Goal: Task Accomplishment & Management: Use online tool/utility

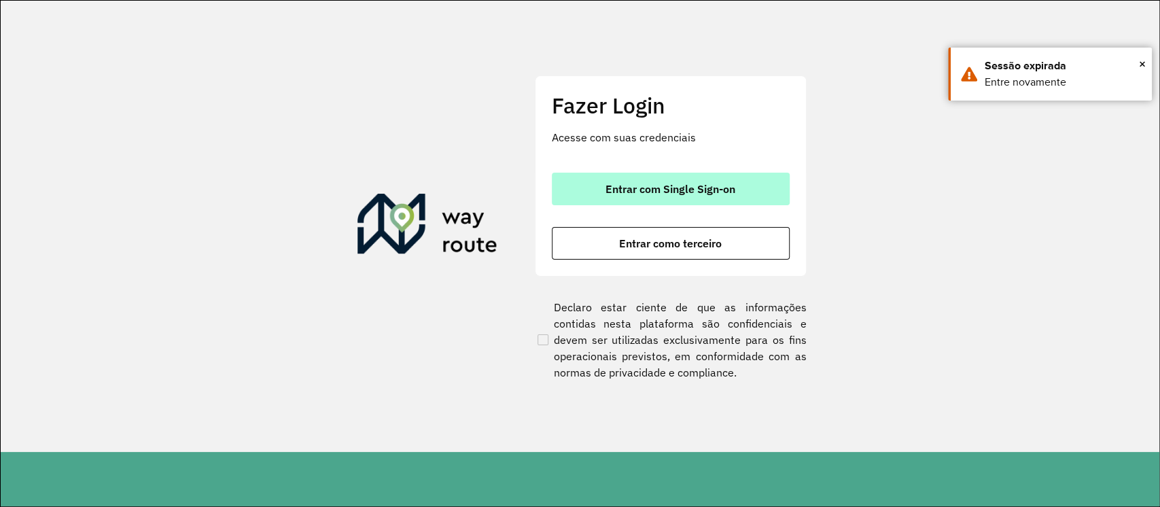
click at [581, 174] on button "Entrar com Single Sign-on" at bounding box center [671, 189] width 238 height 33
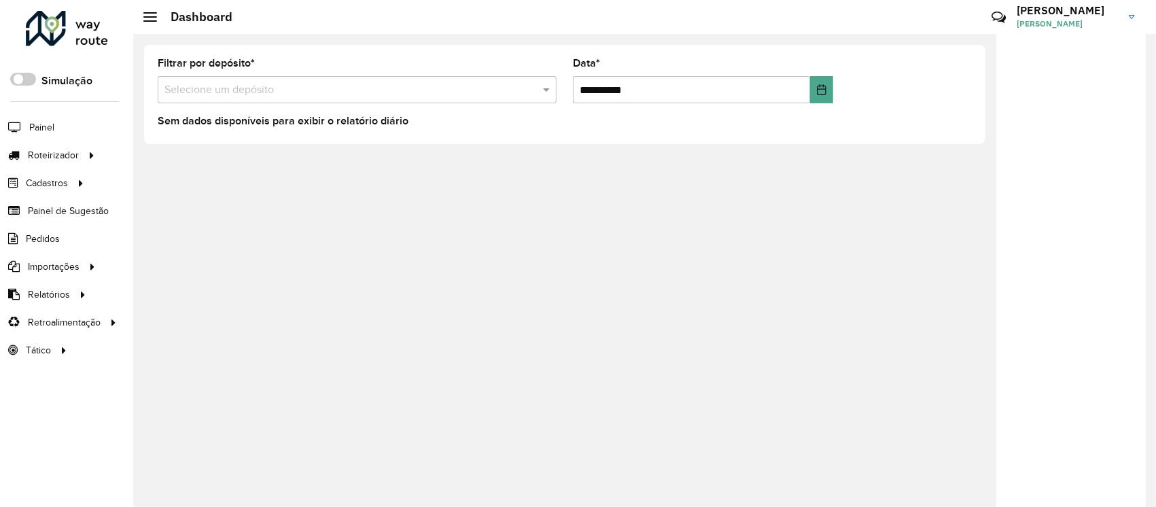
click at [97, 379] on div "Roteirizador AmbevTech Simulação Painel Roteirizador Entregas Cadastros Checkpo…" at bounding box center [66, 253] width 133 height 507
click at [41, 130] on span "Painel" at bounding box center [43, 127] width 28 height 14
click at [190, 152] on span "Entregas" at bounding box center [173, 155] width 39 height 14
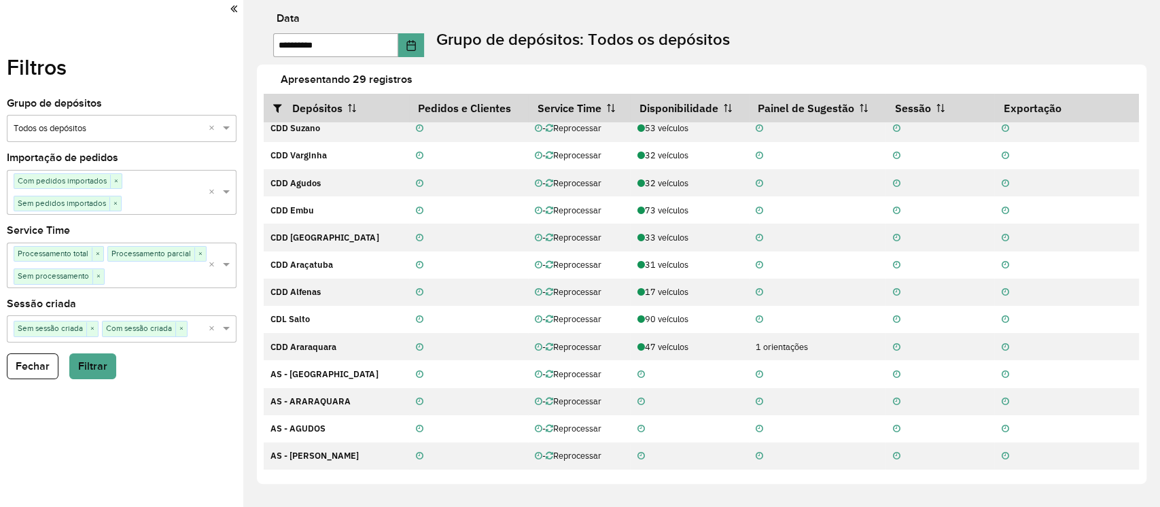
scroll to position [90, 0]
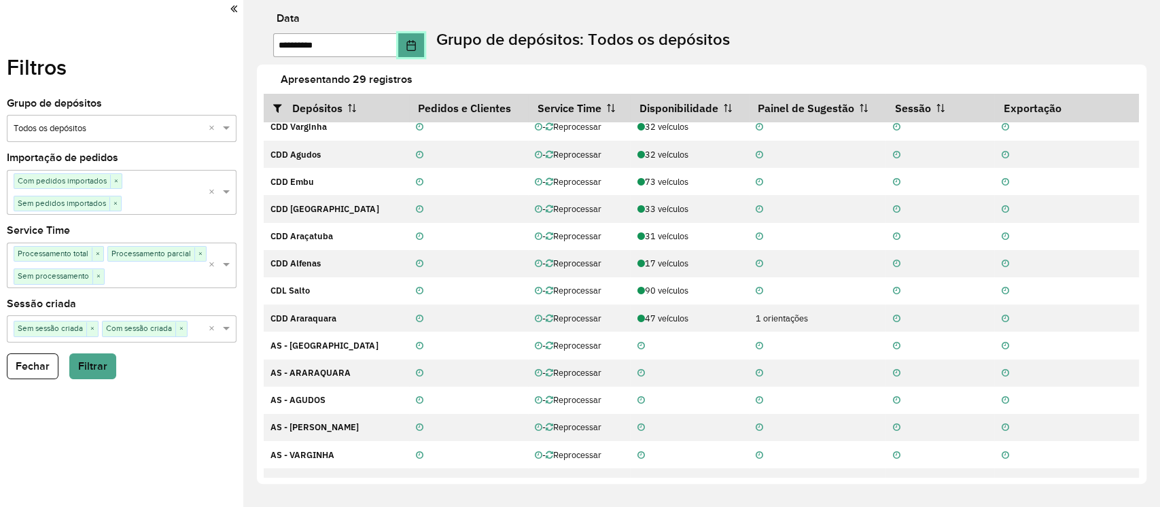
click at [411, 46] on button "Choose Date" at bounding box center [411, 45] width 26 height 24
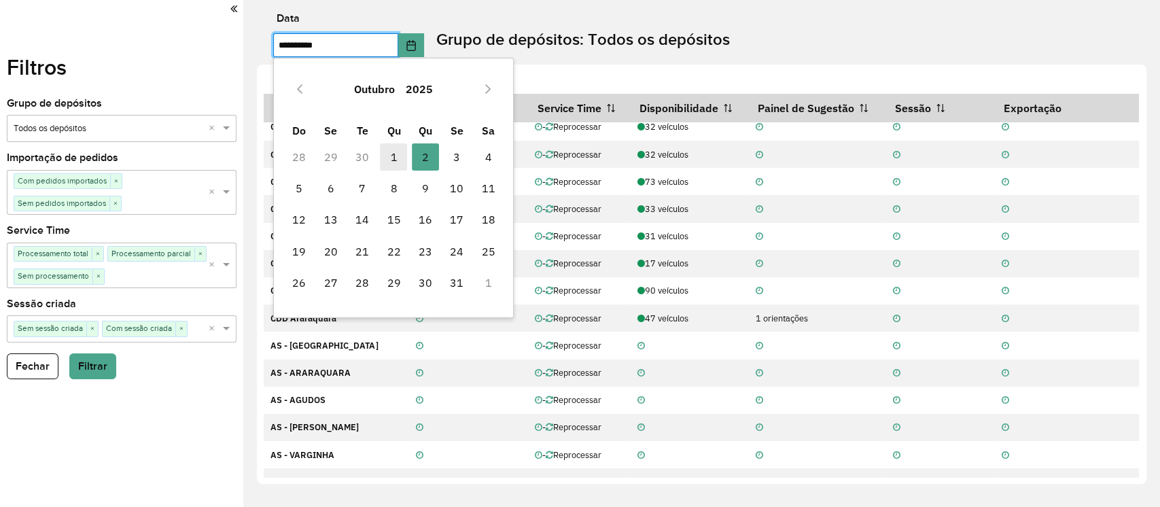
click at [392, 158] on span "1" at bounding box center [393, 156] width 27 height 27
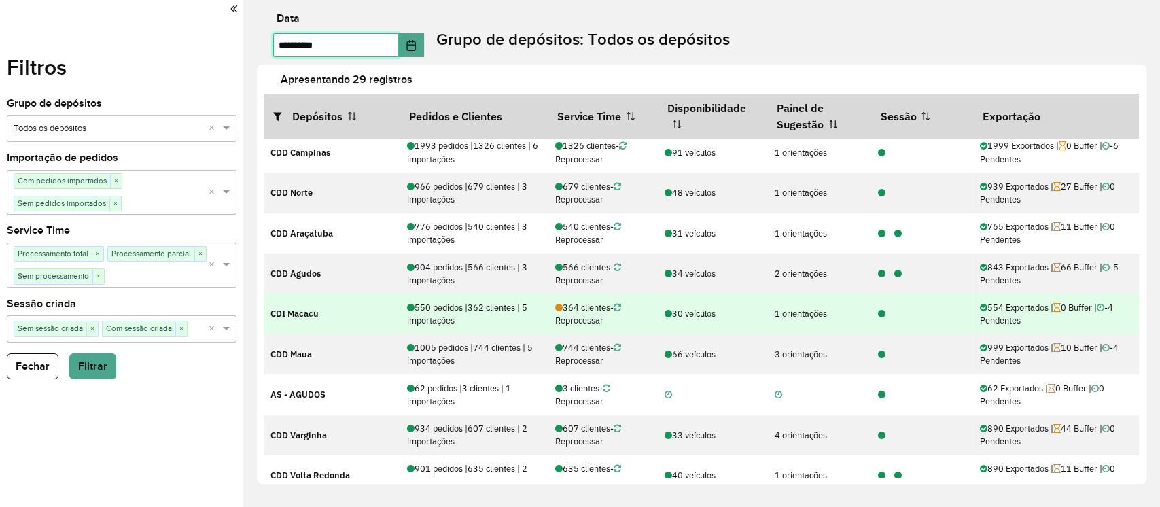
scroll to position [379, 0]
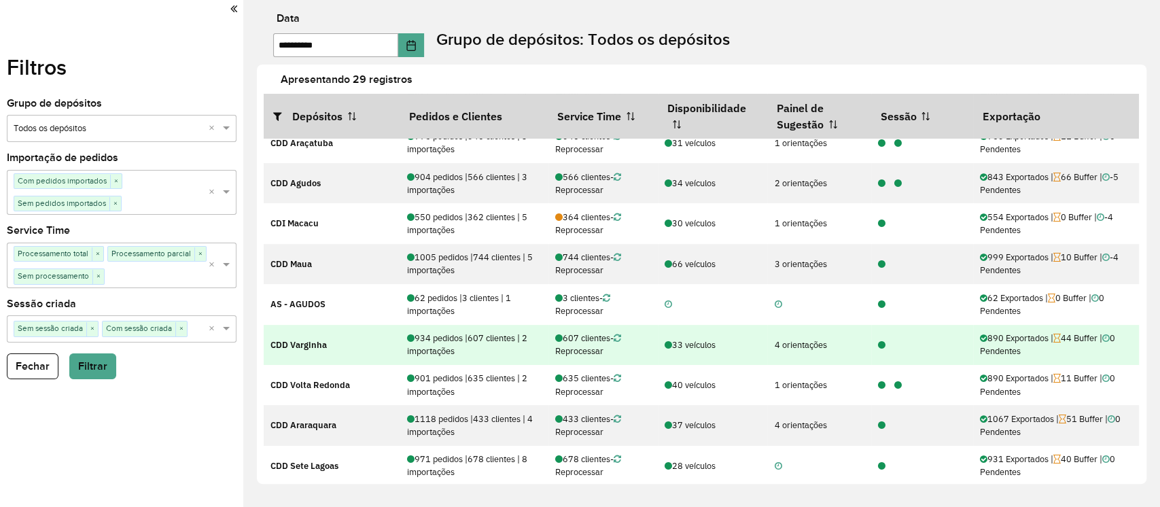
click at [878, 345] on icon at bounding box center [881, 345] width 7 height 9
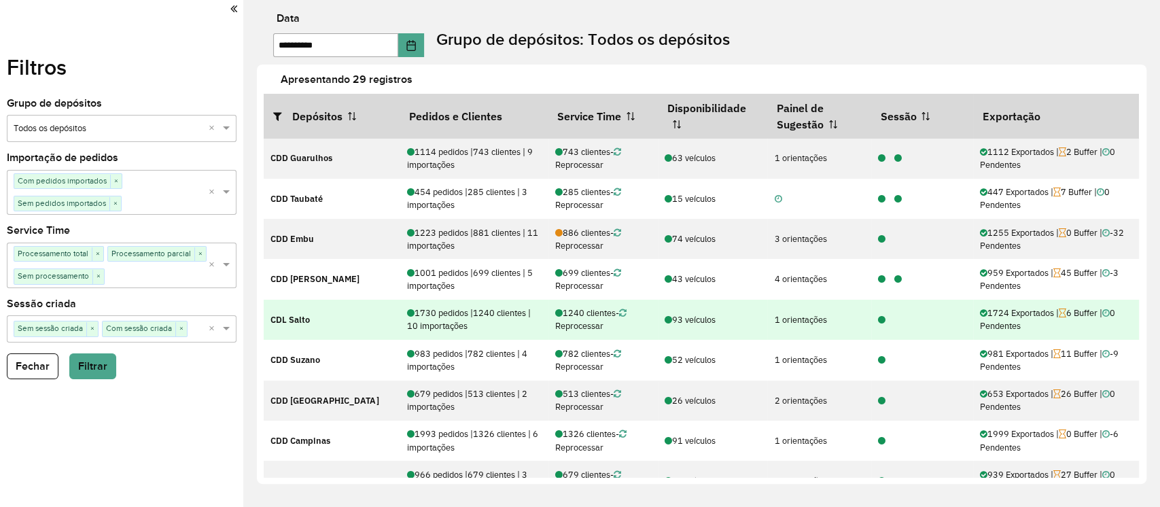
scroll to position [90, 0]
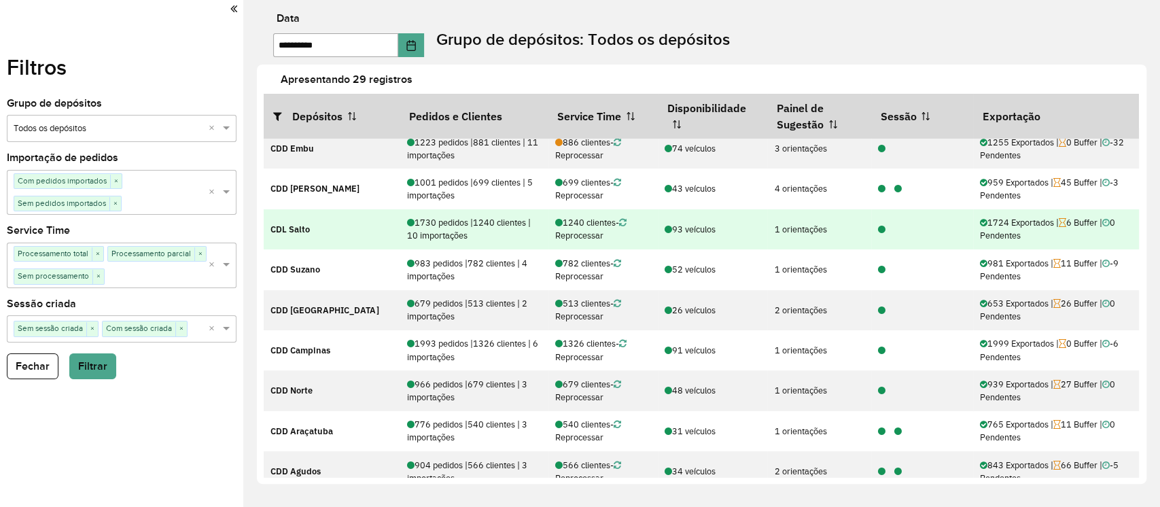
click at [872, 228] on div at bounding box center [878, 229] width 16 height 13
click at [878, 228] on icon at bounding box center [881, 230] width 7 height 9
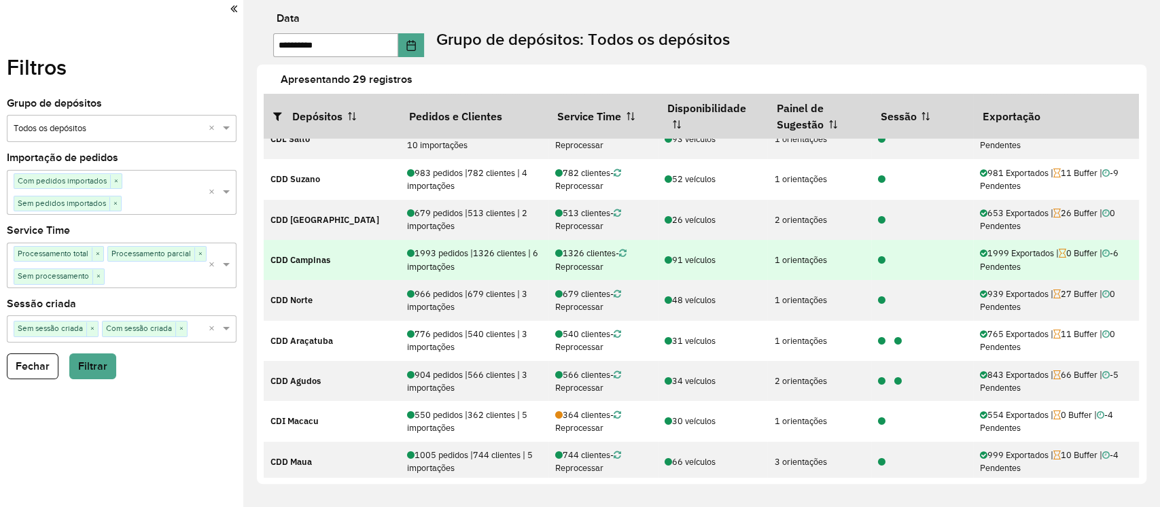
click at [878, 261] on icon at bounding box center [881, 260] width 7 height 9
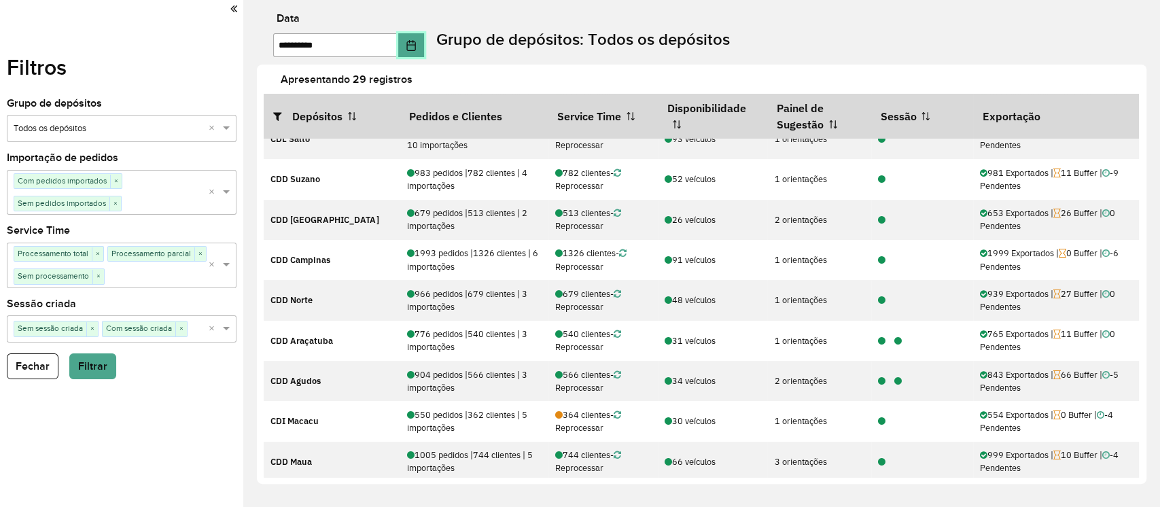
click at [417, 47] on icon "Choose Date" at bounding box center [411, 45] width 11 height 11
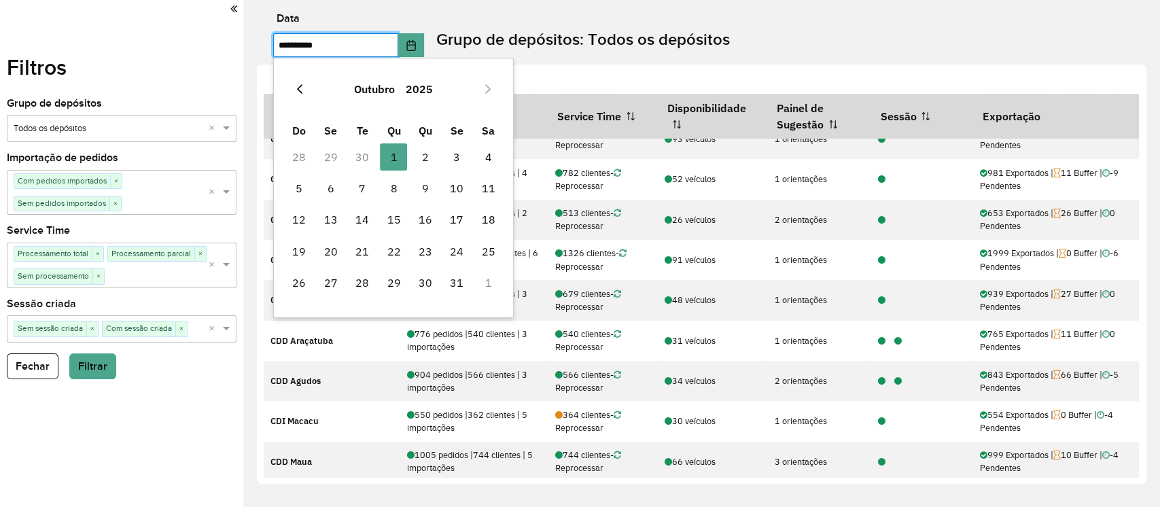
click at [301, 80] on button "Previous Month" at bounding box center [300, 89] width 22 height 22
click at [450, 250] on span "26" at bounding box center [456, 251] width 27 height 27
type input "**********"
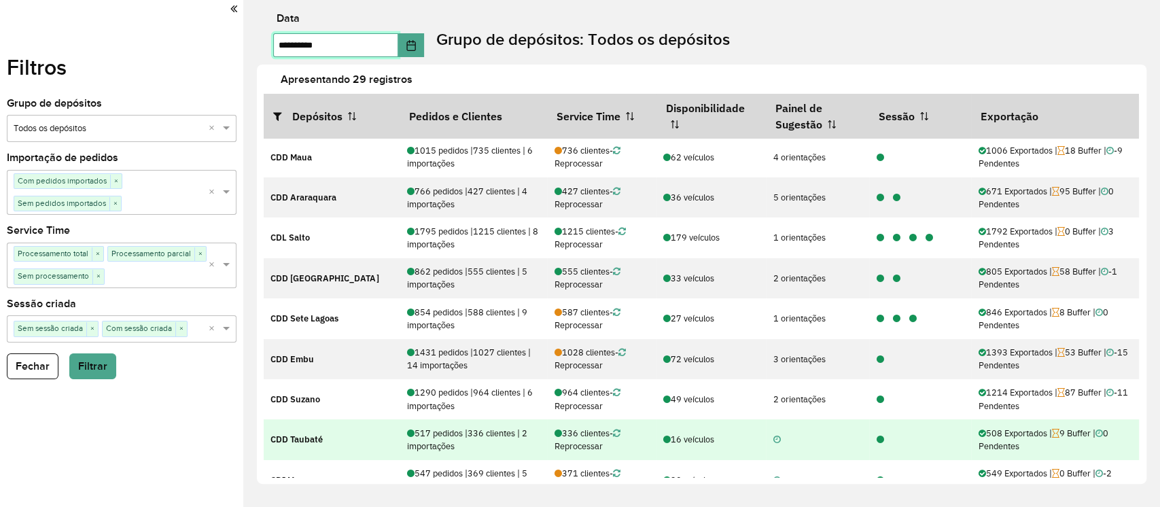
scroll to position [0, 0]
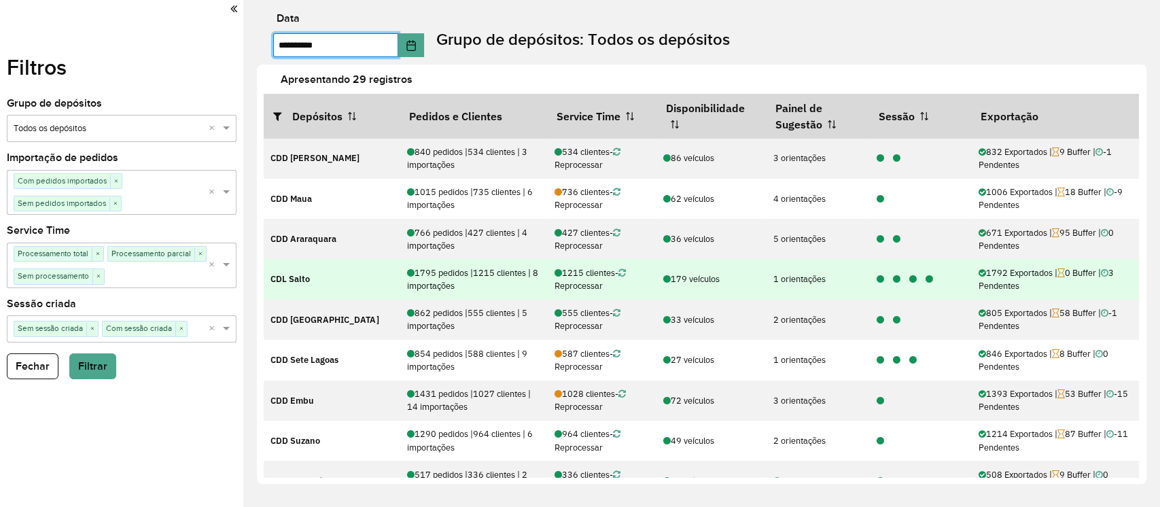
click at [893, 281] on icon at bounding box center [896, 279] width 7 height 9
click at [912, 278] on icon at bounding box center [912, 279] width 7 height 9
click at [925, 280] on icon at bounding box center [928, 279] width 7 height 9
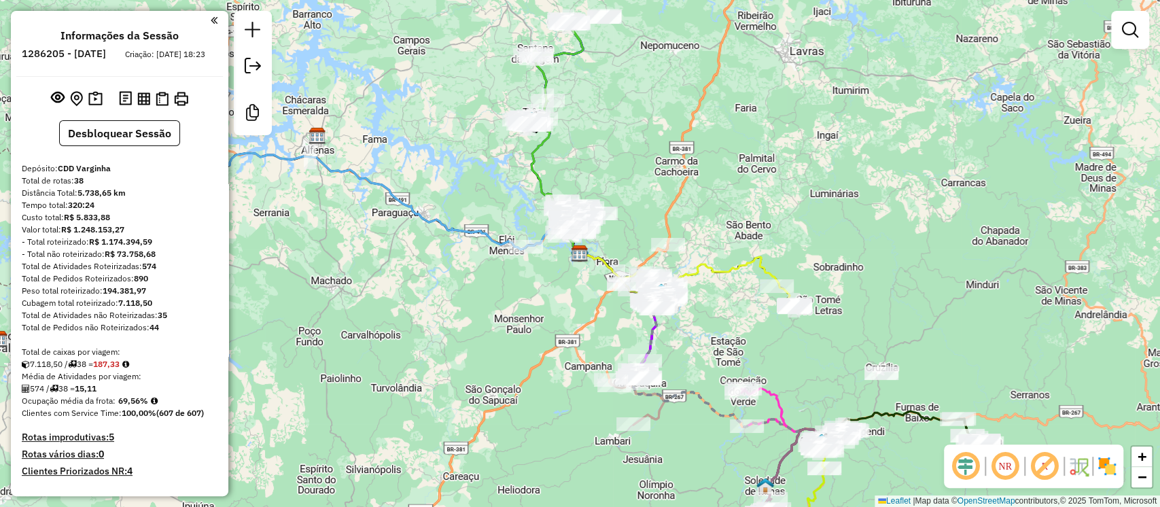
click at [969, 462] on em at bounding box center [966, 466] width 33 height 33
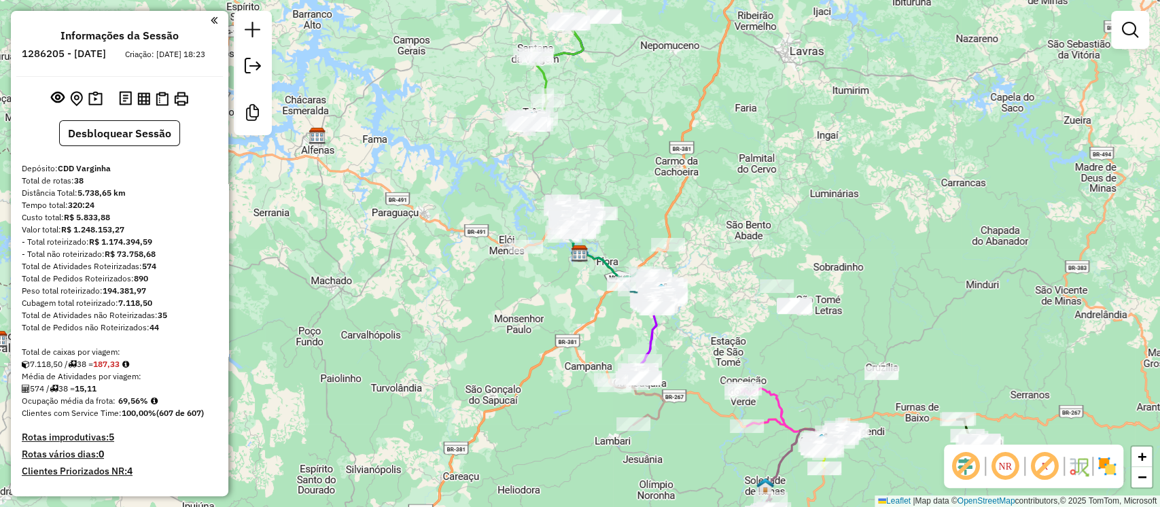
click at [1105, 465] on img at bounding box center [1108, 466] width 22 height 22
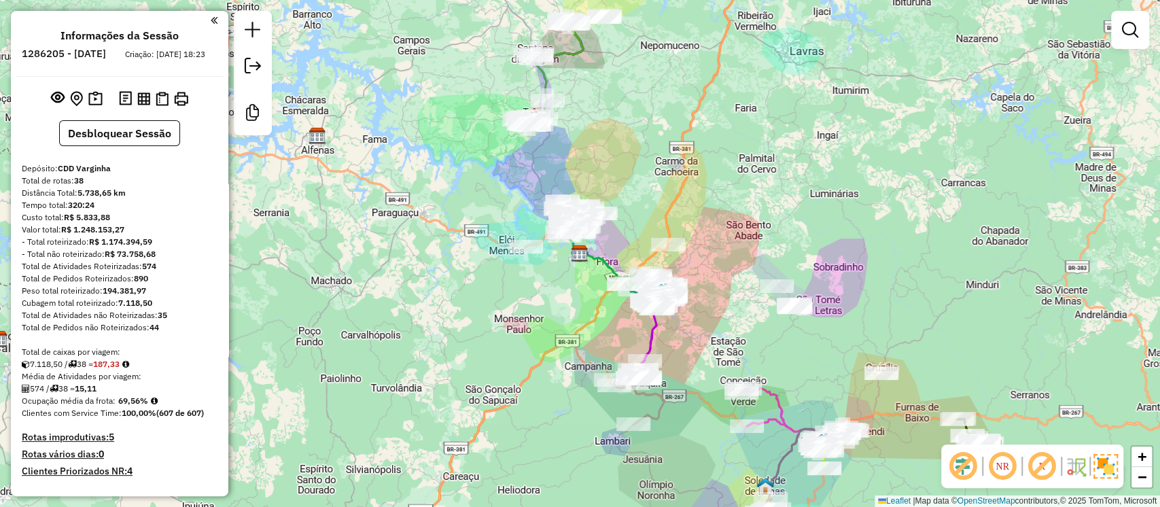
drag, startPoint x: 1057, startPoint y: 467, endPoint x: 1029, endPoint y: 369, distance: 101.8
click at [1056, 466] on em at bounding box center [1042, 466] width 33 height 33
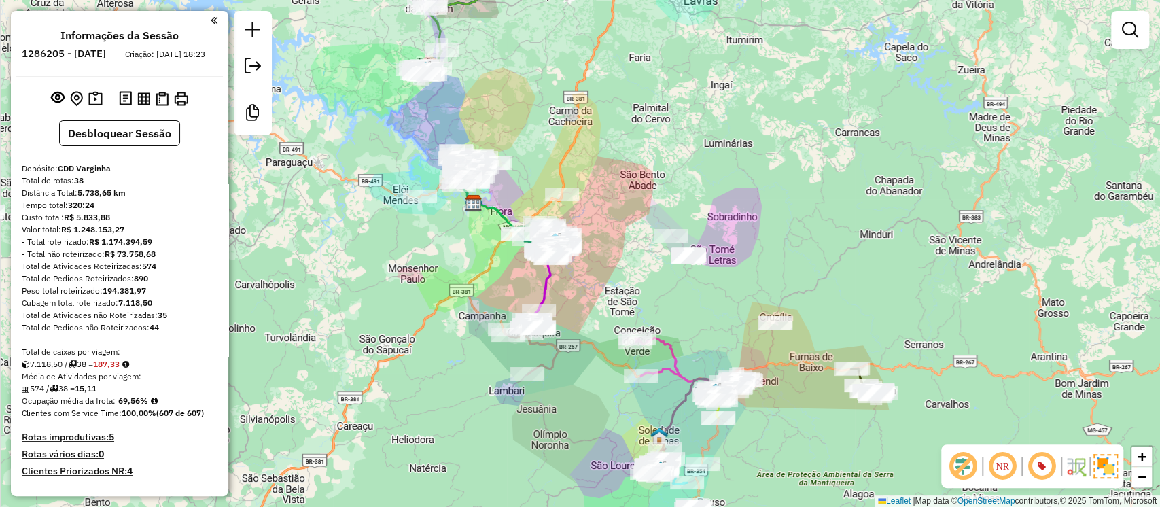
drag, startPoint x: 963, startPoint y: 296, endPoint x: 857, endPoint y: 237, distance: 121.4
click at [857, 237] on div "Janela de atendimento Grade de atendimento Capacidade Transportadoras Veículos …" at bounding box center [580, 253] width 1160 height 507
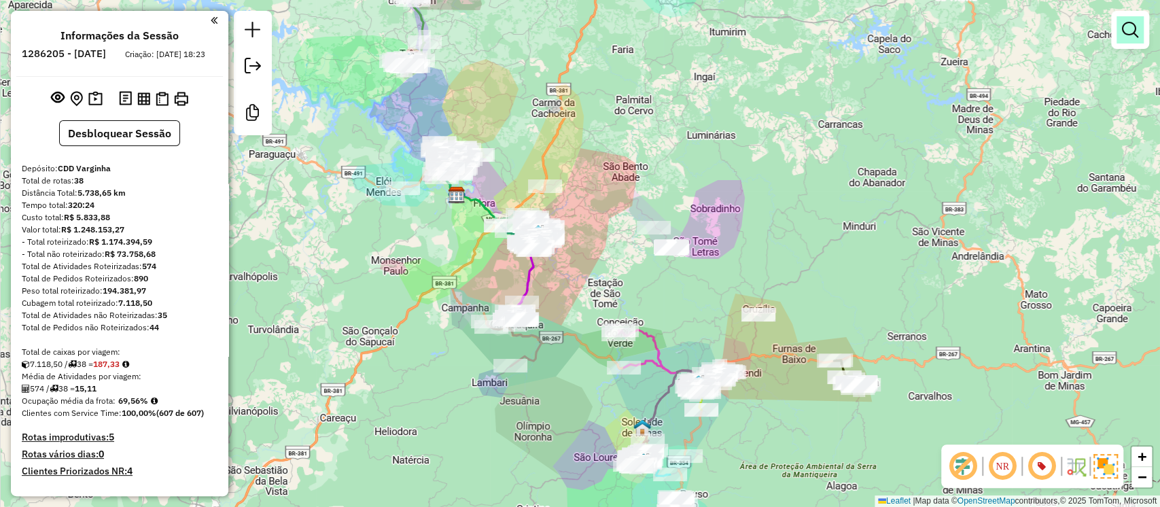
click at [1133, 19] on link at bounding box center [1130, 29] width 27 height 27
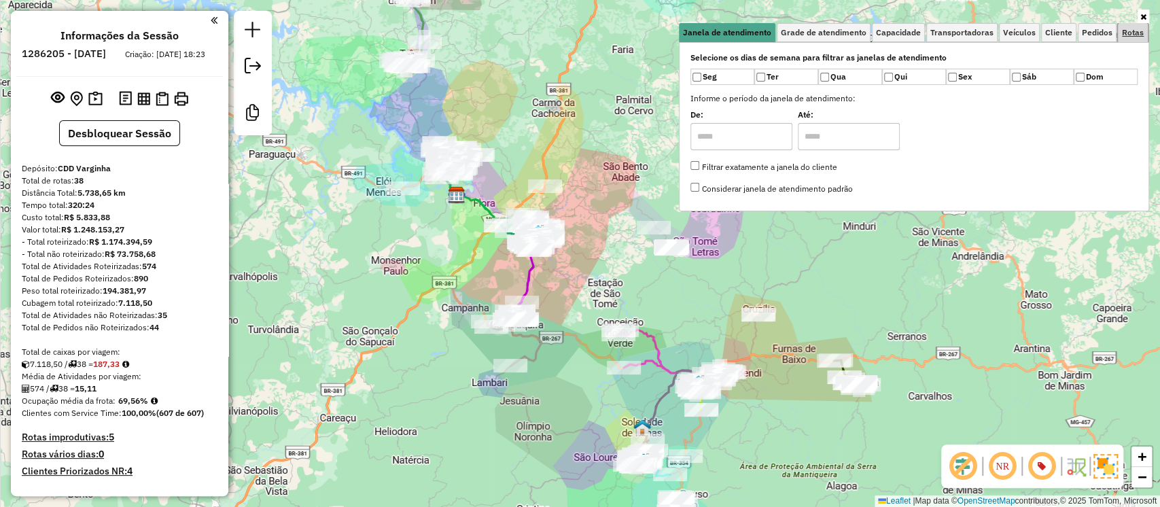
click at [1134, 33] on span "Rotas" at bounding box center [1133, 33] width 22 height 8
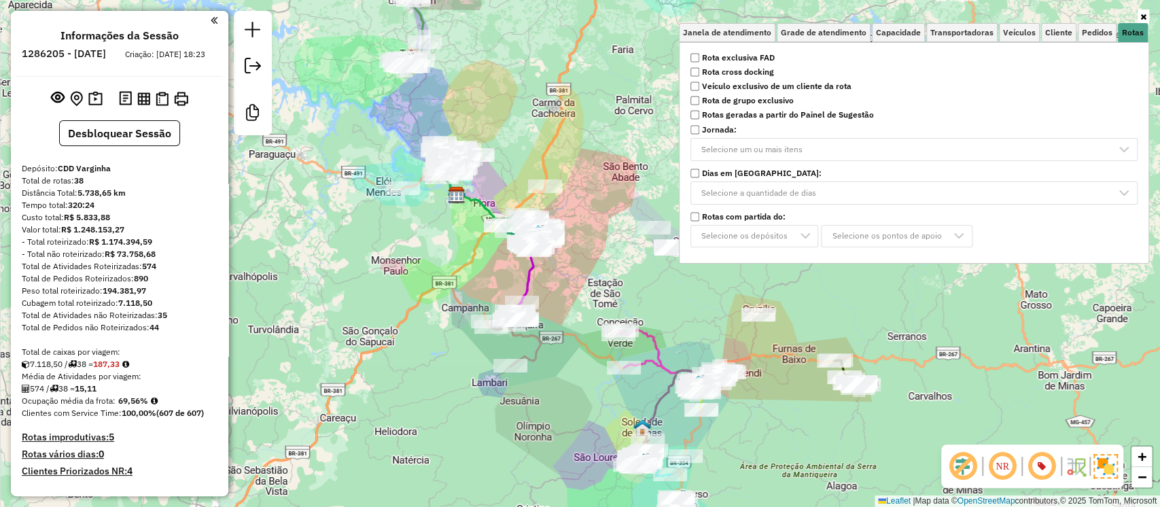
click at [729, 56] on strong "Rota exclusiva FAD" at bounding box center [738, 58] width 73 height 12
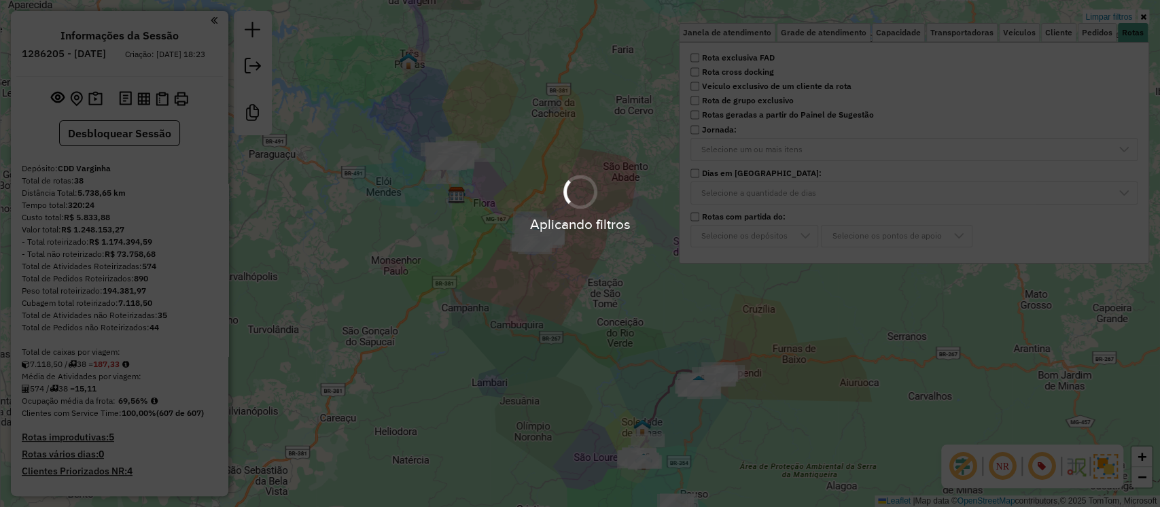
click at [665, 301] on hb-app "Aplicando filtros Pop-up bloqueado! Seu navegador bloqueou automáticamente a ab…" at bounding box center [580, 253] width 1160 height 507
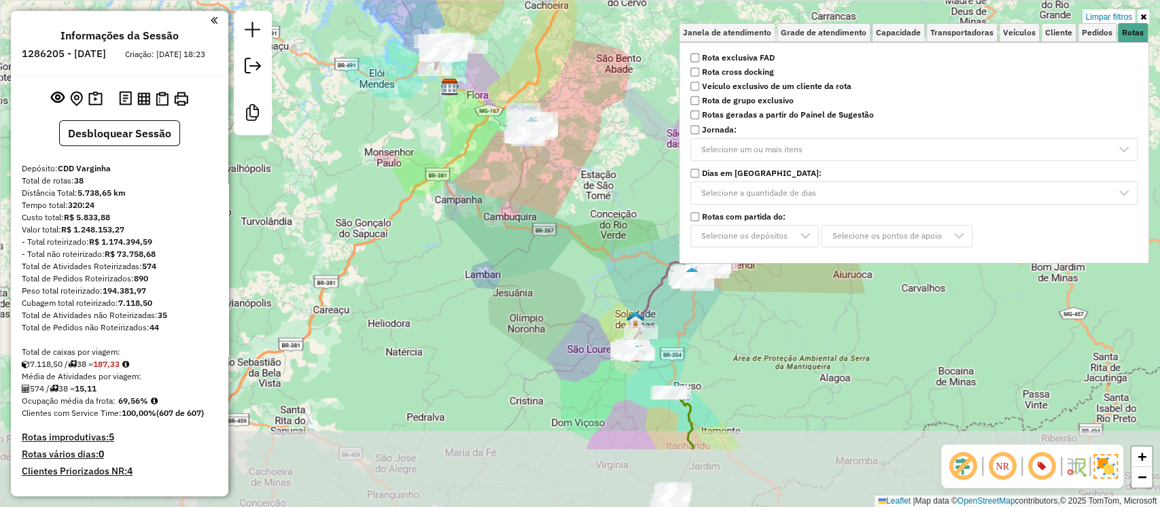
drag, startPoint x: 582, startPoint y: 316, endPoint x: 574, endPoint y: 207, distance: 109.0
click at [574, 207] on div "Limpar filtros Janela de atendimento Grade de atendimento Capacidade Transporta…" at bounding box center [580, 253] width 1160 height 507
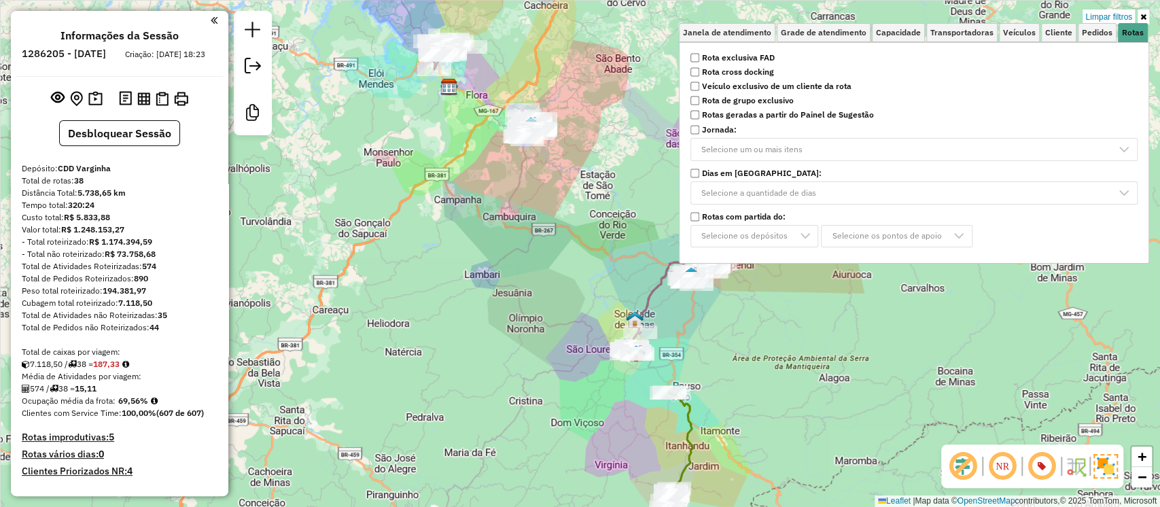
click at [482, 207] on div "Limpar filtros Janela de atendimento Grade de atendimento Capacidade Transporta…" at bounding box center [580, 253] width 1160 height 507
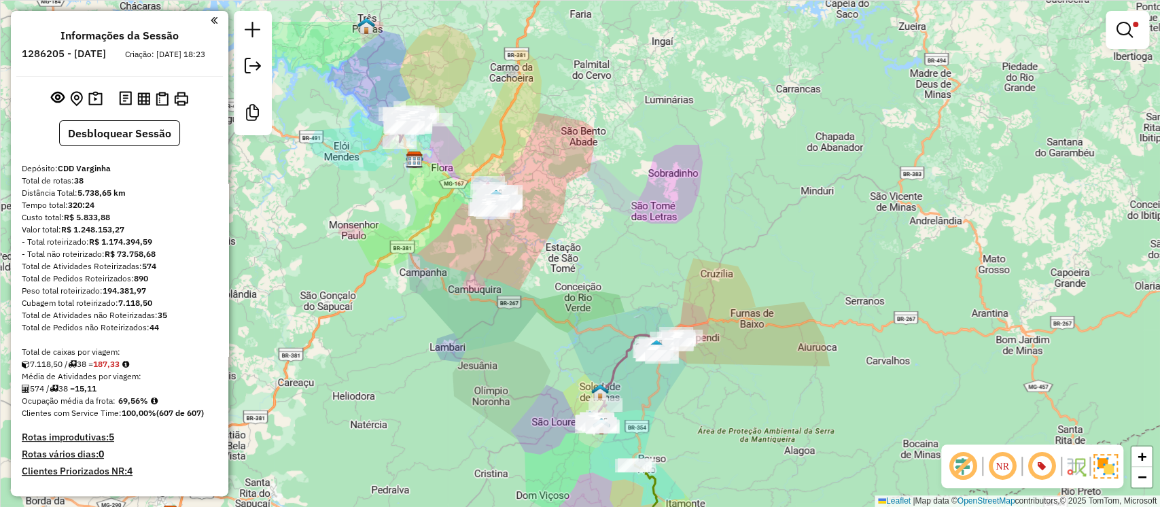
drag, startPoint x: 511, startPoint y: 222, endPoint x: 477, endPoint y: 296, distance: 81.8
click at [477, 296] on div "Limpar filtros Janela de atendimento Grade de atendimento Capacidade Transporta…" at bounding box center [580, 253] width 1160 height 507
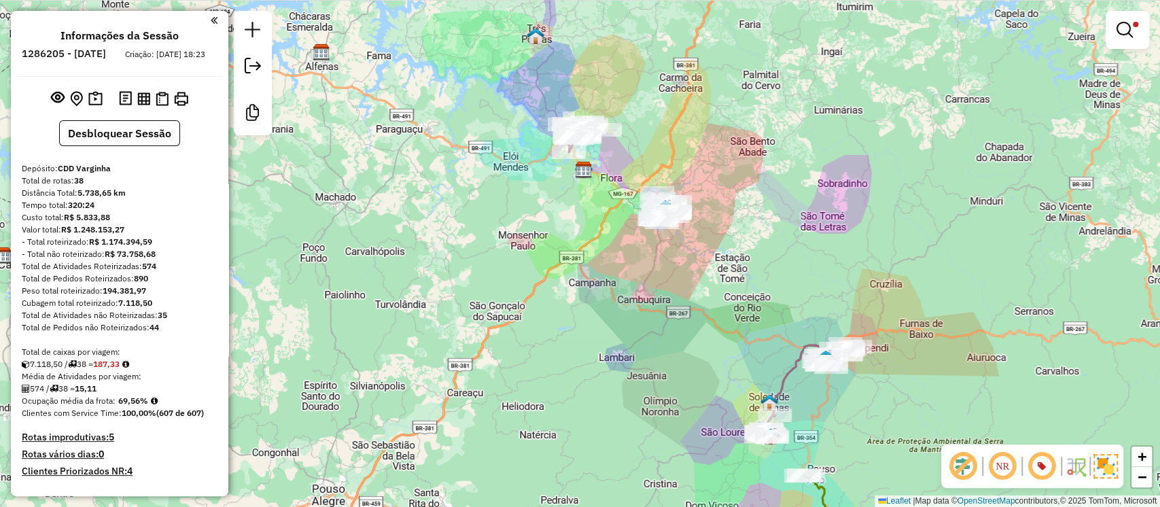
drag, startPoint x: 348, startPoint y: 318, endPoint x: 528, endPoint y: 324, distance: 180.3
click at [528, 324] on div "Limpar filtros Janela de atendimento Grade de atendimento Capacidade Transporta…" at bounding box center [580, 253] width 1160 height 507
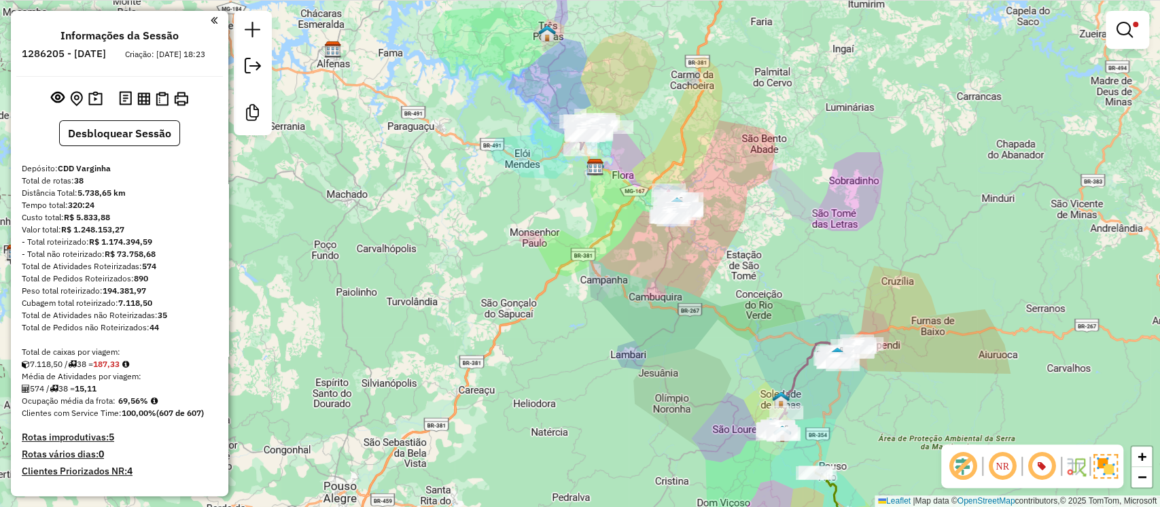
click at [742, 271] on div "Rota 29 - Placa RTE9B93 32201079 - NAIR FRANCISCA DE SO Limpar filtros Janela d…" at bounding box center [580, 253] width 1160 height 507
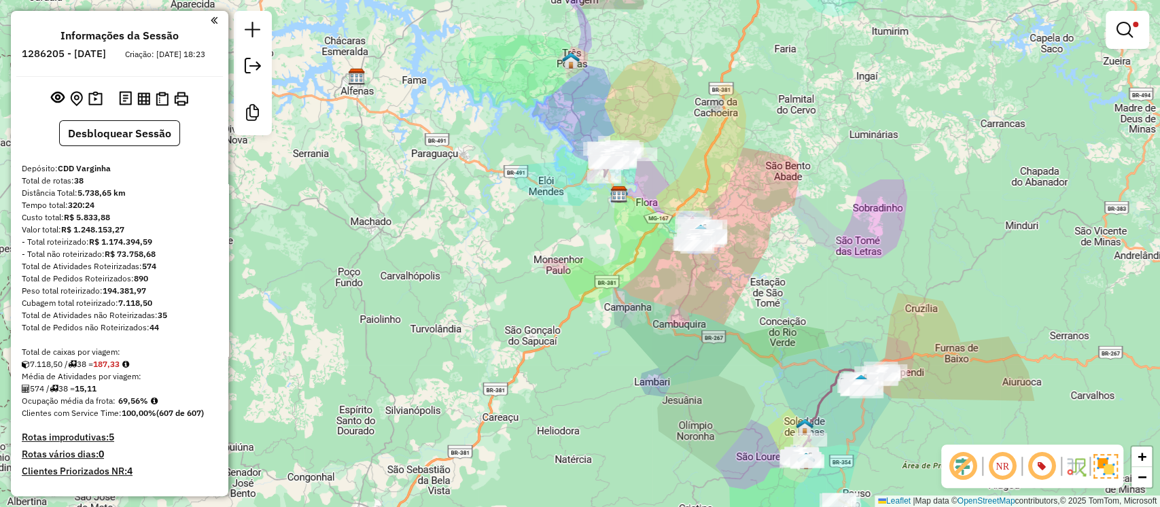
drag, startPoint x: 562, startPoint y: 224, endPoint x: 585, endPoint y: 252, distance: 35.7
click at [585, 252] on div "Limpar filtros Janela de atendimento Grade de atendimento Capacidade Transporta…" at bounding box center [580, 253] width 1160 height 507
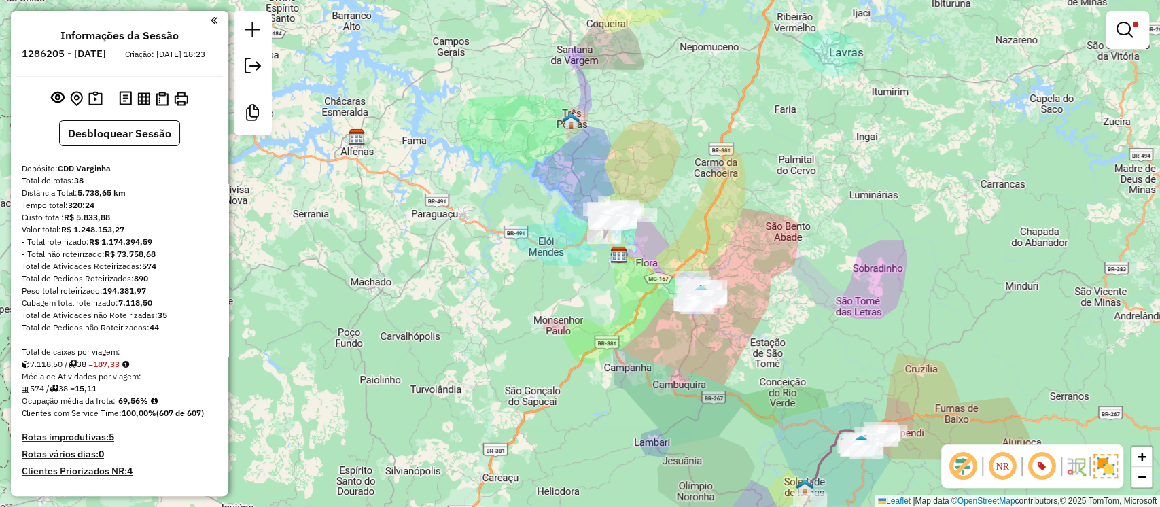
drag, startPoint x: 549, startPoint y: 244, endPoint x: 549, endPoint y: 305, distance: 60.5
click at [549, 305] on div "Limpar filtros Janela de atendimento Grade de atendimento Capacidade Transporta…" at bounding box center [580, 253] width 1160 height 507
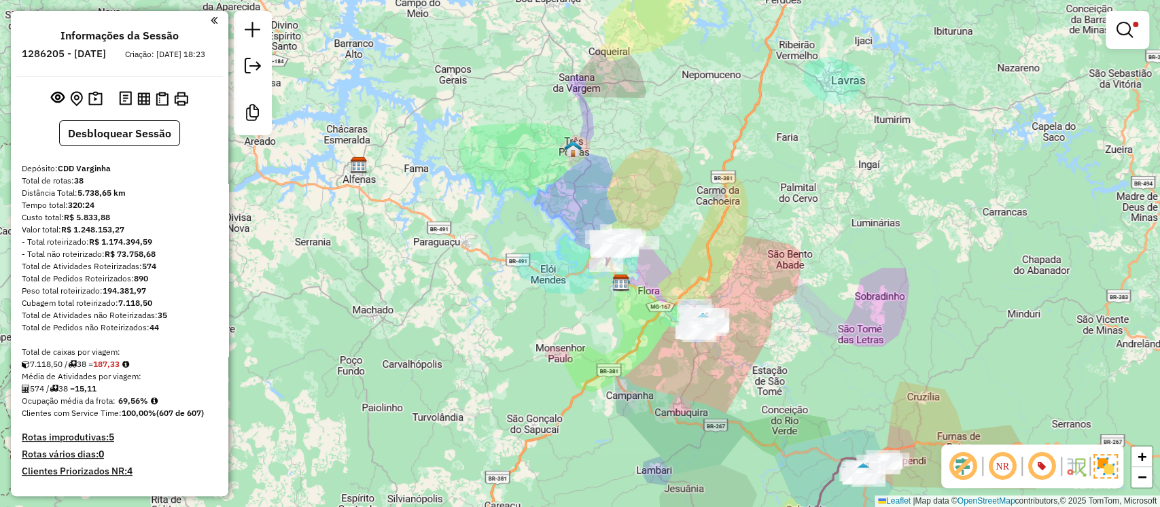
drag, startPoint x: 545, startPoint y: 297, endPoint x: 546, endPoint y: 322, distance: 25.2
click at [546, 322] on div "Limpar filtros Janela de atendimento Grade de atendimento Capacidade Transporta…" at bounding box center [580, 253] width 1160 height 507
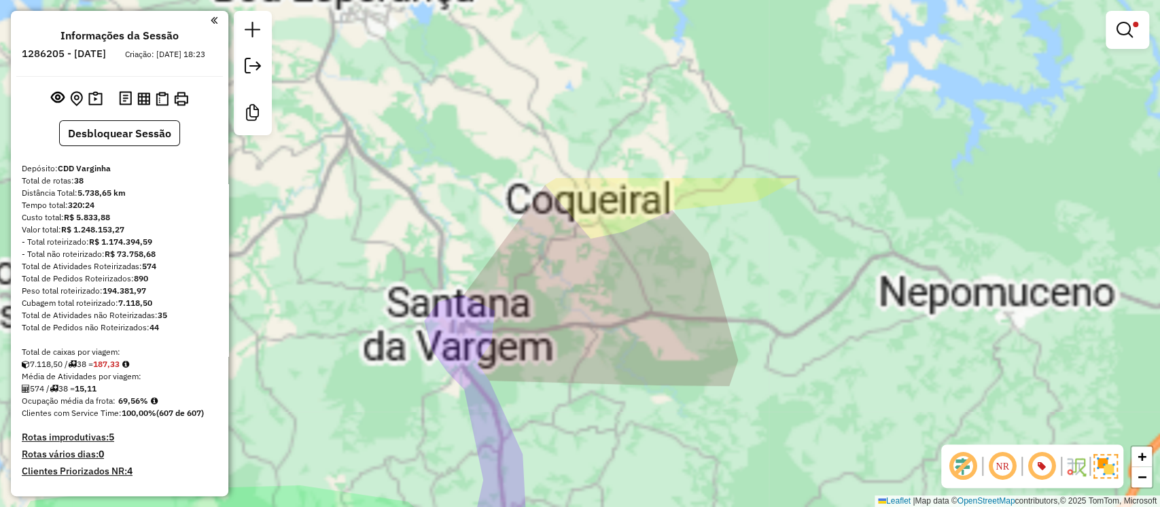
drag, startPoint x: 627, startPoint y: 98, endPoint x: 612, endPoint y: 326, distance: 228.9
click at [612, 326] on div "Limpar filtros Janela de atendimento Grade de atendimento Capacidade Transporta…" at bounding box center [580, 253] width 1160 height 507
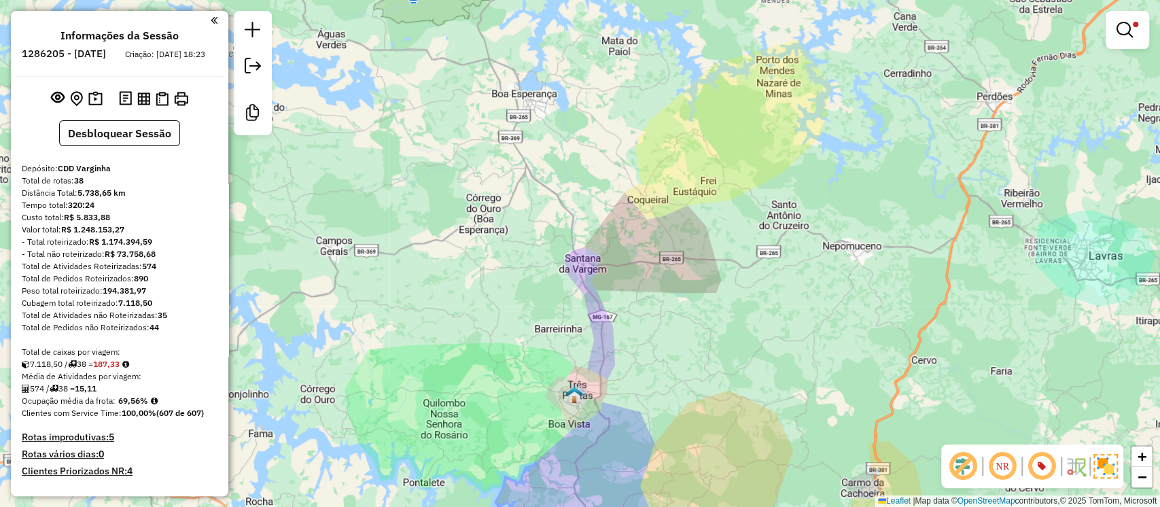
drag, startPoint x: 704, startPoint y: 247, endPoint x: 723, endPoint y: 229, distance: 26.9
click at [723, 229] on div "Limpar filtros Janela de atendimento Grade de atendimento Capacidade Transporta…" at bounding box center [580, 253] width 1160 height 507
drag, startPoint x: 694, startPoint y: 304, endPoint x: 684, endPoint y: 54, distance: 250.4
click at [684, 56] on div "Limpar filtros Janela de atendimento Grade de atendimento Capacidade Transporta…" at bounding box center [580, 253] width 1160 height 507
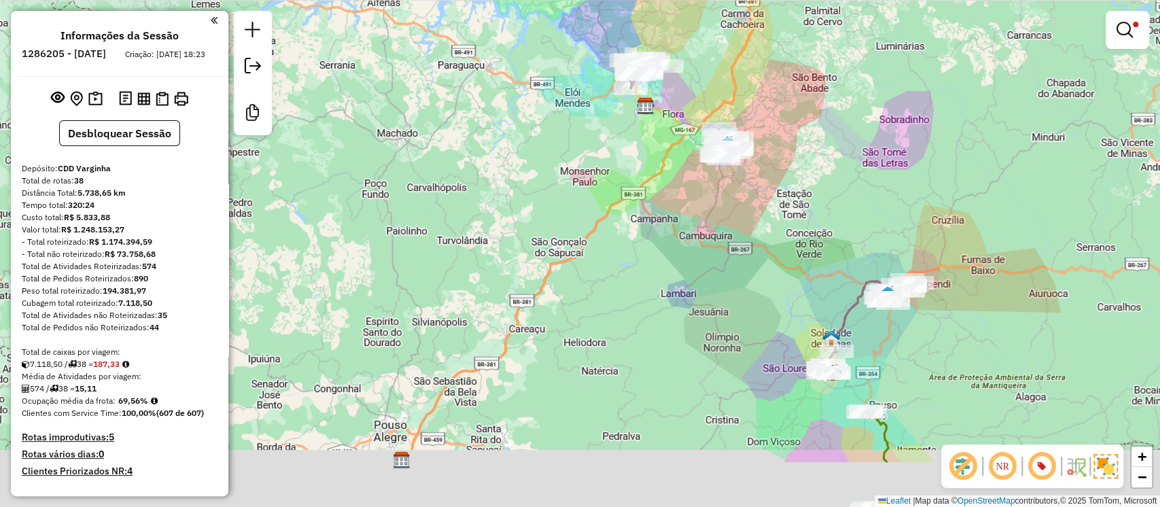
drag, startPoint x: 500, startPoint y: 215, endPoint x: 436, endPoint y: 71, distance: 156.8
click at [436, 71] on div "Limpar filtros Janela de atendimento Grade de atendimento Capacidade Transporta…" at bounding box center [580, 253] width 1160 height 507
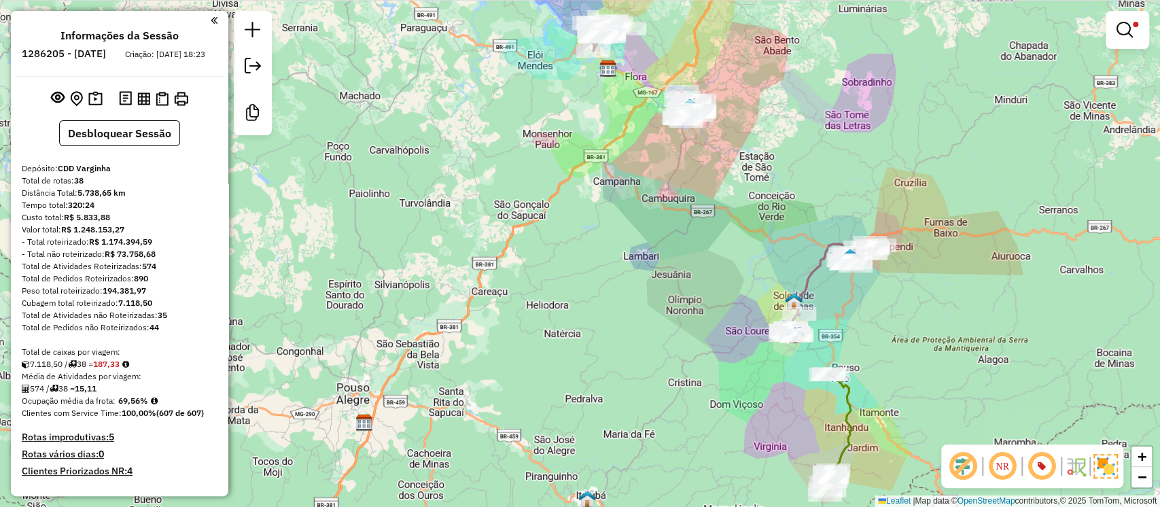
drag, startPoint x: 479, startPoint y: 128, endPoint x: 489, endPoint y: 173, distance: 45.9
click at [489, 173] on div "Limpar filtros Janela de atendimento Grade de atendimento Capacidade Transporta…" at bounding box center [580, 253] width 1160 height 507
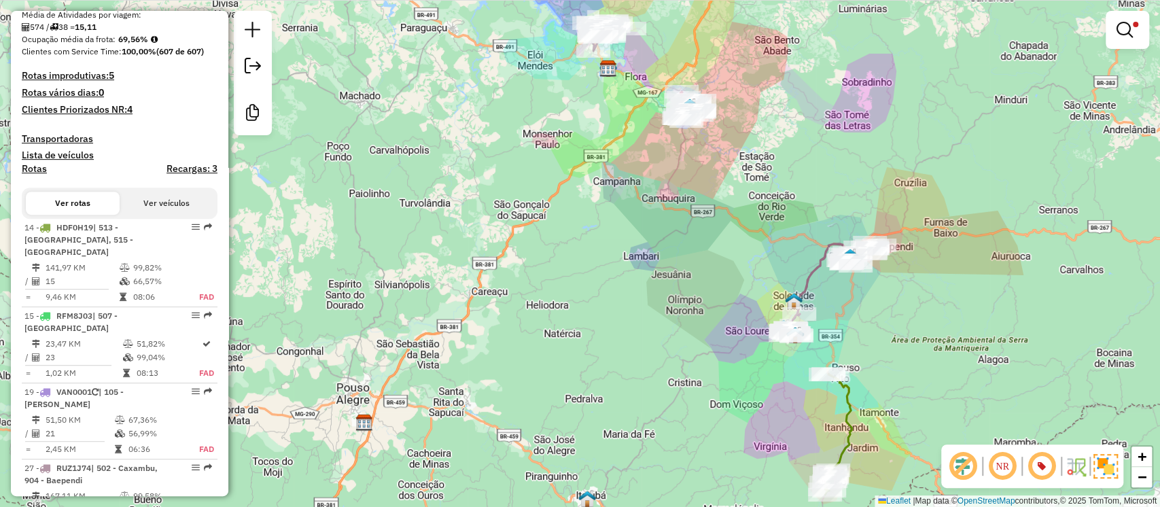
scroll to position [264, 0]
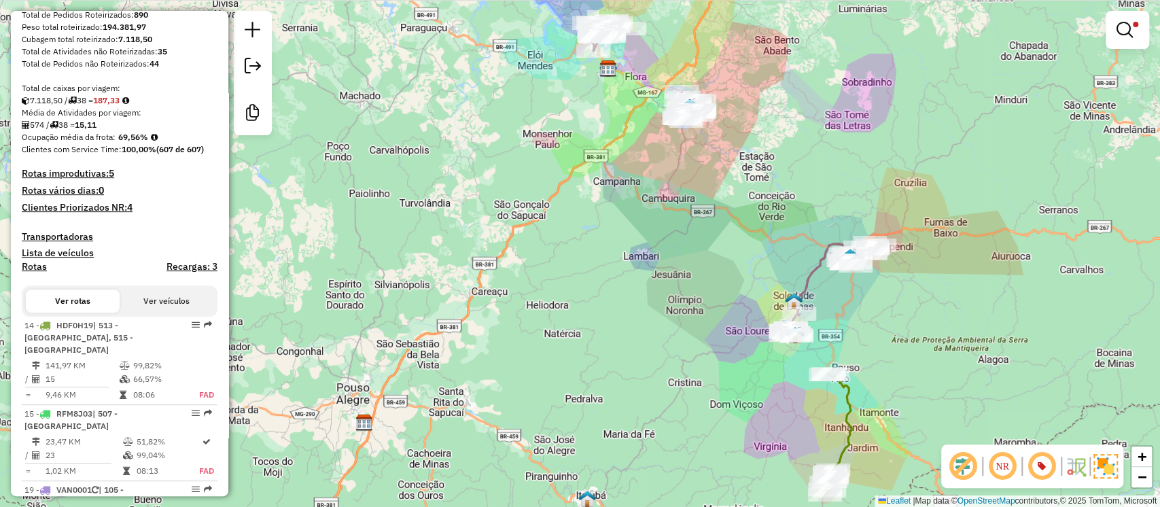
click at [1146, 24] on div at bounding box center [1128, 30] width 44 height 38
click at [1141, 23] on link at bounding box center [1128, 29] width 33 height 27
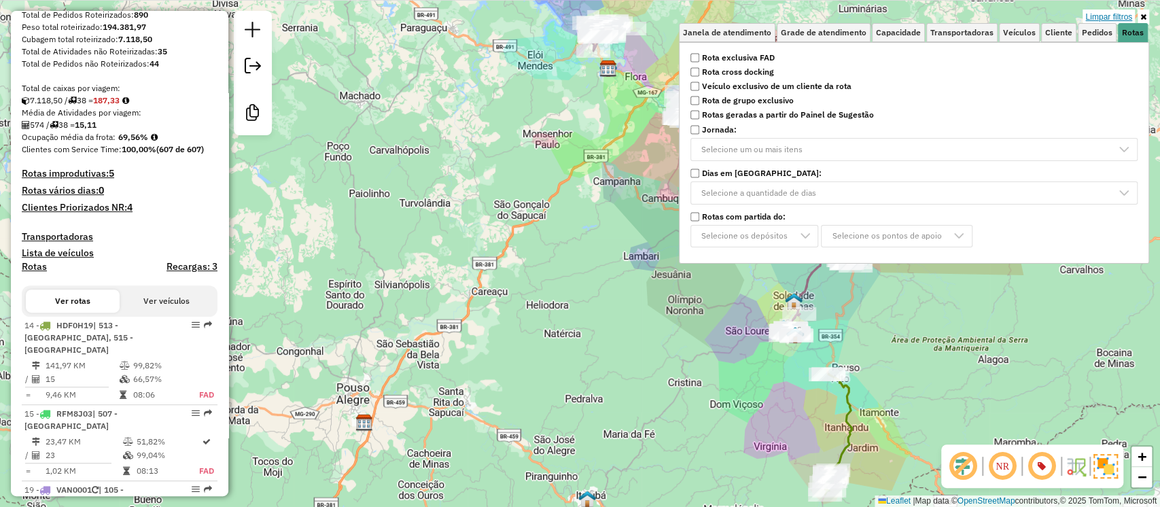
click at [1122, 10] on link "Limpar filtros" at bounding box center [1109, 17] width 52 height 15
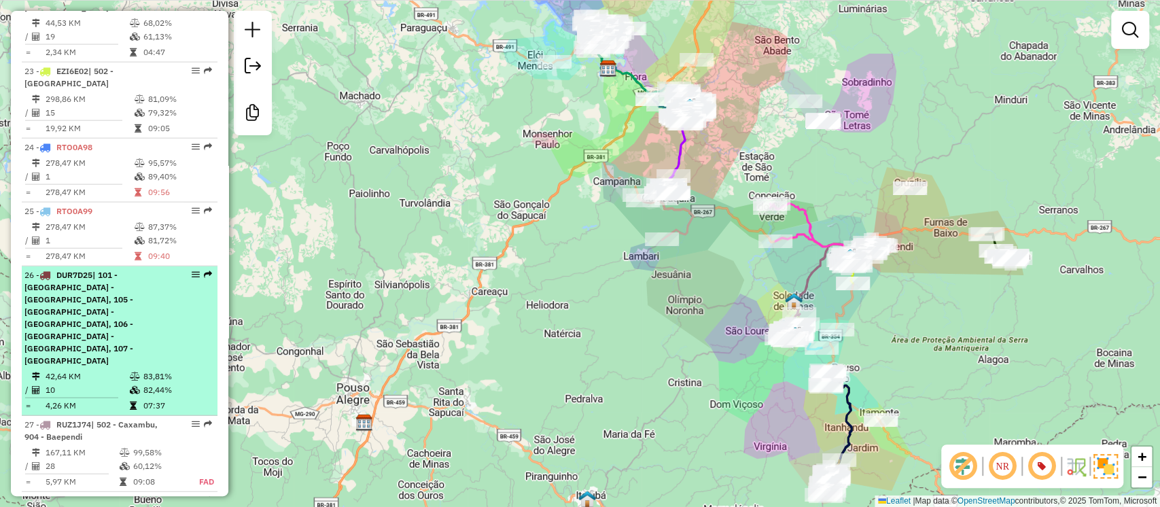
scroll to position [2077, 0]
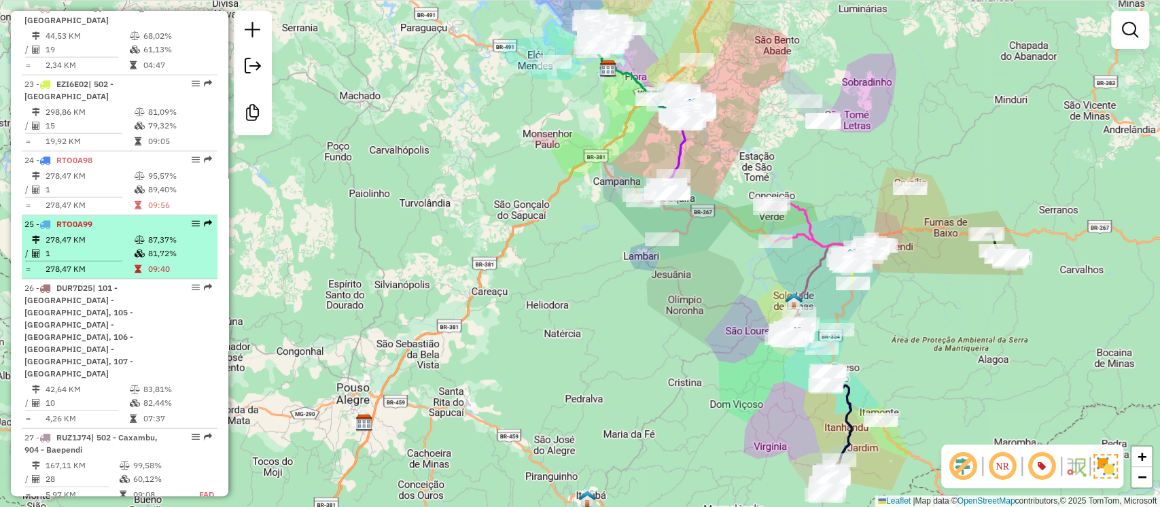
click at [110, 247] on td "1" at bounding box center [89, 254] width 89 height 14
select select "**********"
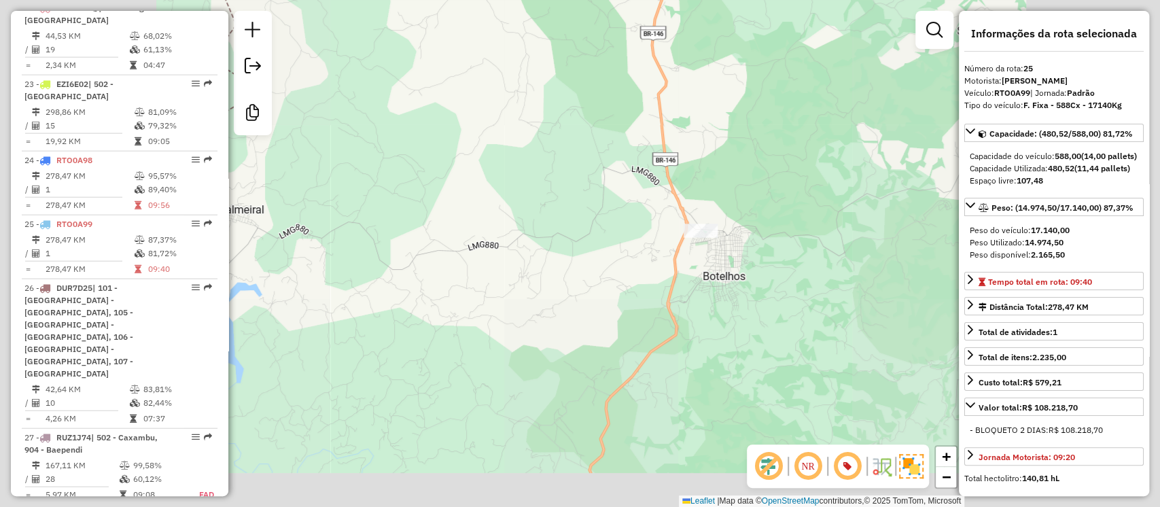
drag, startPoint x: 767, startPoint y: 230, endPoint x: 636, endPoint y: 166, distance: 145.9
click at [636, 166] on div "Janela de atendimento Grade de atendimento Capacidade Transportadoras Veículos …" at bounding box center [580, 253] width 1160 height 507
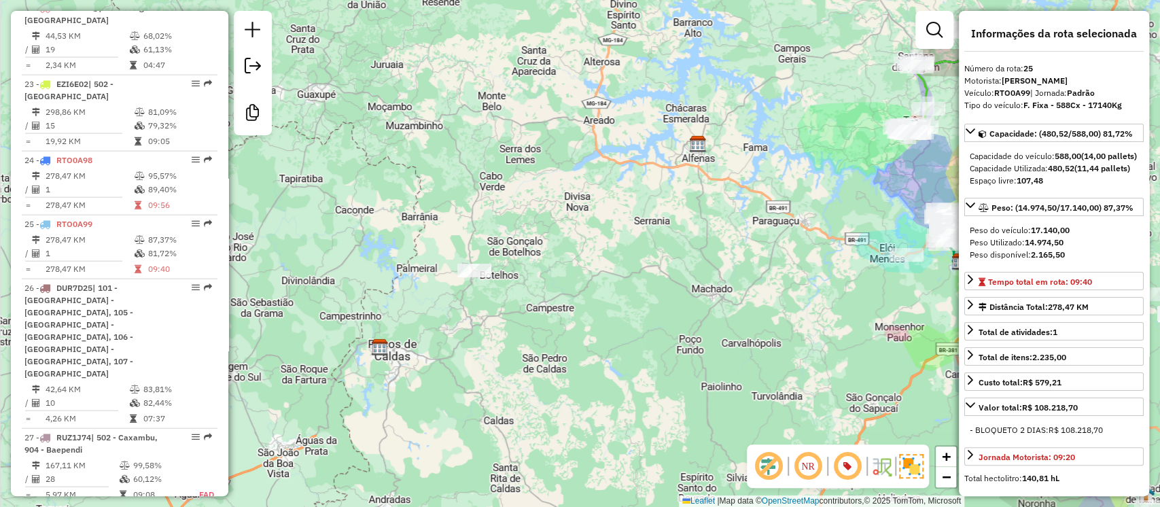
drag, startPoint x: 627, startPoint y: 253, endPoint x: 479, endPoint y: 353, distance: 179.3
click at [479, 353] on div "Janela de atendimento Grade de atendimento Capacidade Transportadoras Veículos …" at bounding box center [580, 253] width 1160 height 507
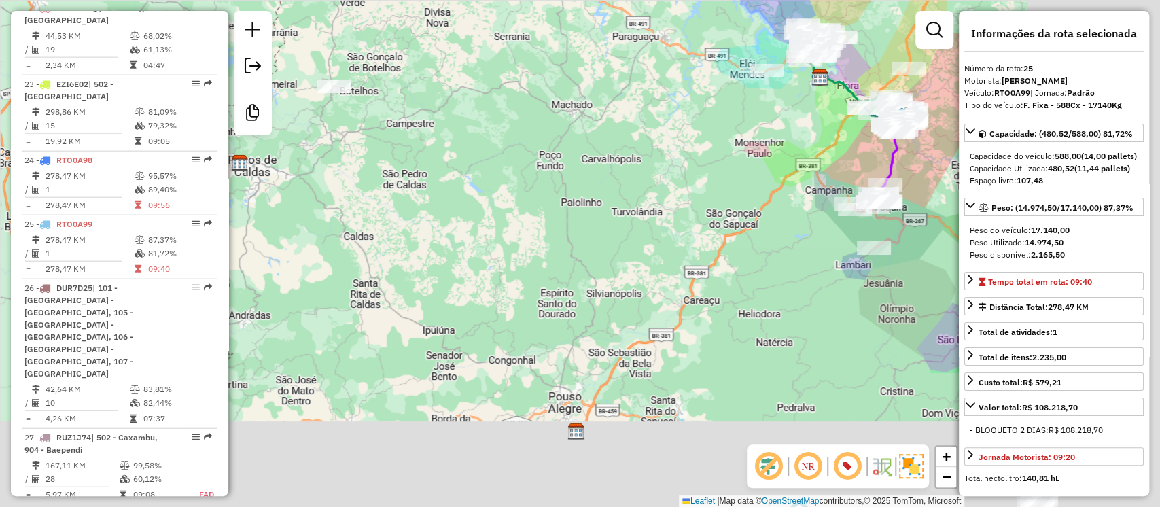
drag, startPoint x: 559, startPoint y: 248, endPoint x: 339, endPoint y: -53, distance: 372.7
click at [339, 0] on html "Aplicando filtros Pop-up bloqueado! Seu navegador bloqueou automáticamente a ab…" at bounding box center [580, 253] width 1160 height 507
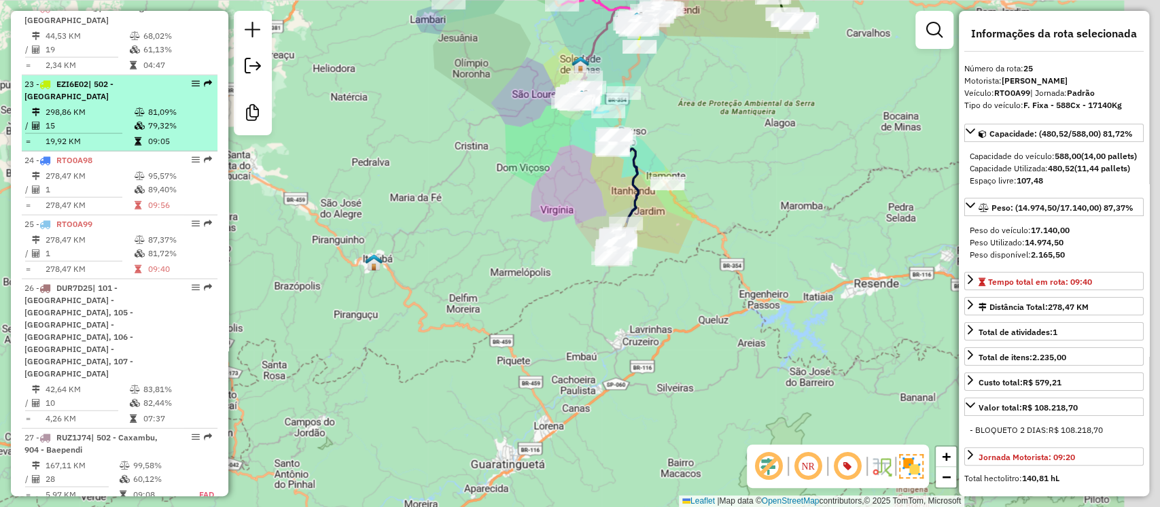
drag, startPoint x: 391, startPoint y: 161, endPoint x: 184, endPoint y: 42, distance: 238.5
click at [184, 42] on hb-router-mapa "Informações da Sessão 1286205 - 01/10/2025 Criação: 30/09/2025 18:23 Desbloquea…" at bounding box center [580, 253] width 1160 height 507
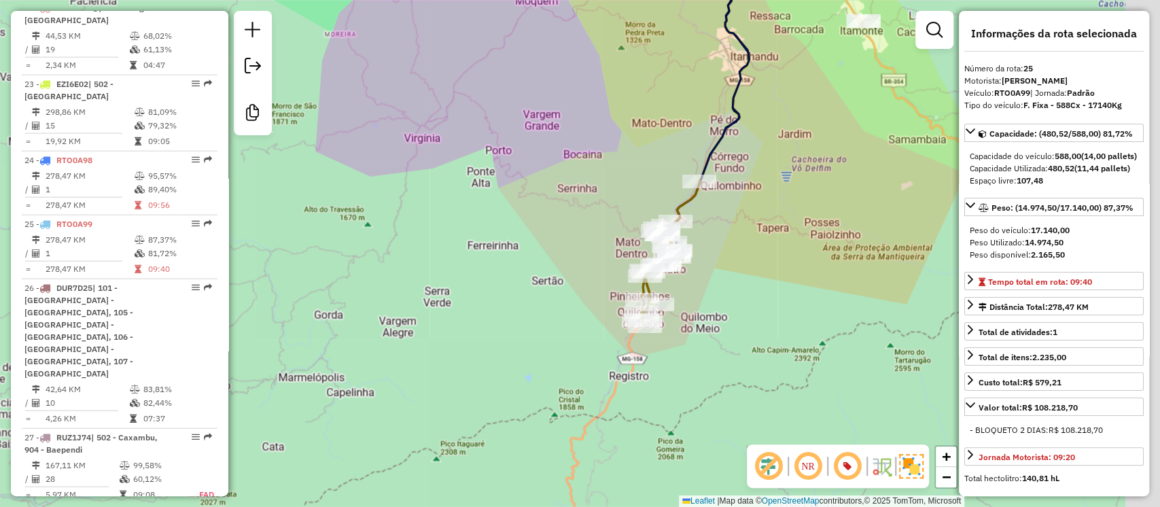
drag, startPoint x: 581, startPoint y: 258, endPoint x: 480, endPoint y: 274, distance: 102.5
click at [480, 274] on div "Janela de atendimento Grade de atendimento Capacidade Transportadoras Veículos …" at bounding box center [580, 253] width 1160 height 507
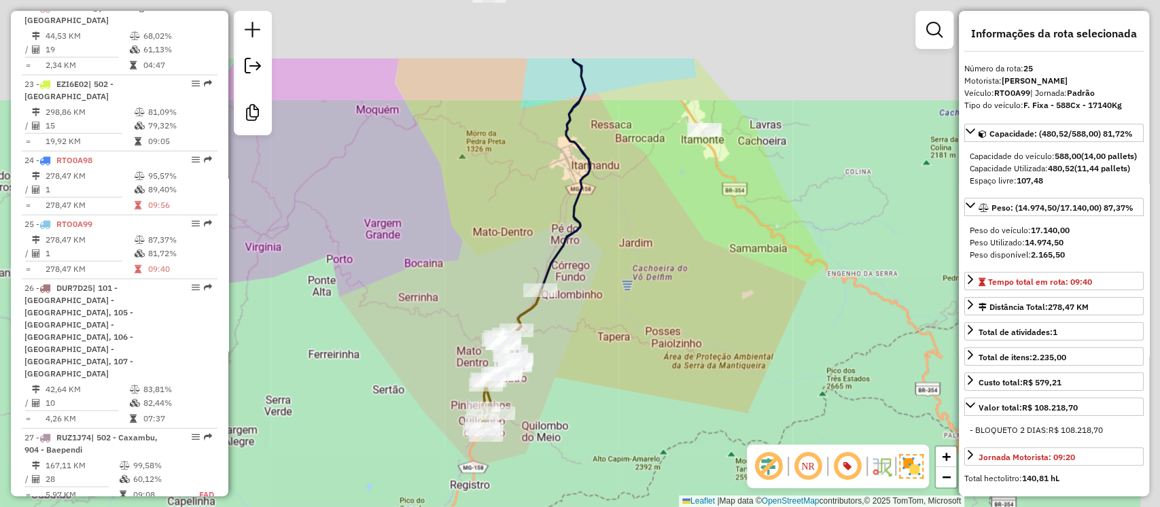
drag, startPoint x: 507, startPoint y: 226, endPoint x: 337, endPoint y: 345, distance: 207.9
click at [343, 341] on div "Janela de atendimento Grade de atendimento Capacidade Transportadoras Veículos …" at bounding box center [580, 253] width 1160 height 507
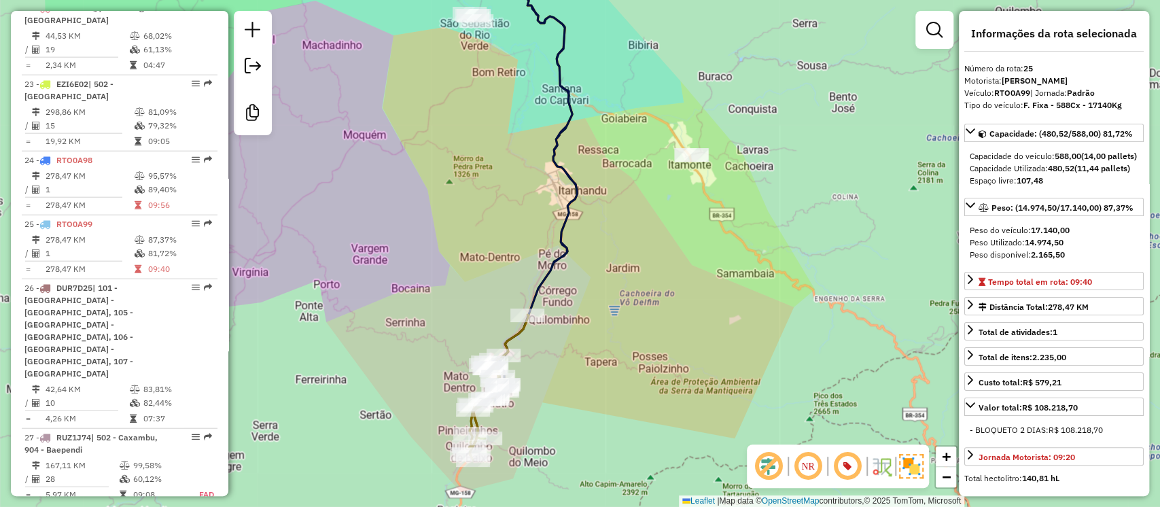
drag, startPoint x: 475, startPoint y: 231, endPoint x: 458, endPoint y: 424, distance: 193.8
click at [458, 422] on div "Janela de atendimento Grade de atendimento Capacidade Transportadoras Veículos …" at bounding box center [580, 253] width 1160 height 507
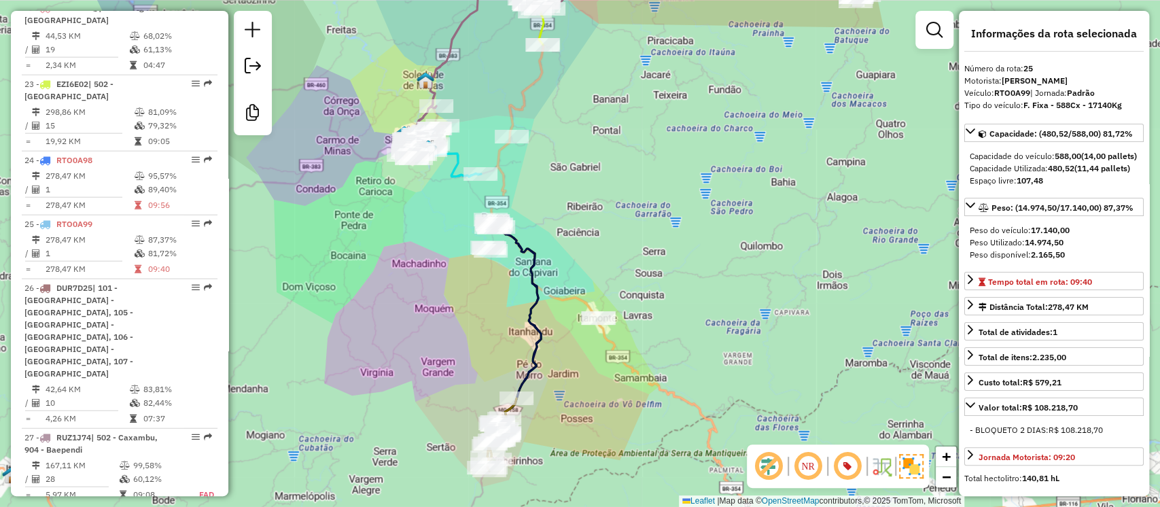
drag, startPoint x: 480, startPoint y: 334, endPoint x: 488, endPoint y: 334, distance: 8.2
click at [488, 334] on div "Janela de atendimento Grade de atendimento Capacidade Transportadoras Veículos …" at bounding box center [580, 253] width 1160 height 507
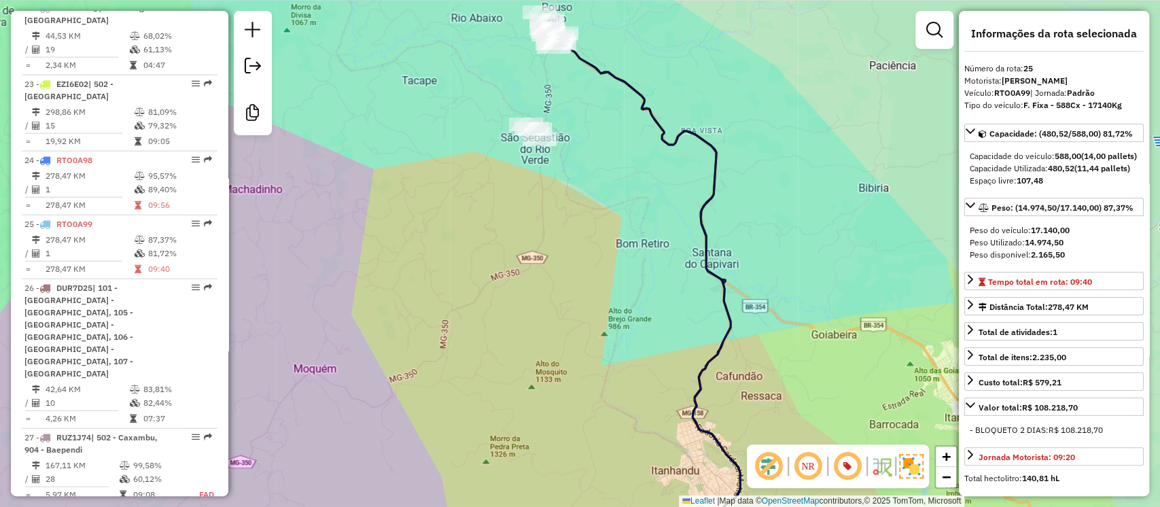
drag, startPoint x: 484, startPoint y: 294, endPoint x: 415, endPoint y: 402, distance: 127.9
click at [415, 402] on div "Janela de atendimento Grade de atendimento Capacidade Transportadoras Veículos …" at bounding box center [580, 253] width 1160 height 507
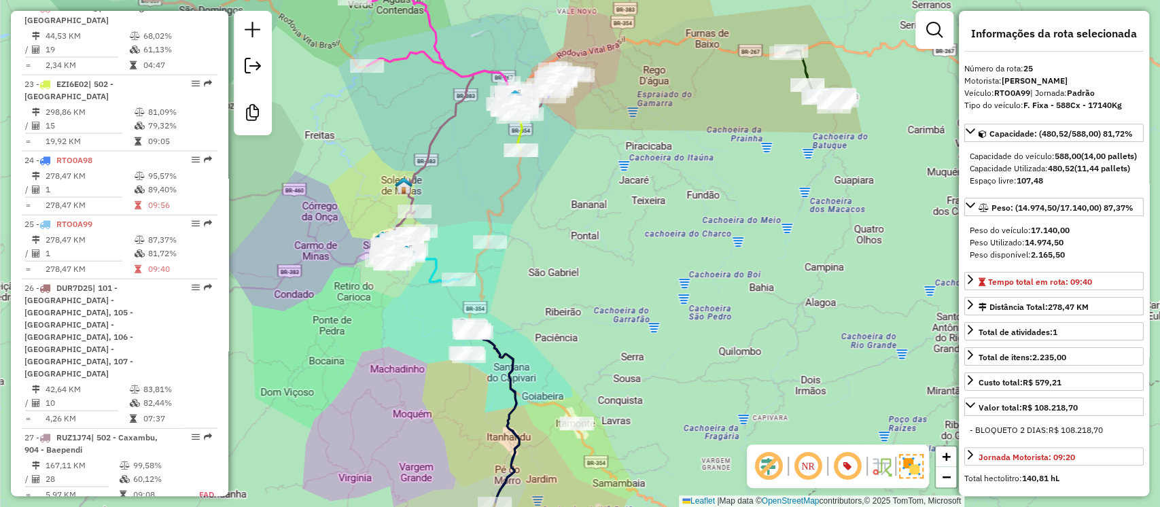
drag, startPoint x: 383, startPoint y: 328, endPoint x: 398, endPoint y: 351, distance: 26.6
click at [398, 351] on div "Janela de atendimento Grade de atendimento Capacidade Transportadoras Veículos …" at bounding box center [580, 253] width 1160 height 507
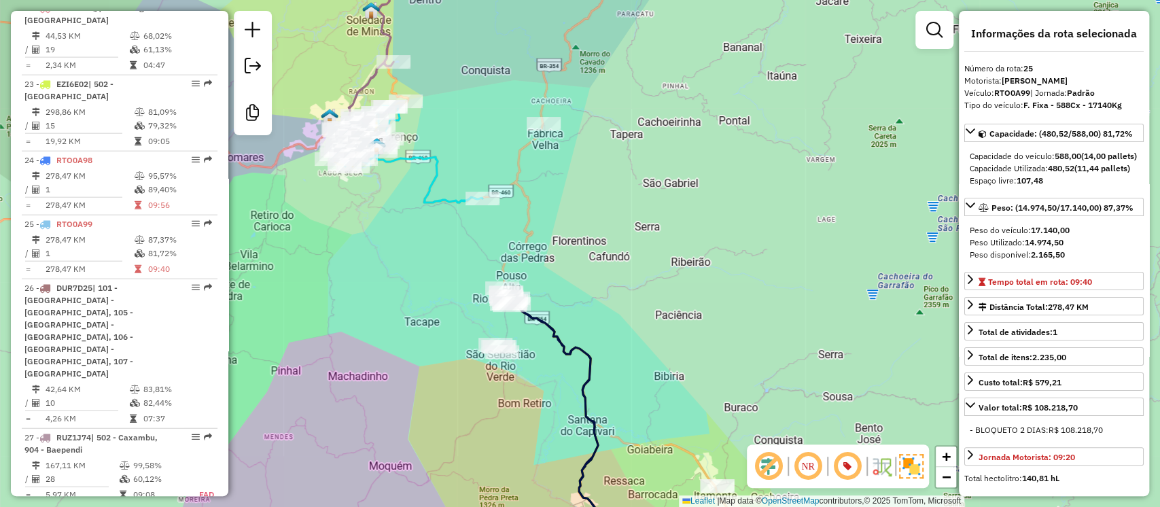
drag, startPoint x: 395, startPoint y: 245, endPoint x: 456, endPoint y: 278, distance: 69.7
click at [456, 278] on div "Janela de atendimento Grade de atendimento Capacidade Transportadoras Veículos …" at bounding box center [580, 253] width 1160 height 507
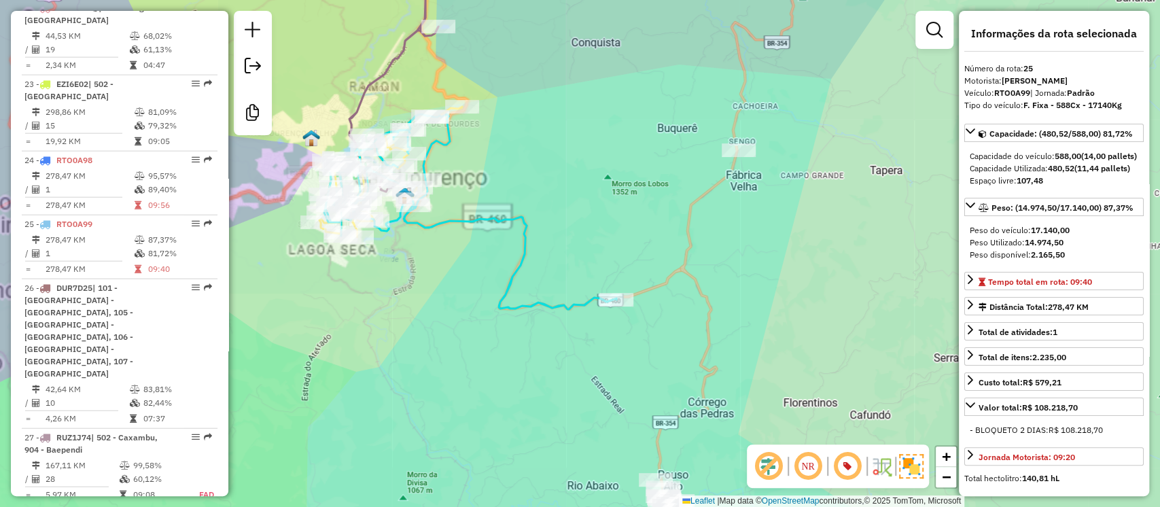
click at [462, 214] on icon at bounding box center [470, 211] width 292 height 195
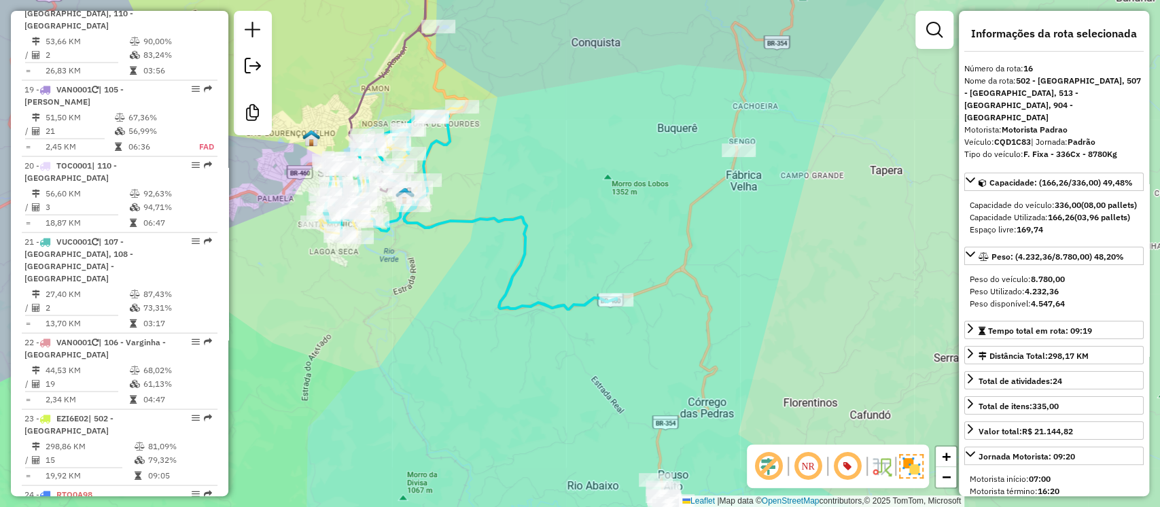
scroll to position [1521, 0]
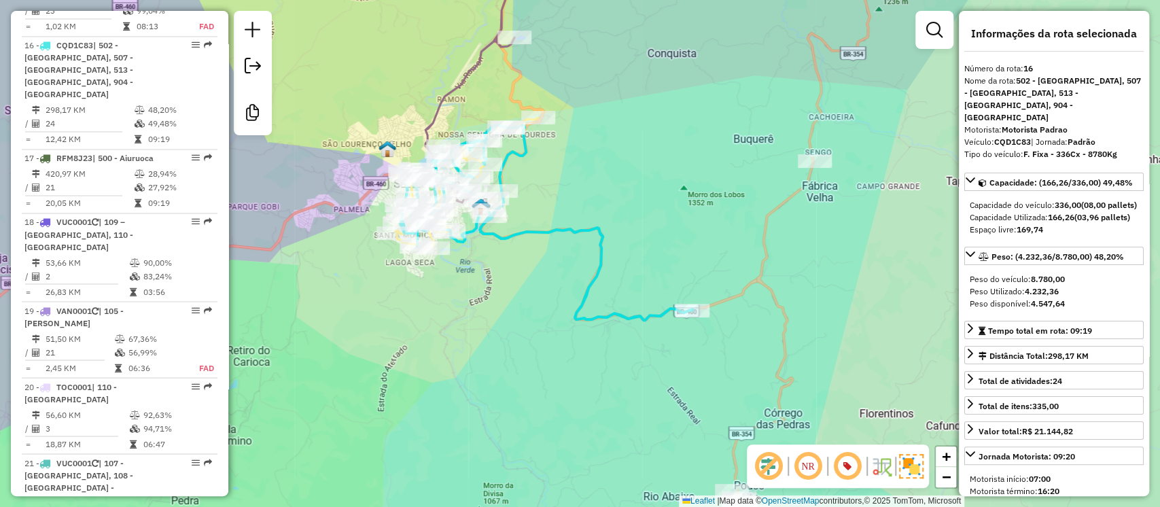
drag, startPoint x: 488, startPoint y: 194, endPoint x: 564, endPoint y: 205, distance: 76.2
click at [564, 205] on div "Janela de atendimento Grade de atendimento Capacidade Transportadoras Veículos …" at bounding box center [580, 253] width 1160 height 507
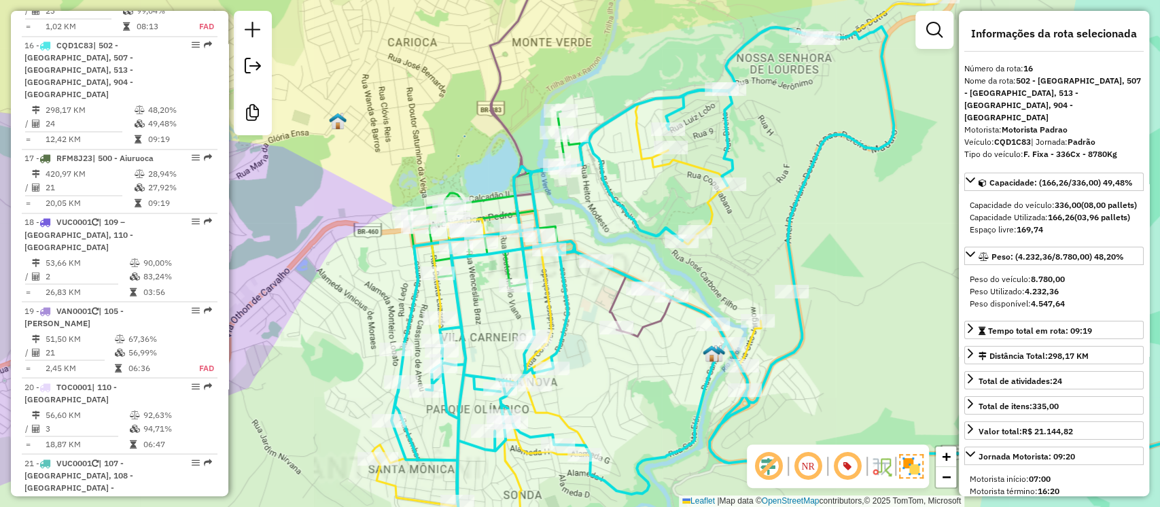
click at [481, 193] on icon at bounding box center [534, 230] width 277 height 239
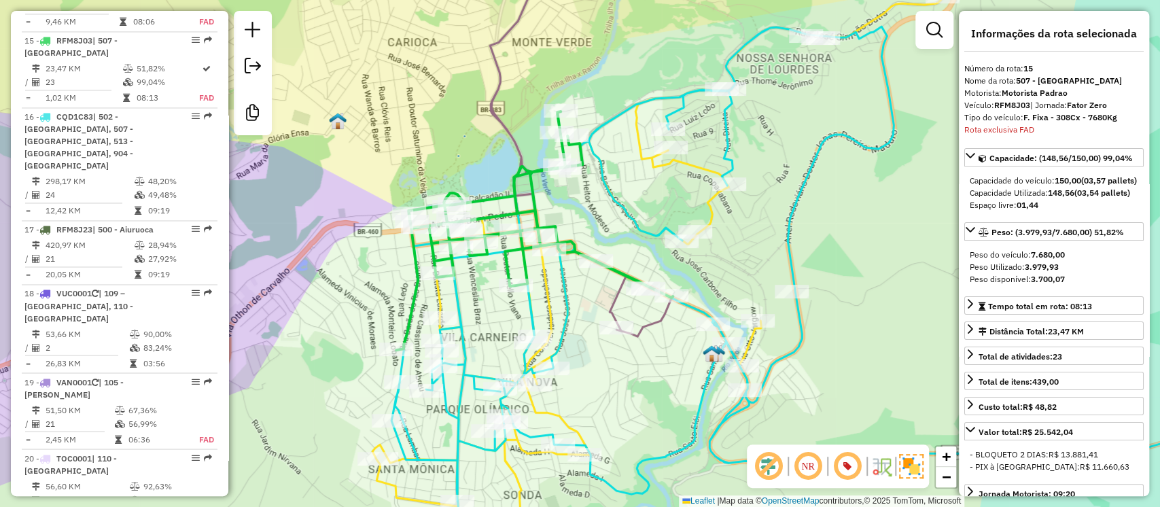
scroll to position [1445, 0]
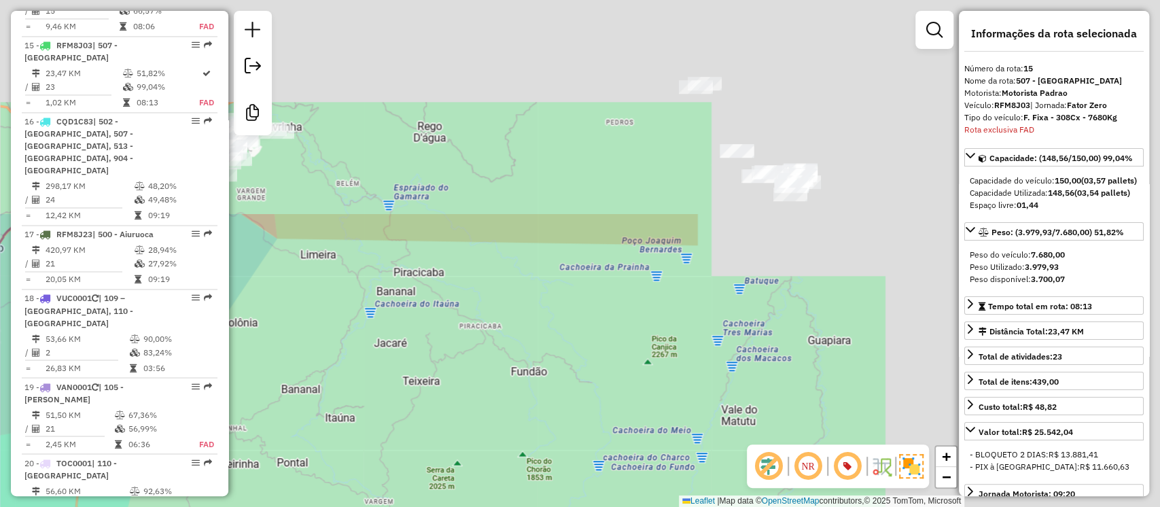
drag, startPoint x: 497, startPoint y: 258, endPoint x: 18, endPoint y: 458, distance: 518.4
click at [18, 458] on hb-router-mapa "Informações da Sessão 1286205 - 01/10/2025 Criação: 30/09/2025 18:23 Desbloquea…" at bounding box center [580, 253] width 1160 height 507
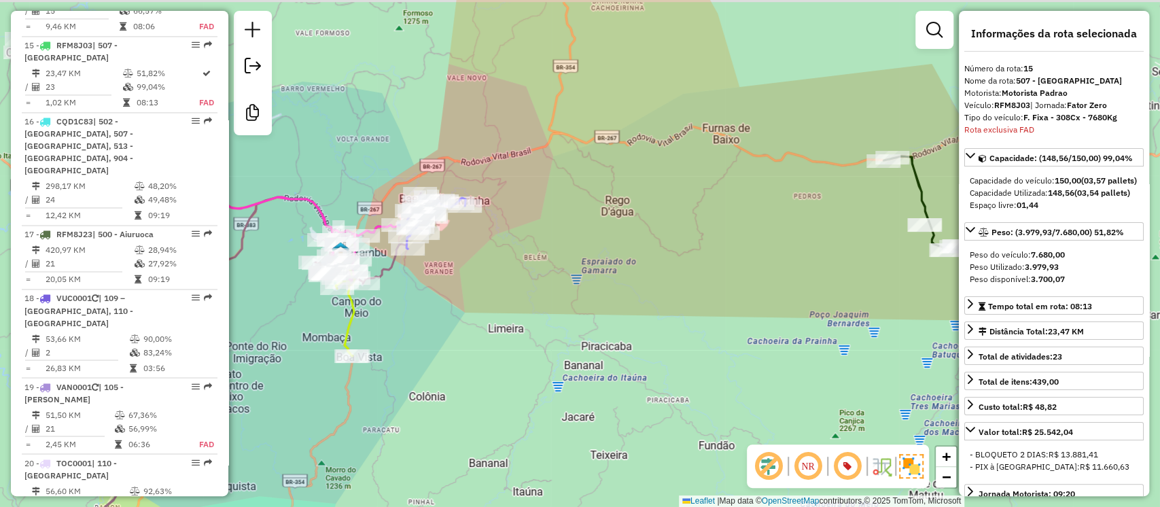
drag, startPoint x: 78, startPoint y: 430, endPoint x: 305, endPoint y: 494, distance: 235.9
click at [311, 499] on div "Janela de atendimento Grade de atendimento Capacidade Transportadoras Veículos …" at bounding box center [580, 253] width 1160 height 507
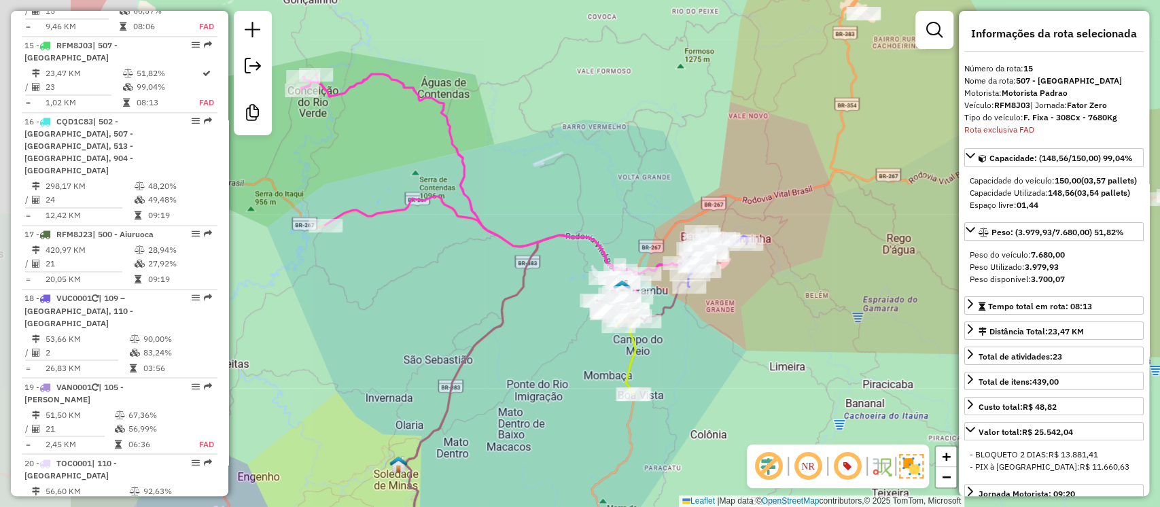
drag, startPoint x: 358, startPoint y: 422, endPoint x: 557, endPoint y: 391, distance: 202.2
click at [557, 394] on div "Janela de atendimento Grade de atendimento Capacidade Transportadoras Veículos …" at bounding box center [580, 253] width 1160 height 507
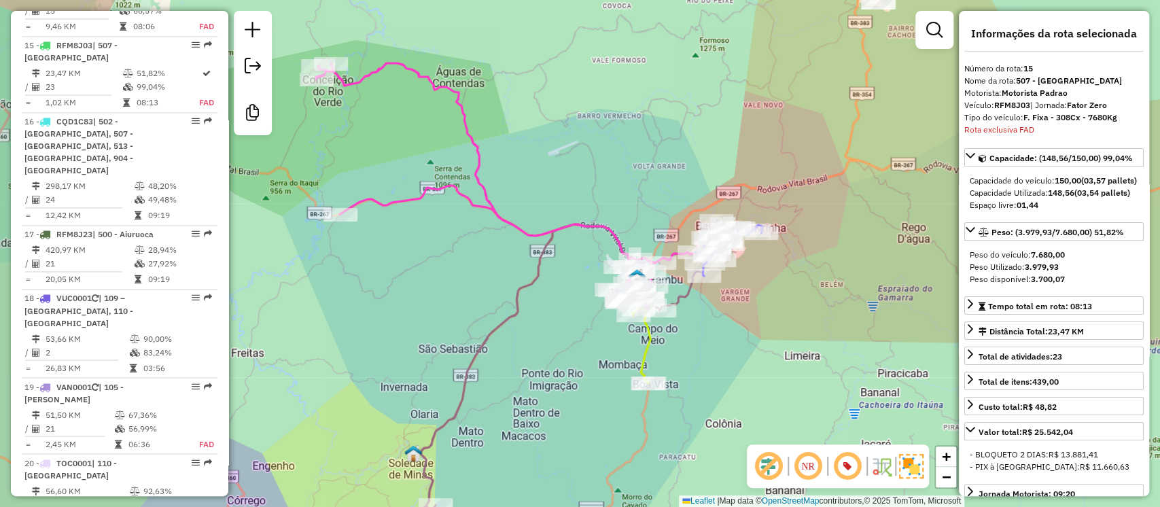
click at [479, 215] on div "Janela de atendimento Grade de atendimento Capacidade Transportadoras Veículos …" at bounding box center [580, 253] width 1160 height 507
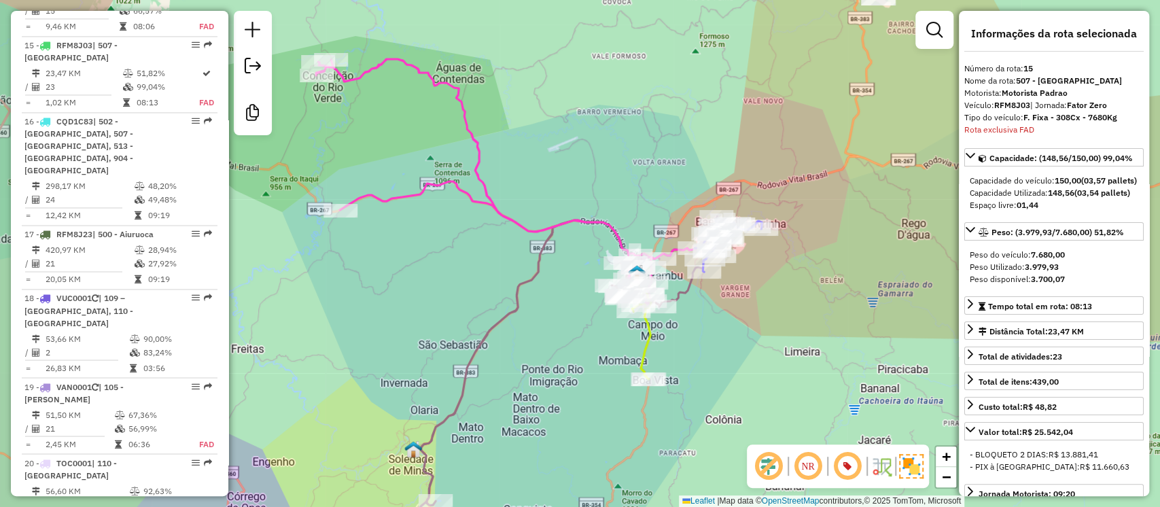
click at [480, 207] on icon at bounding box center [516, 182] width 400 height 247
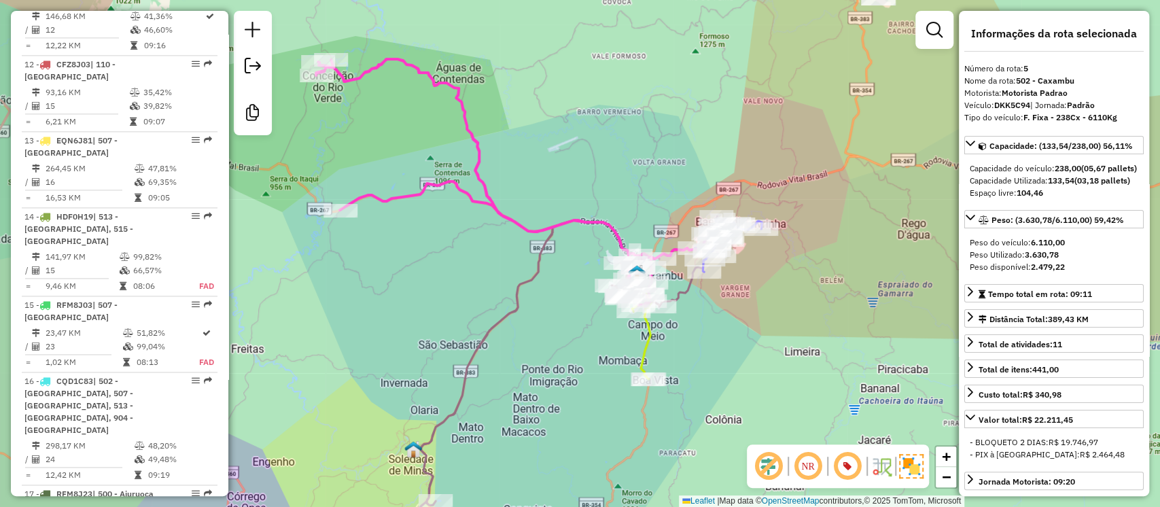
scroll to position [797, 0]
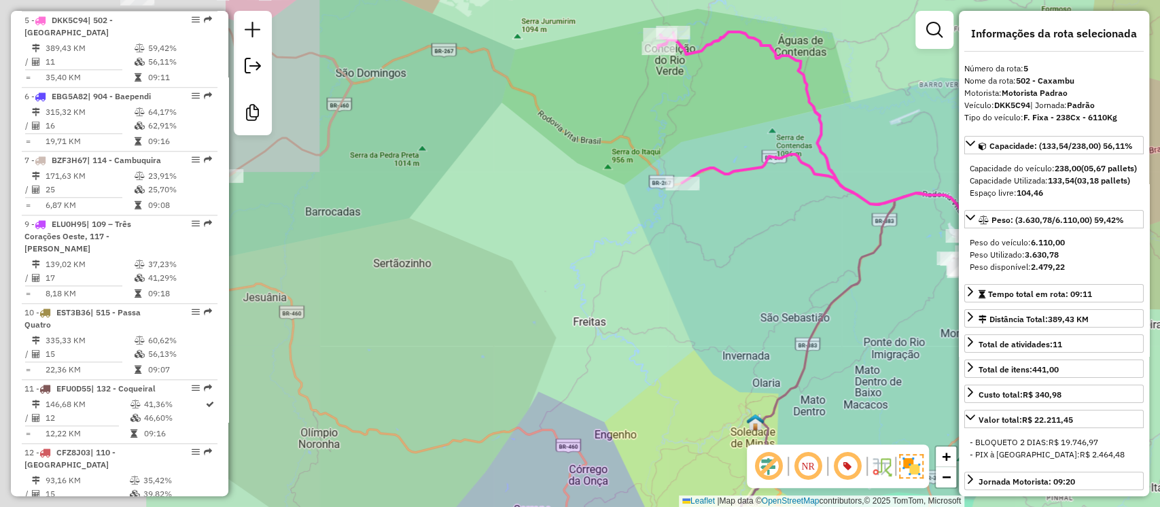
drag, startPoint x: 439, startPoint y: 234, endPoint x: 799, endPoint y: 201, distance: 361.8
click at [799, 203] on div "Janela de atendimento Grade de atendimento Capacidade Transportadoras Veículos …" at bounding box center [580, 253] width 1160 height 507
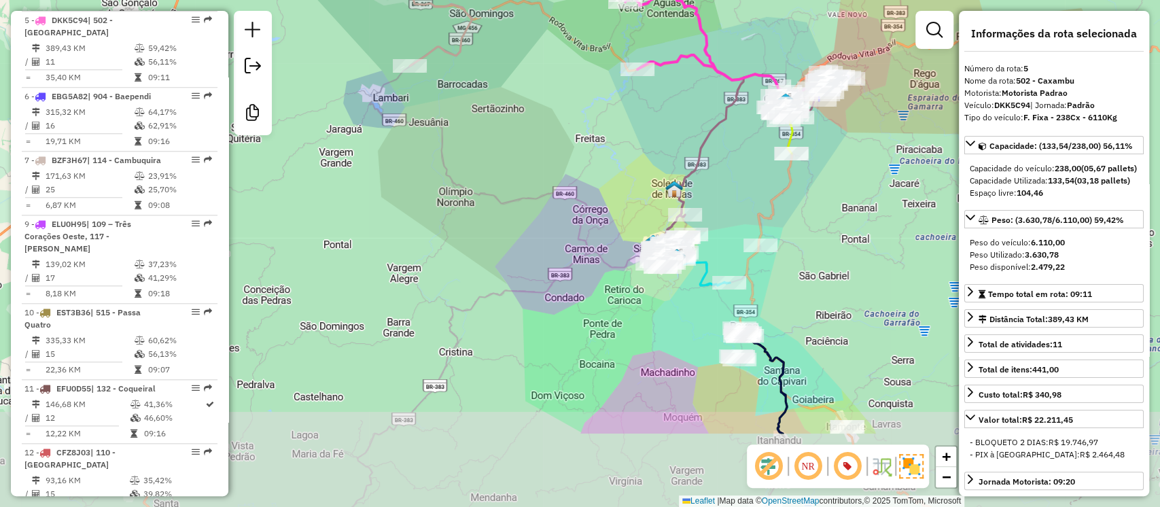
drag, startPoint x: 689, startPoint y: 205, endPoint x: 555, endPoint y: 19, distance: 229.8
click at [553, 33] on div "Janela de atendimento Grade de atendimento Capacidade Transportadoras Veículos …" at bounding box center [580, 253] width 1160 height 507
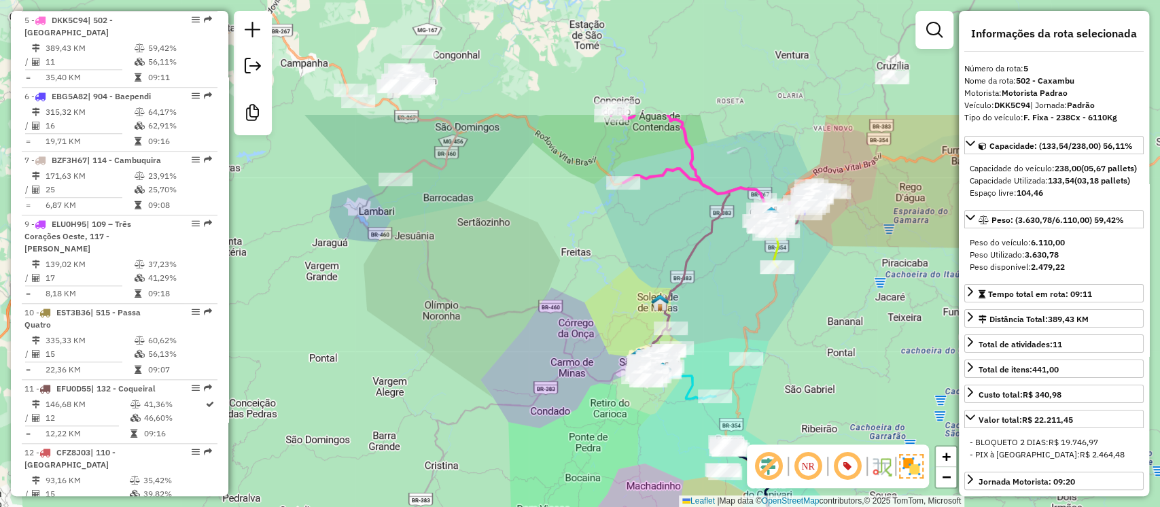
drag, startPoint x: 429, startPoint y: 235, endPoint x: 460, endPoint y: 378, distance: 146.2
click at [462, 389] on div "Janela de atendimento Grade de atendimento Capacidade Transportadoras Veículos …" at bounding box center [580, 253] width 1160 height 507
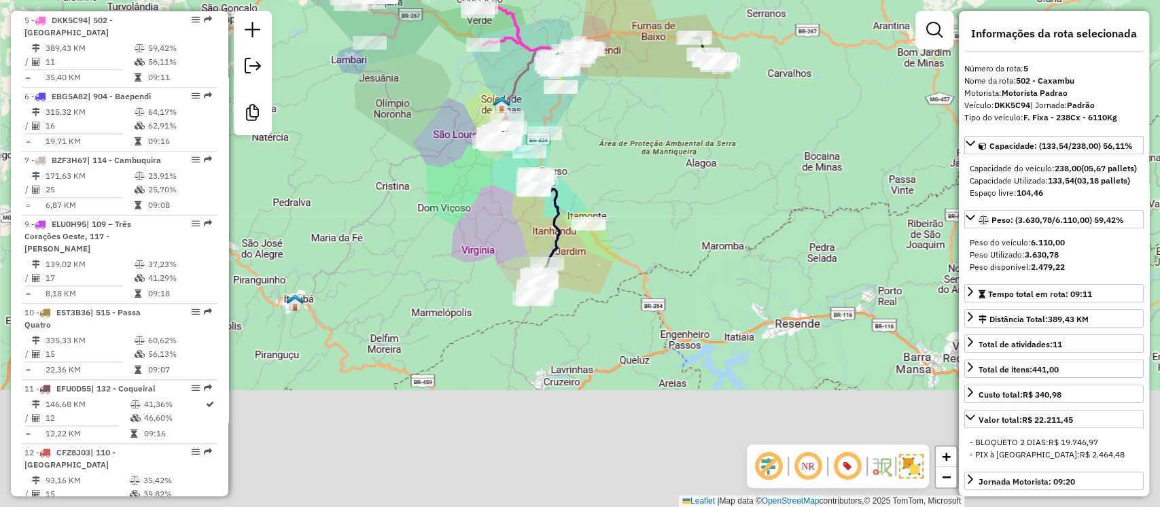
drag, startPoint x: 482, startPoint y: 394, endPoint x: 417, endPoint y: 167, distance: 236.1
click at [417, 167] on div "Janela de atendimento Grade de atendimento Capacidade Transportadoras Veículos …" at bounding box center [580, 253] width 1160 height 507
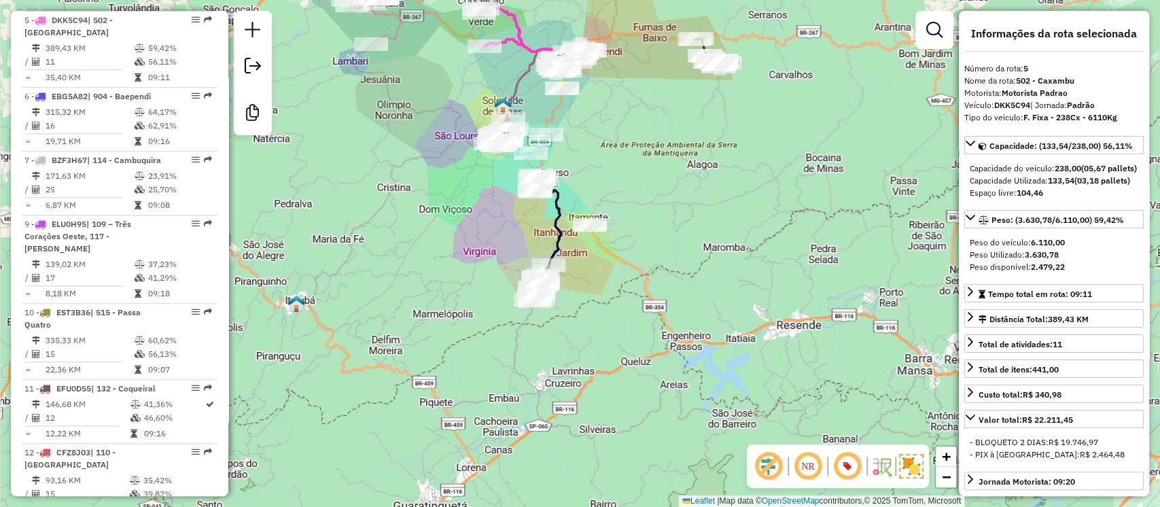
drag, startPoint x: 430, startPoint y: 185, endPoint x: 508, endPoint y: 273, distance: 118.0
click at [508, 273] on div "Janela de atendimento Grade de atendimento Capacidade Transportadoras Veículos …" at bounding box center [580, 253] width 1160 height 507
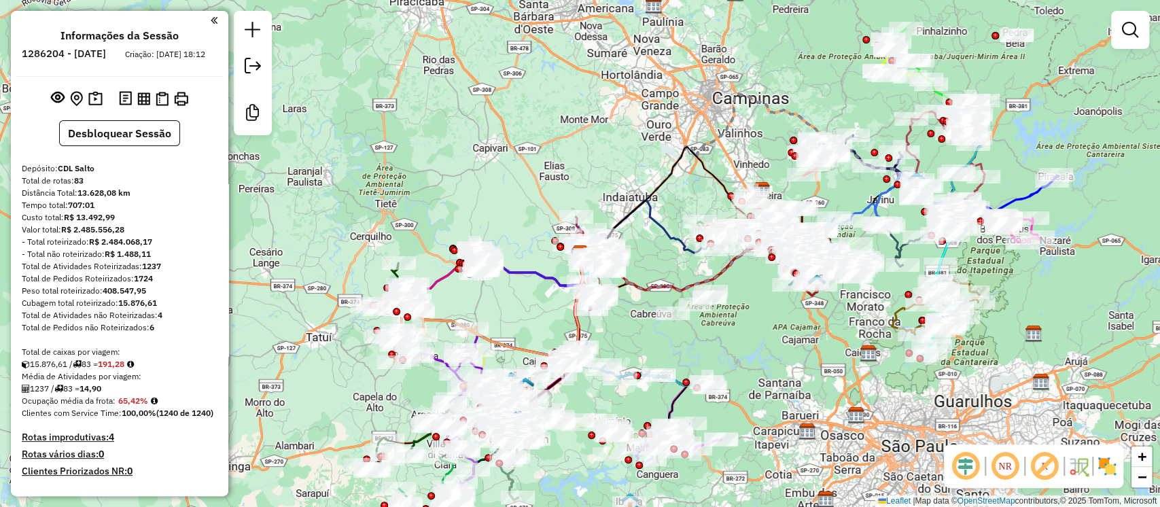
click at [985, 478] on div "NR R" at bounding box center [1033, 467] width 179 height 44
click at [972, 469] on em at bounding box center [966, 466] width 33 height 33
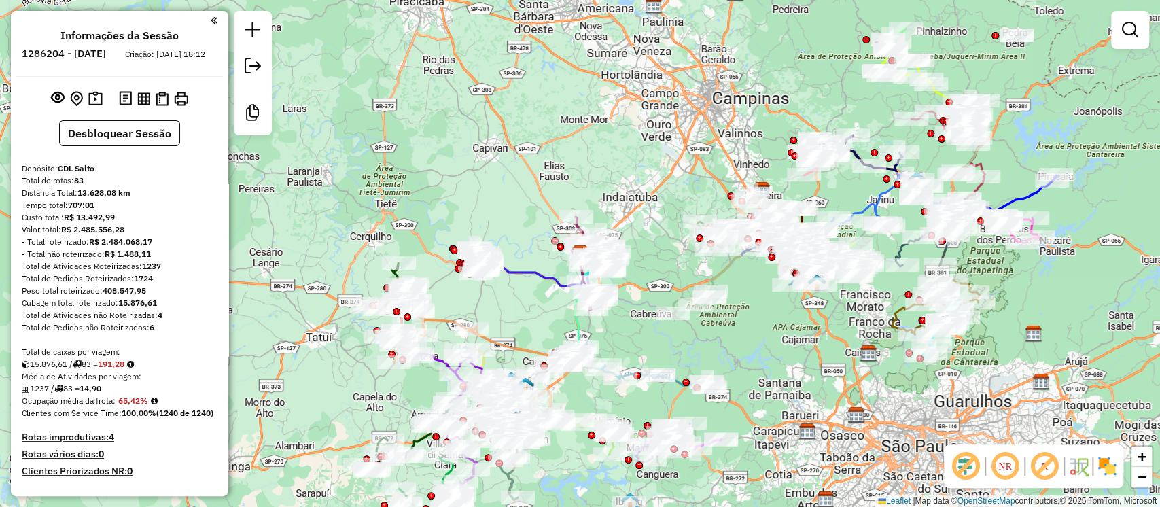
click at [1097, 468] on img at bounding box center [1108, 466] width 22 height 22
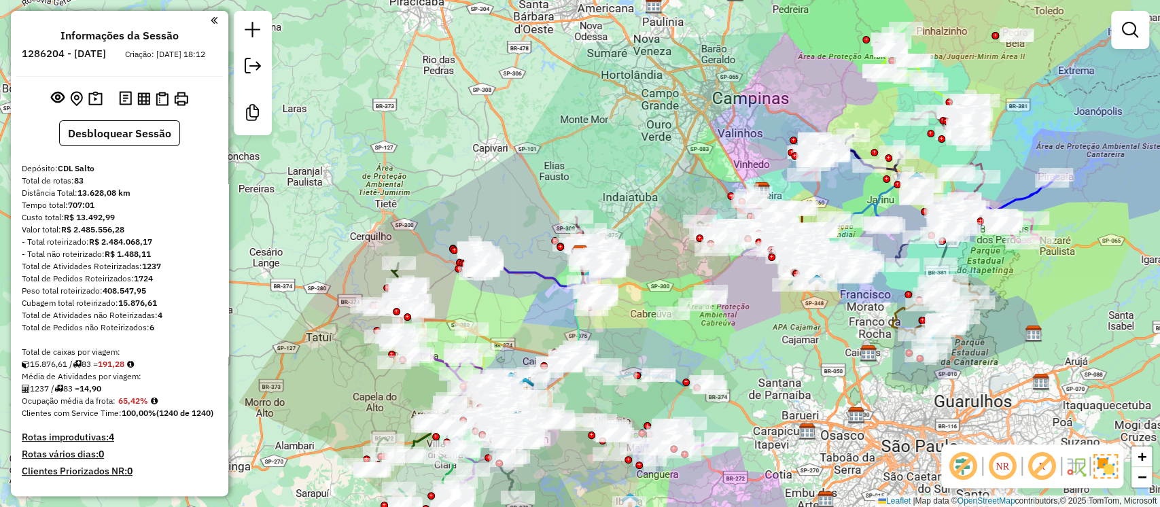
click at [1044, 466] on em at bounding box center [1042, 466] width 33 height 33
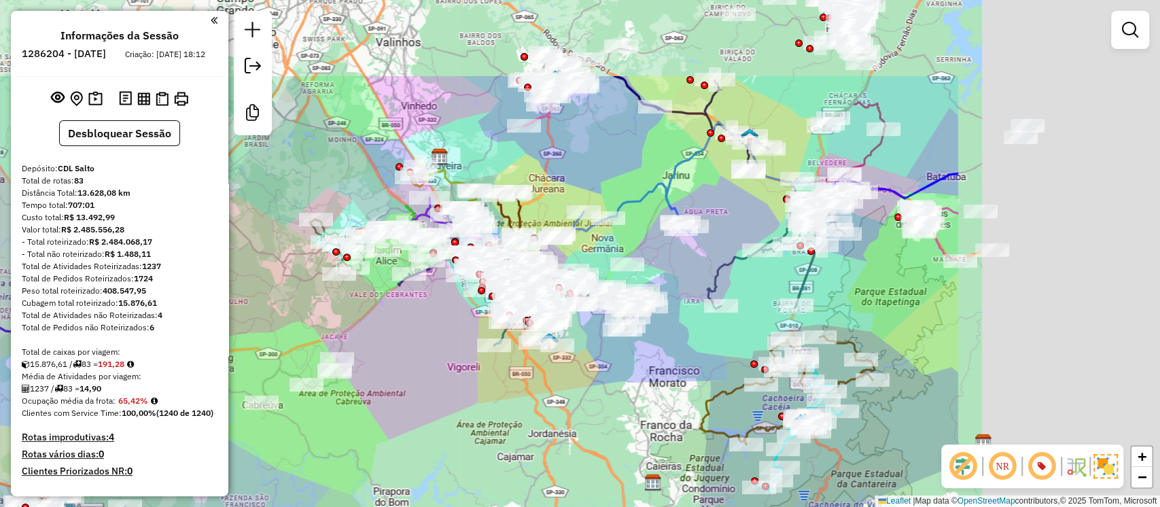
drag, startPoint x: 816, startPoint y: 337, endPoint x: 487, endPoint y: 470, distance: 355.0
click at [469, 490] on div "Janela de atendimento Grade de atendimento Capacidade Transportadoras Veículos …" at bounding box center [580, 253] width 1160 height 507
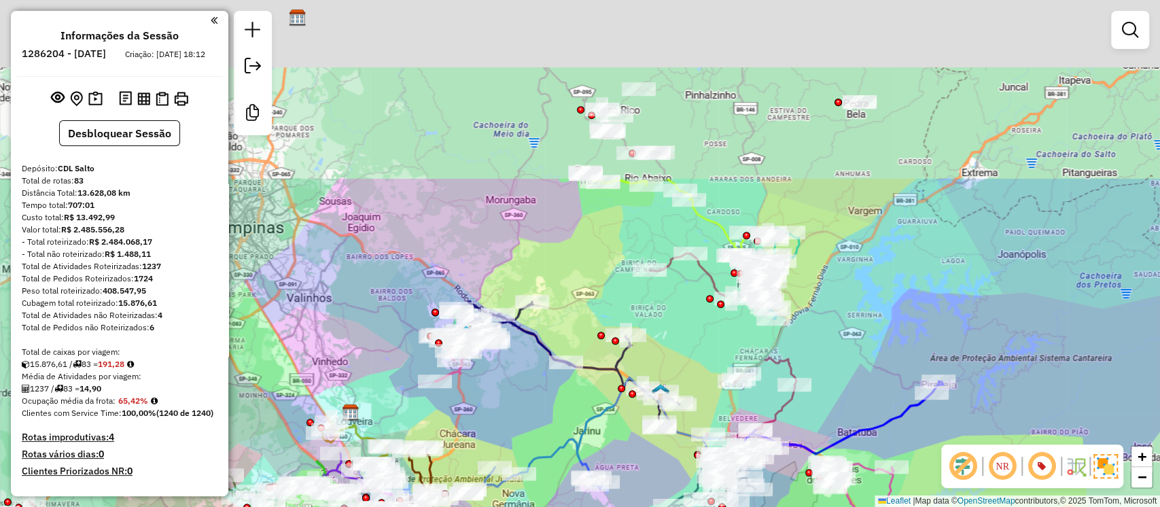
drag, startPoint x: 616, startPoint y: 174, endPoint x: 555, endPoint y: 433, distance: 266.1
click at [553, 436] on div "Janela de atendimento Grade de atendimento Capacidade Transportadoras Veículos …" at bounding box center [580, 253] width 1160 height 507
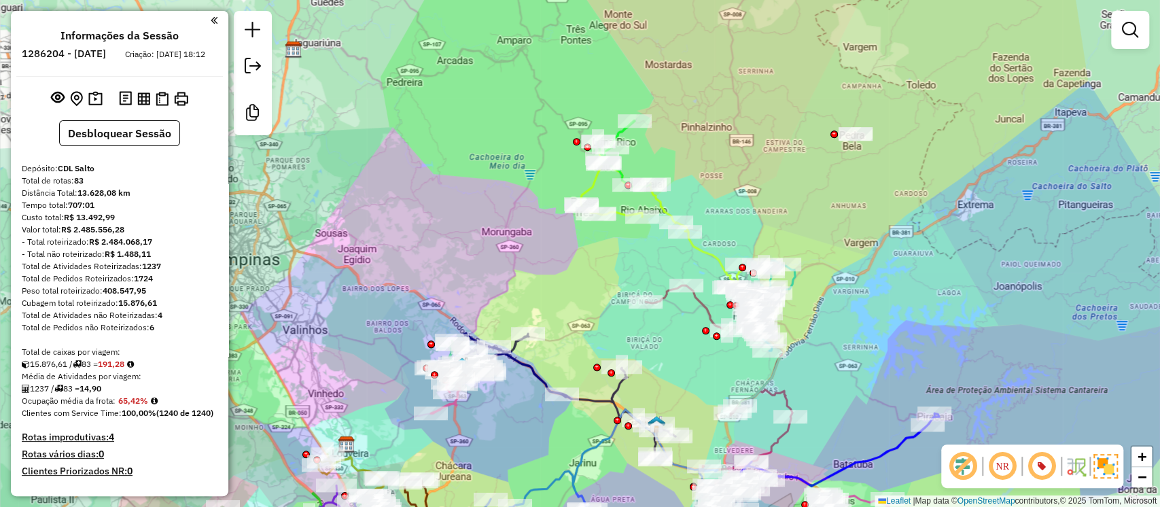
click at [619, 135] on icon at bounding box center [624, 153] width 52 height 67
select select "**********"
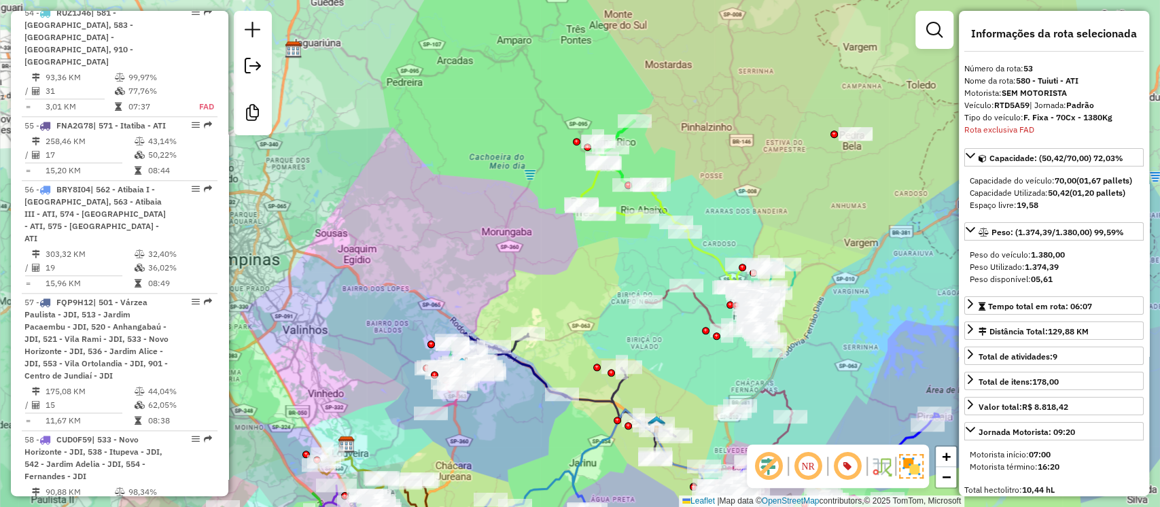
scroll to position [4606, 0]
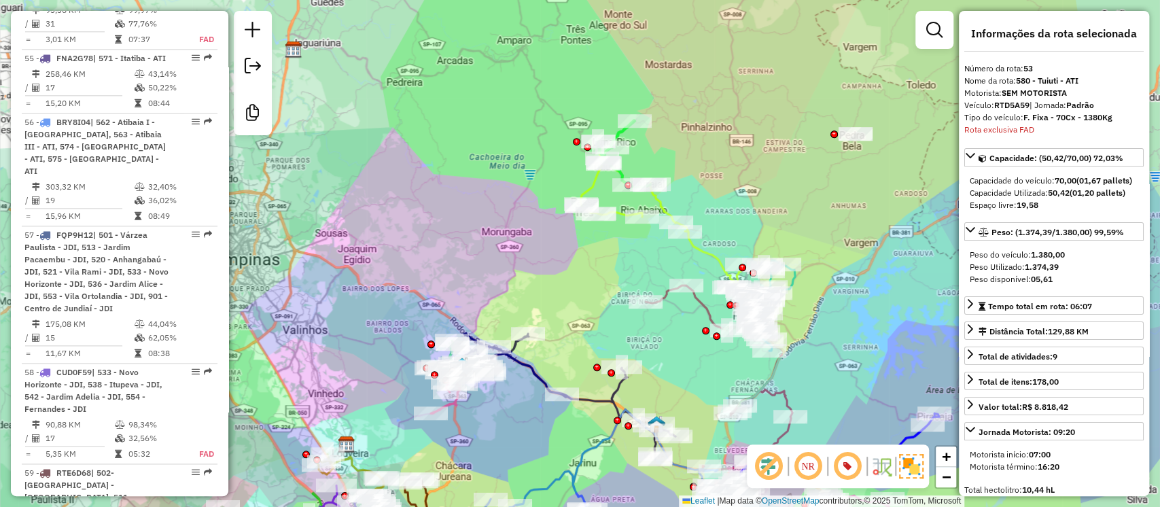
click at [594, 184] on icon at bounding box center [663, 218] width 164 height 154
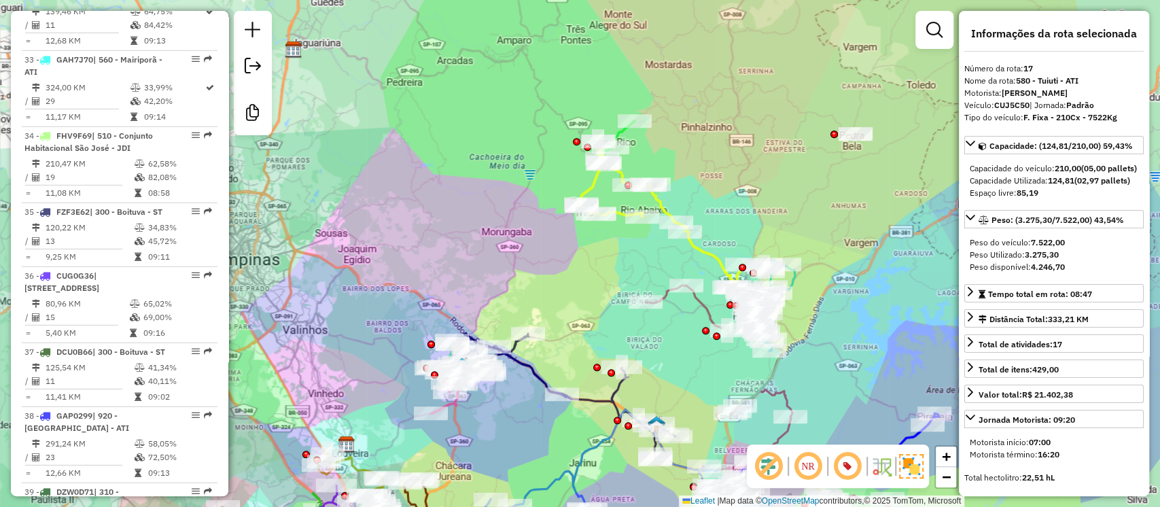
scroll to position [1810, 0]
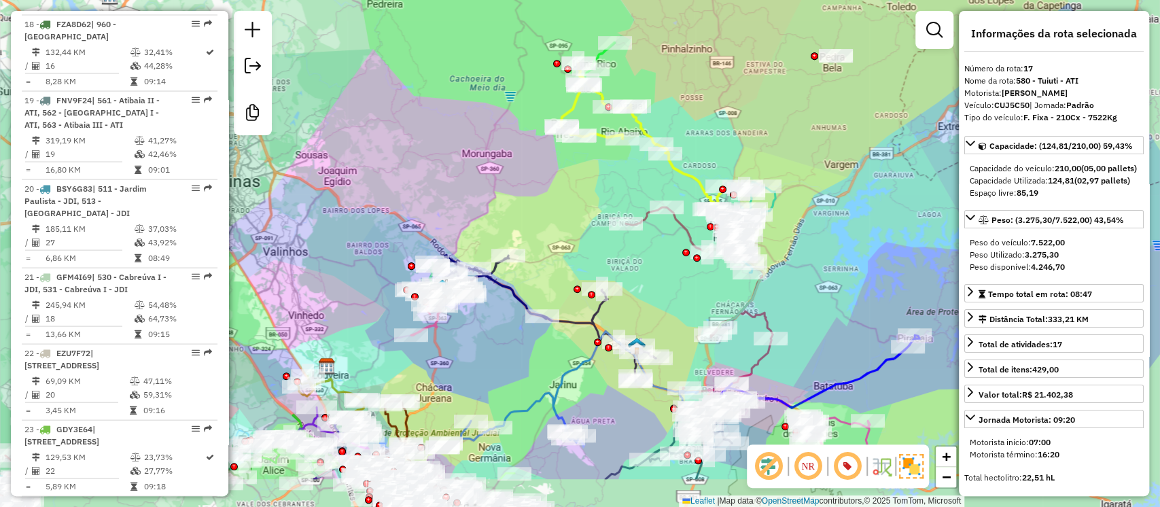
drag, startPoint x: 594, startPoint y: 278, endPoint x: 575, endPoint y: 200, distance: 80.5
click at [575, 200] on div "Janela de atendimento Grade de atendimento Capacidade Transportadoras Veículos …" at bounding box center [580, 253] width 1160 height 507
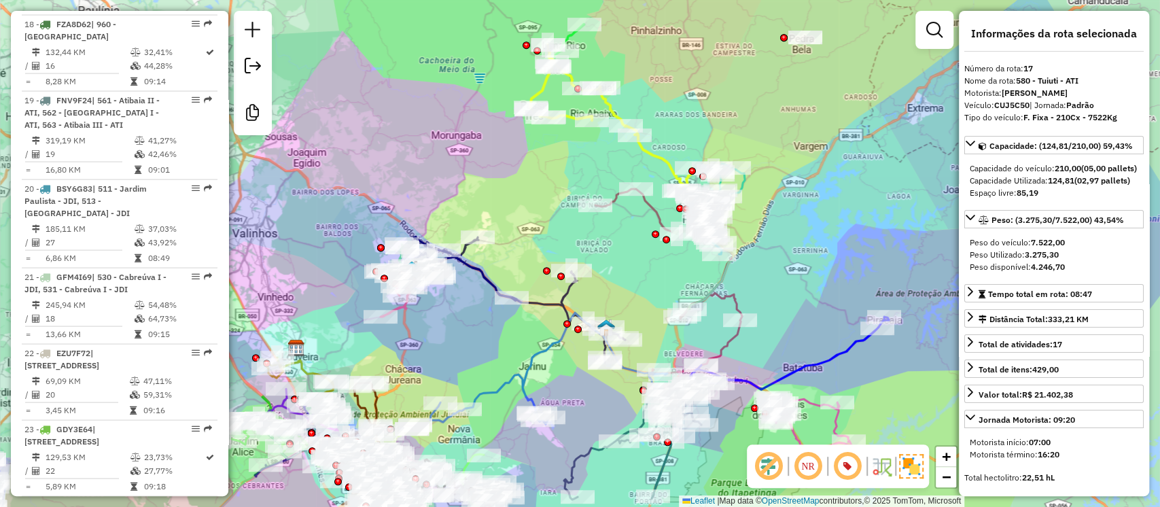
drag, startPoint x: 810, startPoint y: 320, endPoint x: 708, endPoint y: 234, distance: 133.1
click at [672, 169] on div "Janela de atendimento Grade de atendimento Capacidade Transportadoras Veículos …" at bounding box center [580, 253] width 1160 height 507
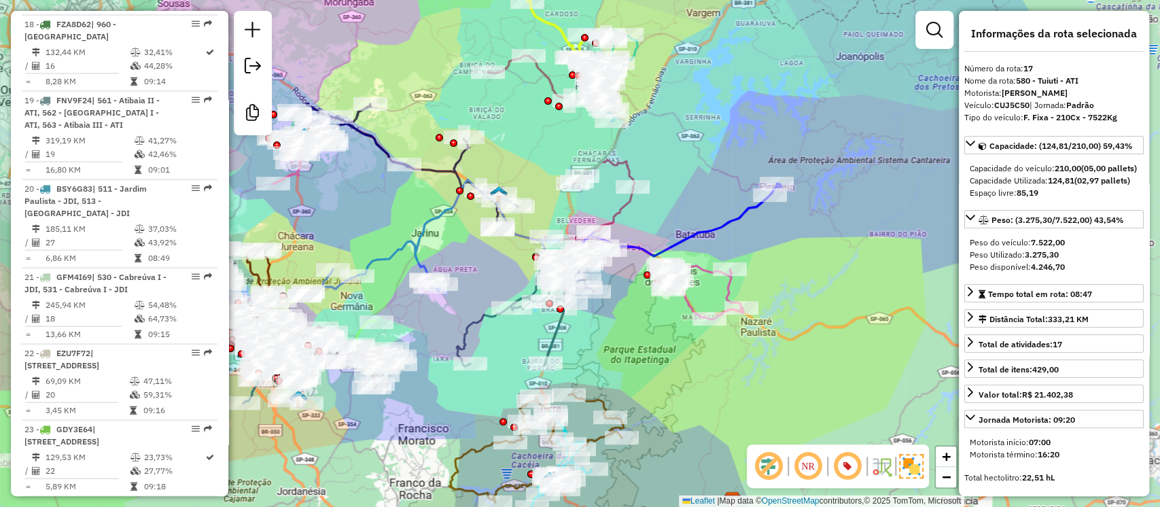
click at [712, 228] on icon at bounding box center [680, 225] width 203 height 82
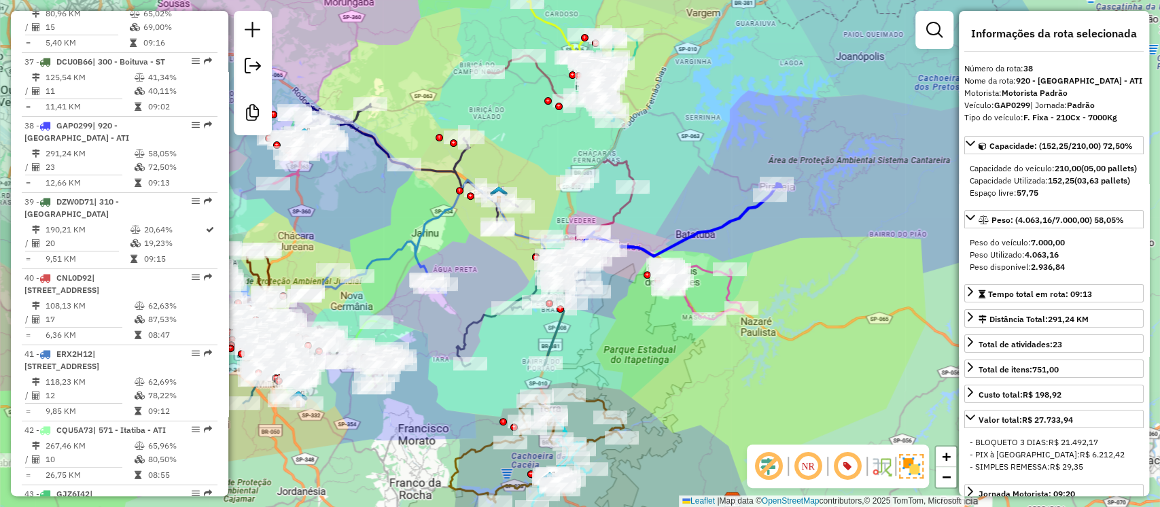
scroll to position [3469, 0]
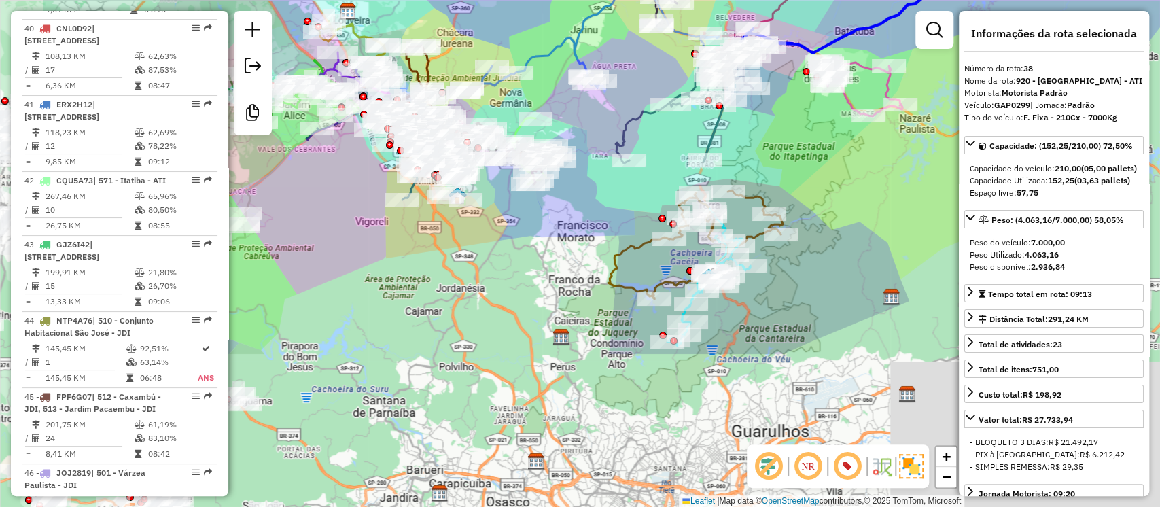
drag, startPoint x: 610, startPoint y: 382, endPoint x: 885, endPoint y: 56, distance: 426.4
click at [891, 52] on div "Janela de atendimento Grade de atendimento Capacidade Transportadoras Veículos …" at bounding box center [580, 253] width 1160 height 507
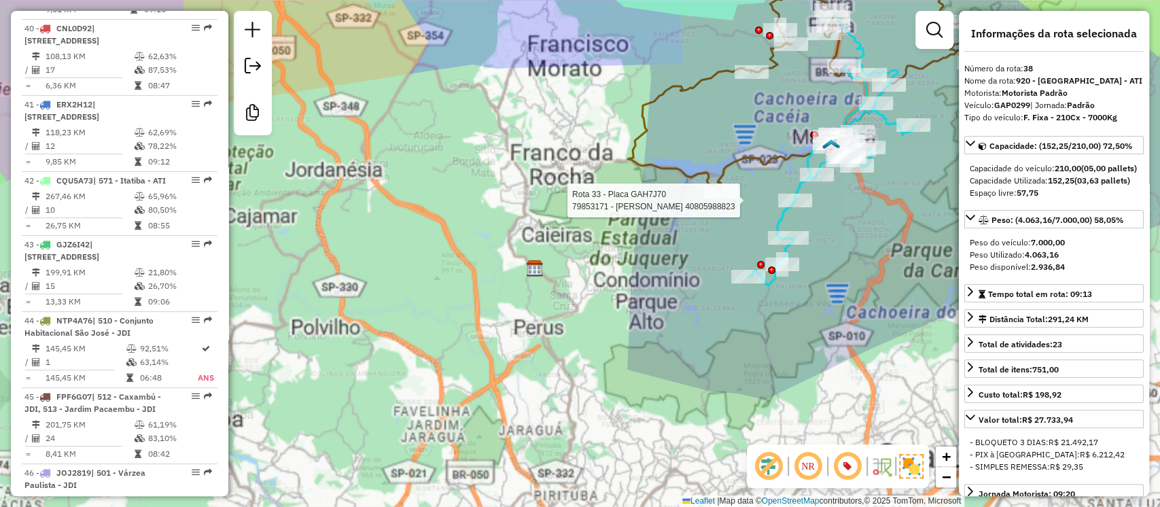
click at [789, 207] on div at bounding box center [795, 201] width 34 height 14
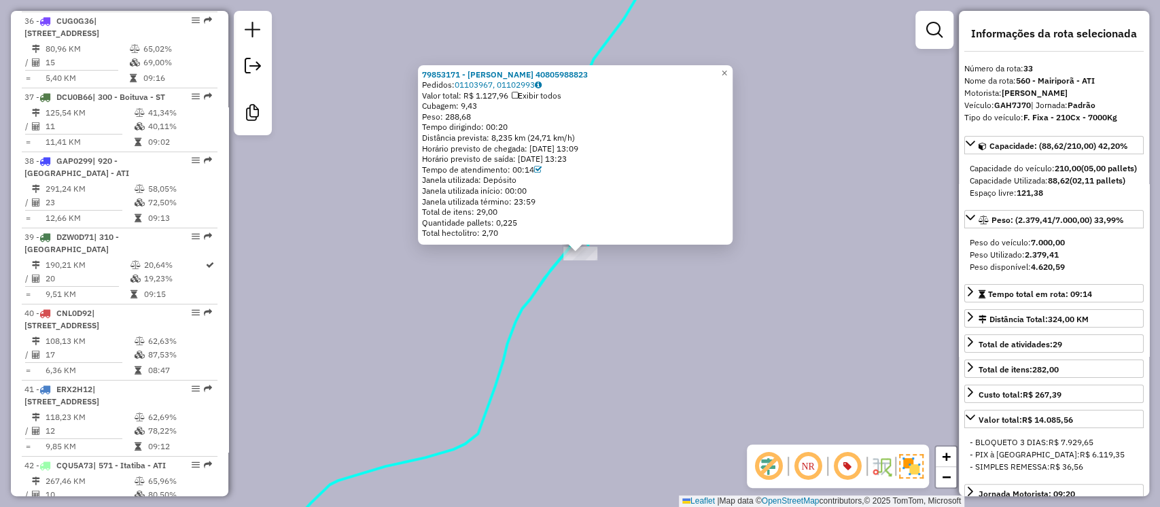
scroll to position [3089, 0]
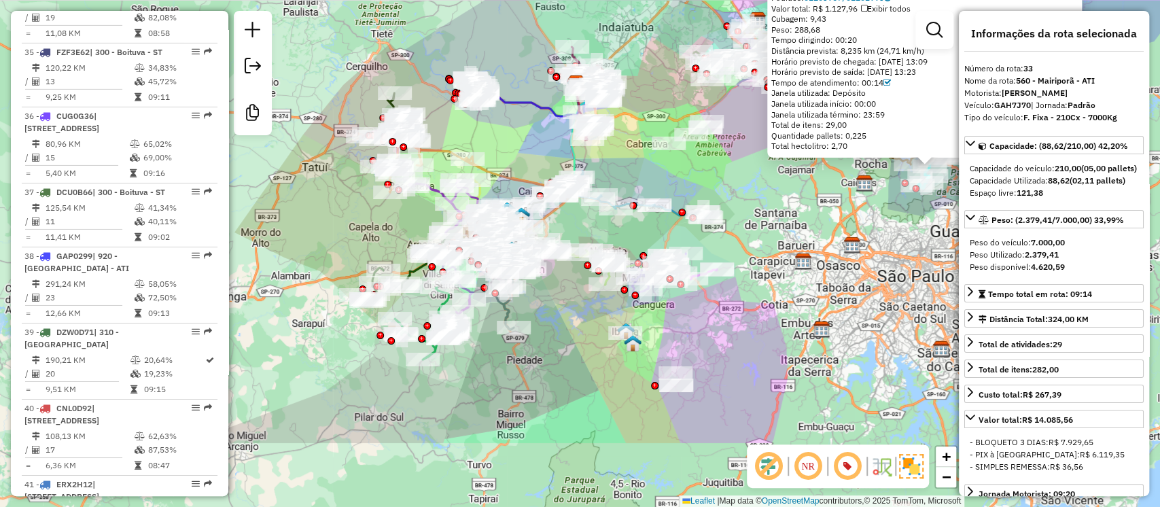
drag, startPoint x: 604, startPoint y: 398, endPoint x: 823, endPoint y: 285, distance: 246.0
click at [823, 285] on div "79853171 - LEONARDO SANTOS DA SILVA 40805988823 Pedidos: 01103967, 01102993 Val…" at bounding box center [580, 253] width 1160 height 507
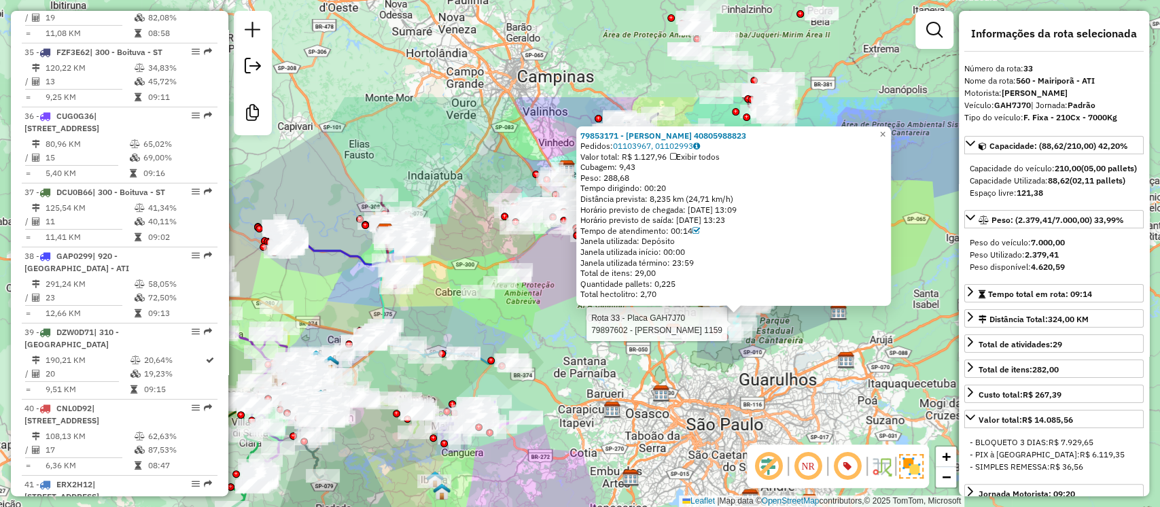
drag, startPoint x: 754, startPoint y: 282, endPoint x: 579, endPoint y: 398, distance: 209.5
click at [579, 398] on div "Rota 33 - Placa GAH7J70 79897602 - MARCIO BAPTISTA 1159 79853171 - LEONARDO SAN…" at bounding box center [580, 253] width 1160 height 507
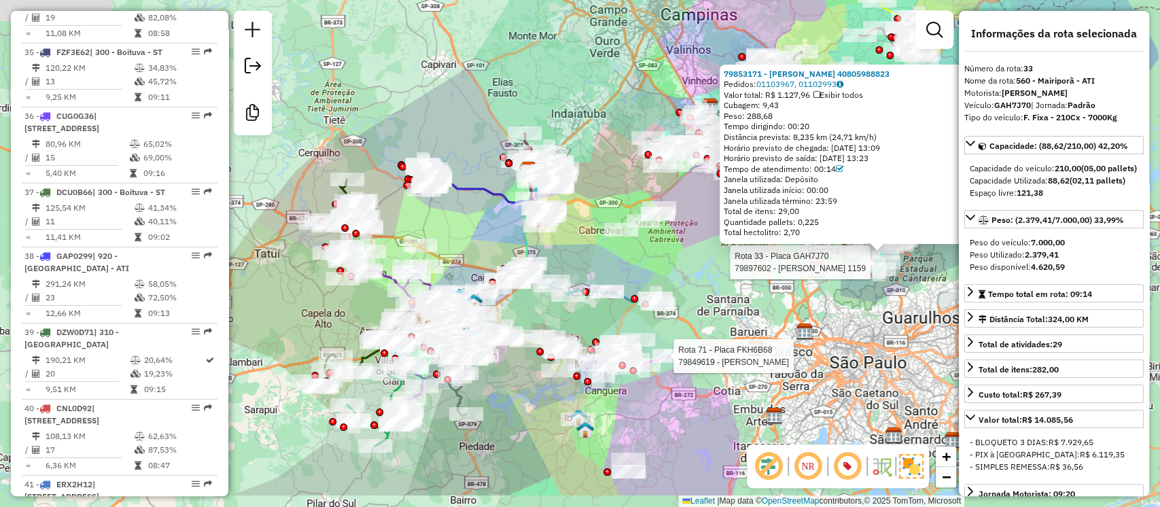
drag, startPoint x: 500, startPoint y: 123, endPoint x: 627, endPoint y: 65, distance: 139.0
click at [627, 65] on div "Rota 33 - Placa GAH7J70 79897602 - MARCIO BAPTISTA 1159 Rota 71 - Placa FKH6B68…" at bounding box center [580, 253] width 1160 height 507
click at [241, 308] on div "Rota 33 - Placa GAH7J70 79897602 - MARCIO BAPTISTA 1159 Rota 71 - Placa FKH6B68…" at bounding box center [580, 253] width 1160 height 507
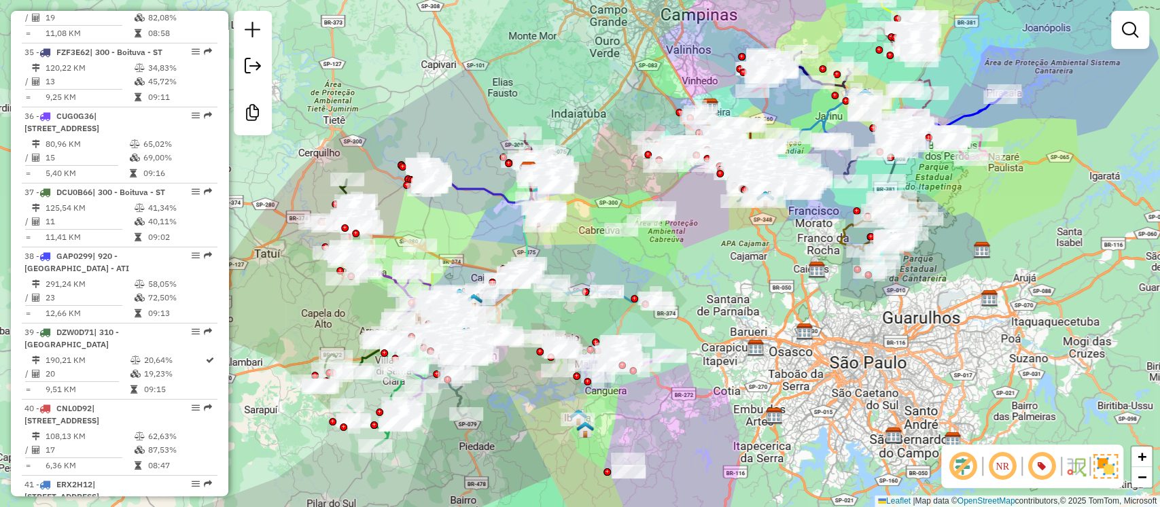
click at [251, 301] on div "Janela de atendimento Grade de atendimento Capacidade Transportadoras Veículos …" at bounding box center [580, 253] width 1160 height 507
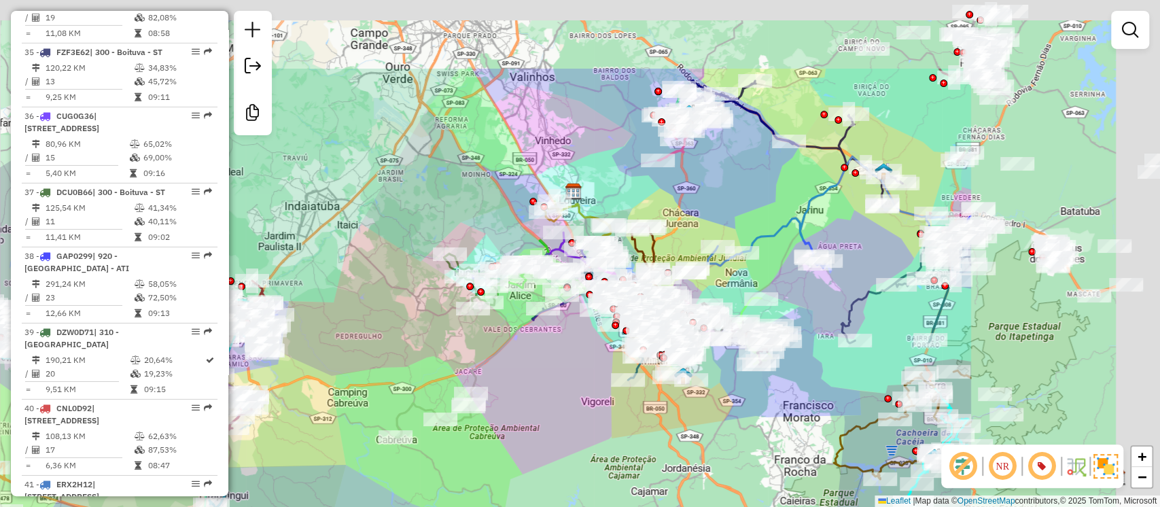
drag, startPoint x: 581, startPoint y: 288, endPoint x: 233, endPoint y: 438, distance: 379.7
click at [233, 438] on div "Rota 66 - Placa FKU7J15 79855497 - FABRICIO DANIEL DE MORAES 41387136895 Janela…" at bounding box center [580, 253] width 1160 height 507
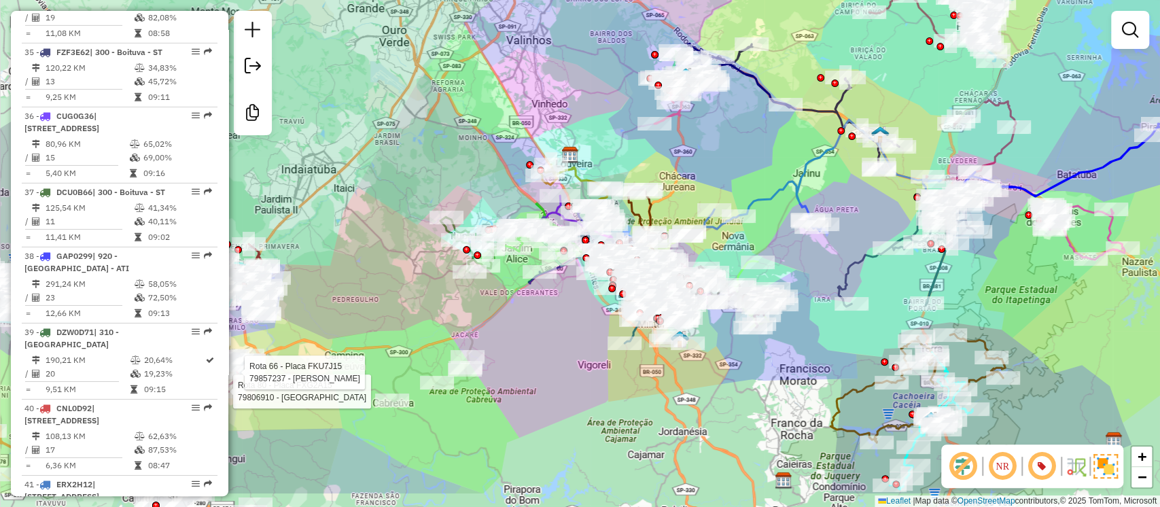
drag, startPoint x: 310, startPoint y: 379, endPoint x: 327, endPoint y: 330, distance: 51.8
click at [327, 330] on div "Rota 80 - Placa FXG2A15 79806910 - BOULEVARD TERRAS RES Rota 66 - Placa FKU7J15…" at bounding box center [580, 253] width 1160 height 507
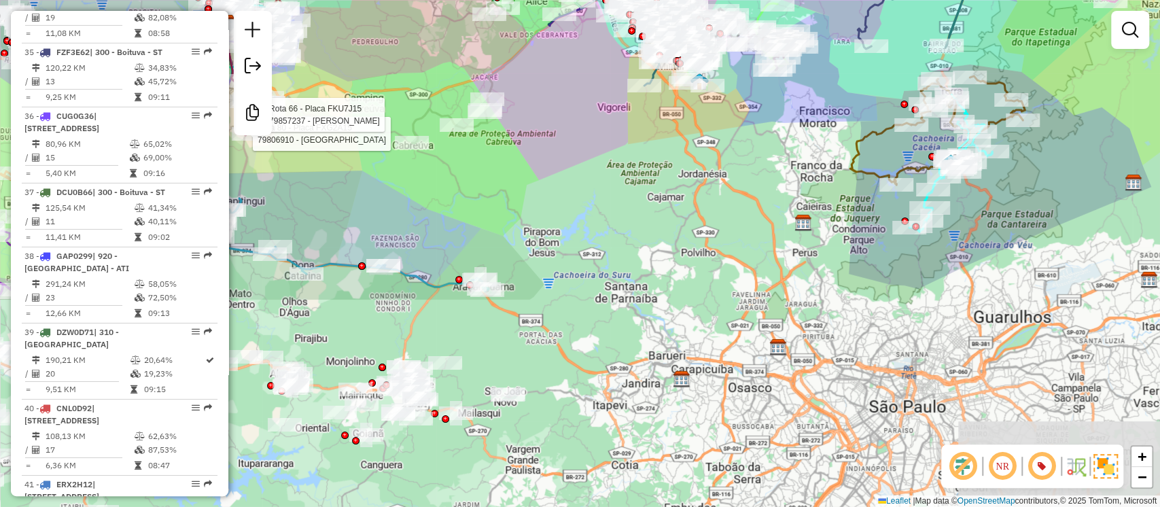
drag, startPoint x: 406, startPoint y: 327, endPoint x: 427, endPoint y: 55, distance: 272.8
click at [427, 55] on div "Rota 80 - Placa FXG2A15 79806910 - BOULEVARD TERRAS RES Rota 66 - Placa FKU7J15…" at bounding box center [580, 253] width 1160 height 507
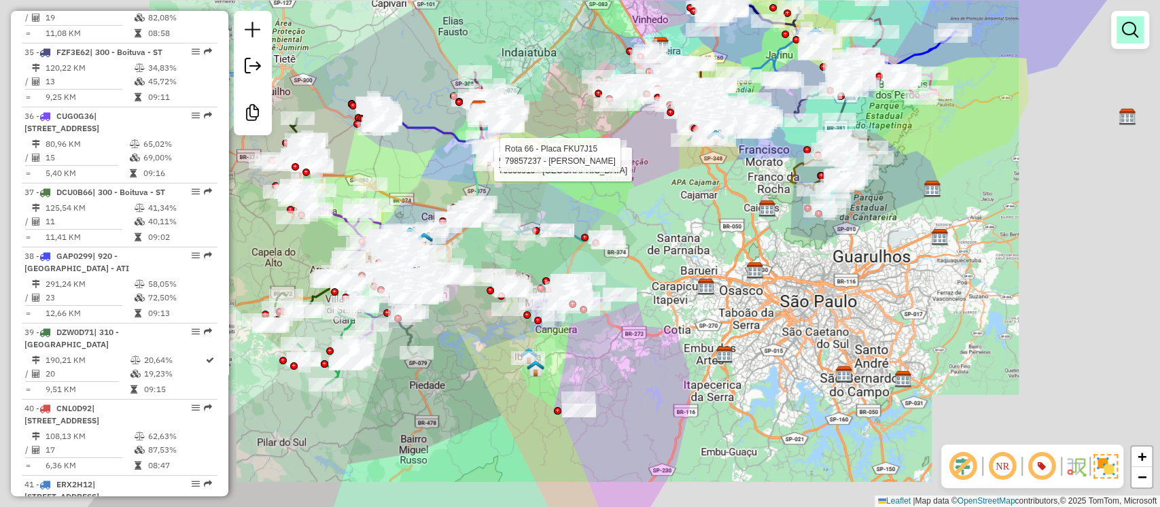
click at [1131, 24] on em at bounding box center [1130, 30] width 16 height 16
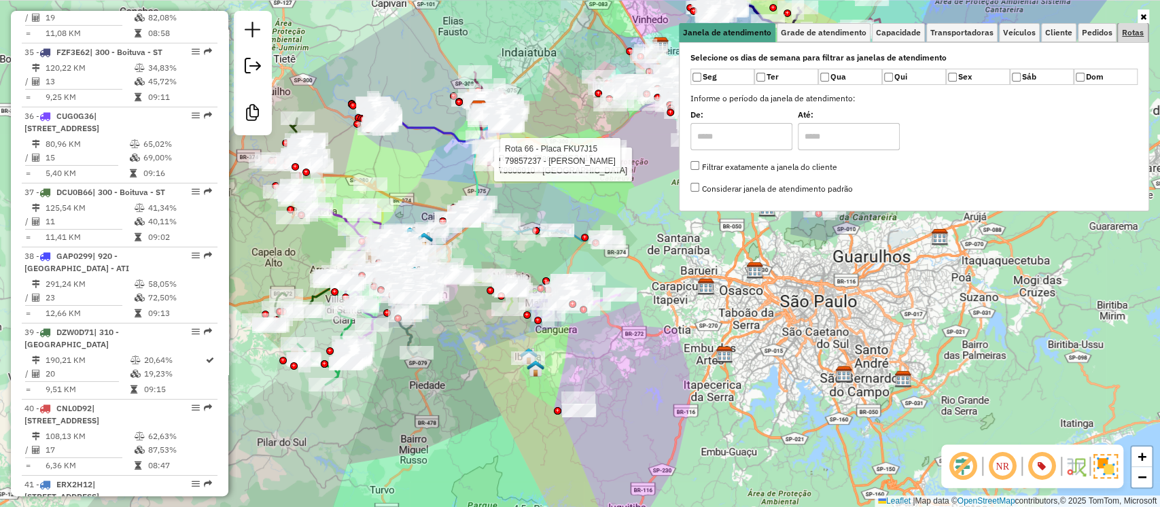
click at [1129, 33] on span "Rotas" at bounding box center [1133, 33] width 22 height 8
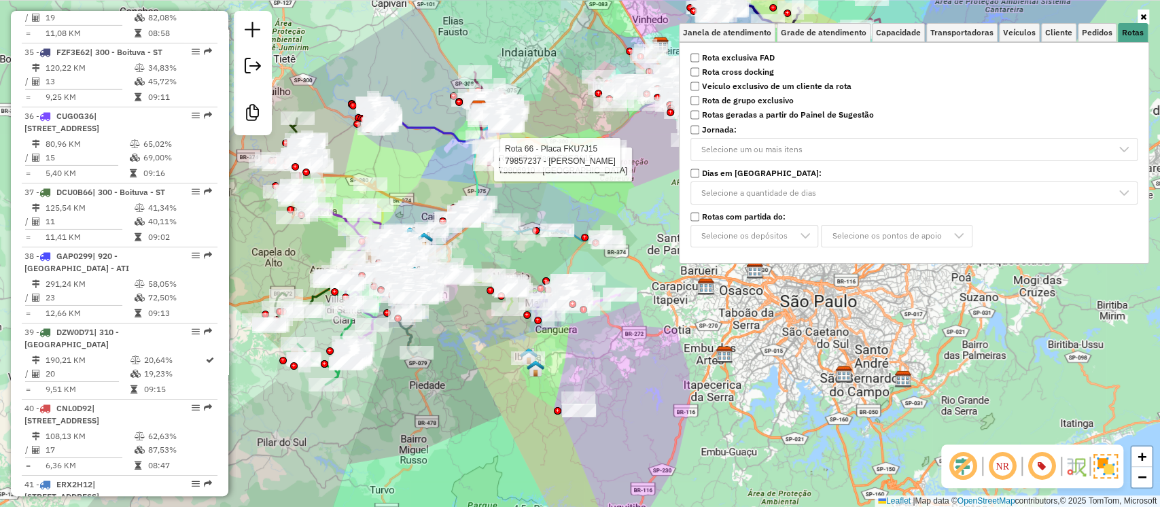
click at [751, 56] on strong "Rota exclusiva FAD" at bounding box center [738, 58] width 73 height 12
click at [750, 52] on strong "Rota exclusiva FAD" at bounding box center [738, 58] width 73 height 12
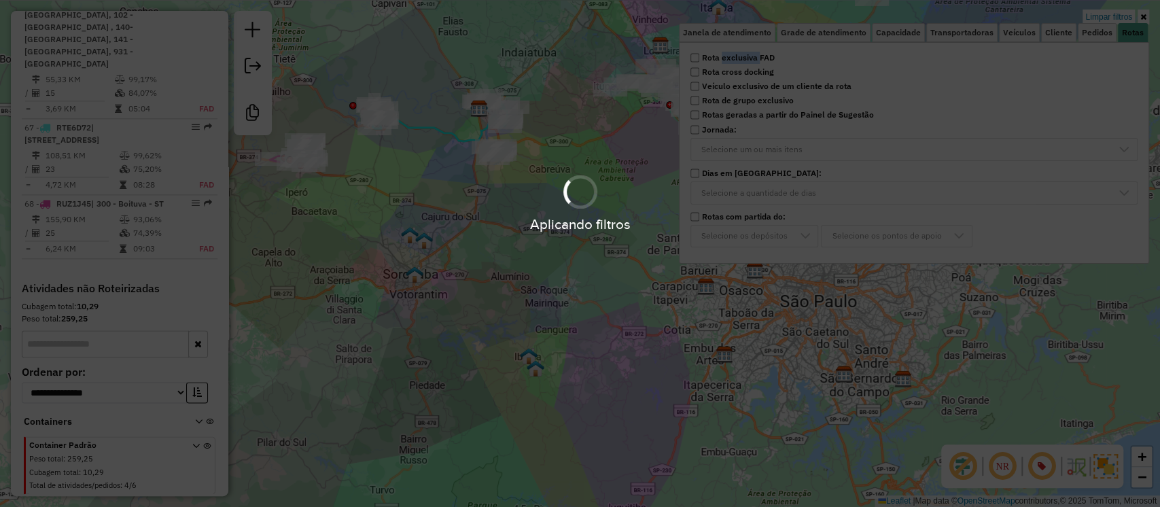
scroll to position [1027, 0]
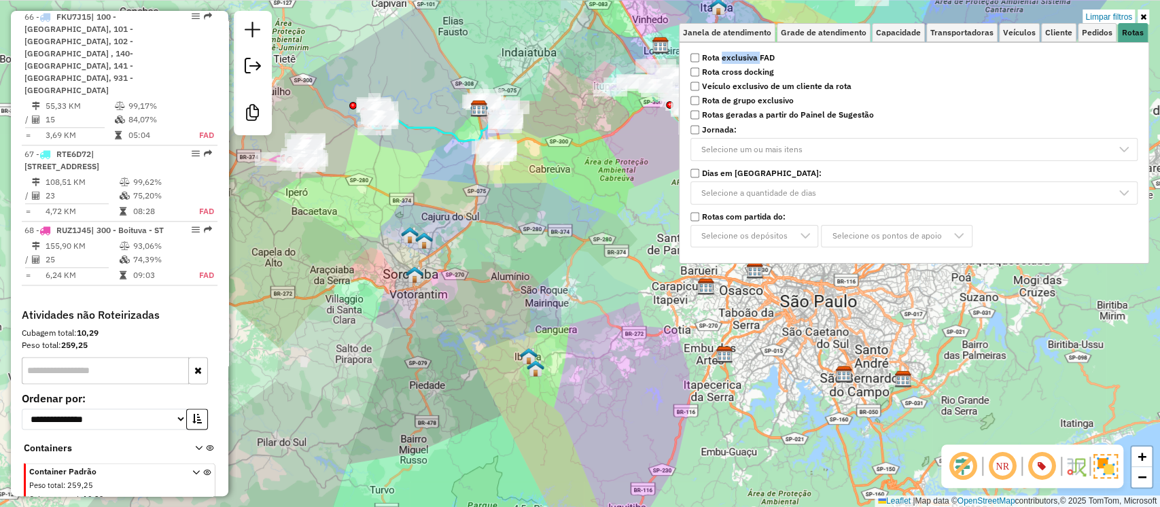
click at [655, 334] on div "Limpar filtros Janela de atendimento Grade de atendimento Capacidade Transporta…" at bounding box center [580, 253] width 1160 height 507
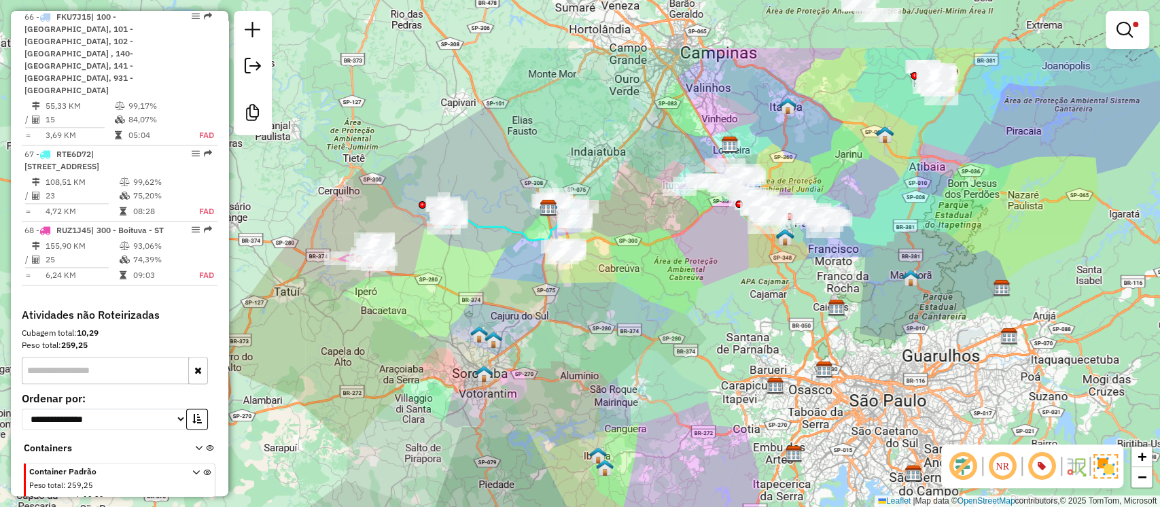
drag, startPoint x: 562, startPoint y: 324, endPoint x: 632, endPoint y: 423, distance: 121.1
click at [632, 423] on div "Limpar filtros Janela de atendimento Grade de atendimento Capacidade Transporta…" at bounding box center [580, 253] width 1160 height 507
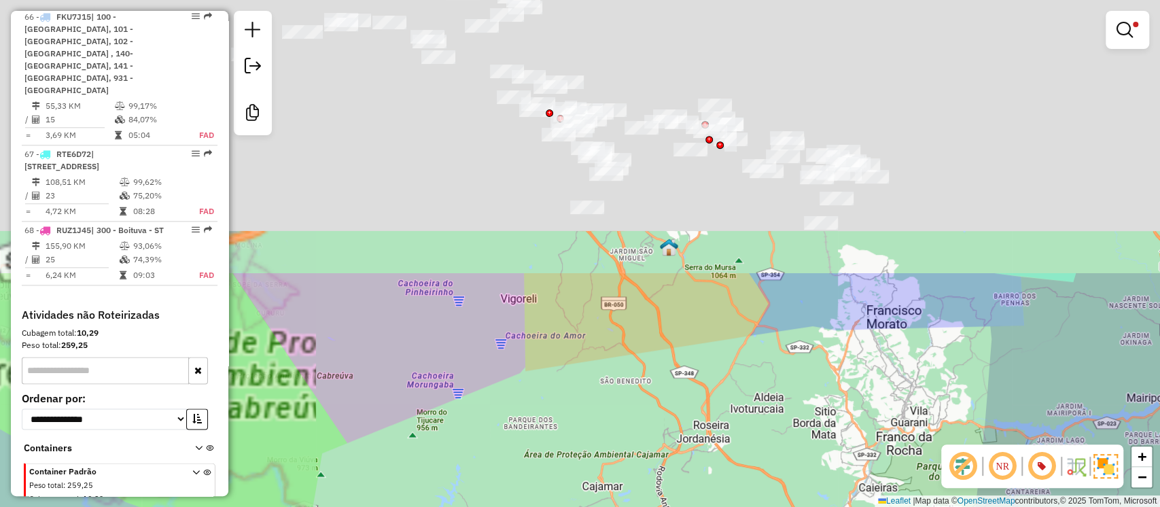
click at [747, 506] on html "Aplicando filtros Pop-up bloqueado! Seu navegador bloqueou automáticamente a ab…" at bounding box center [580, 253] width 1160 height 507
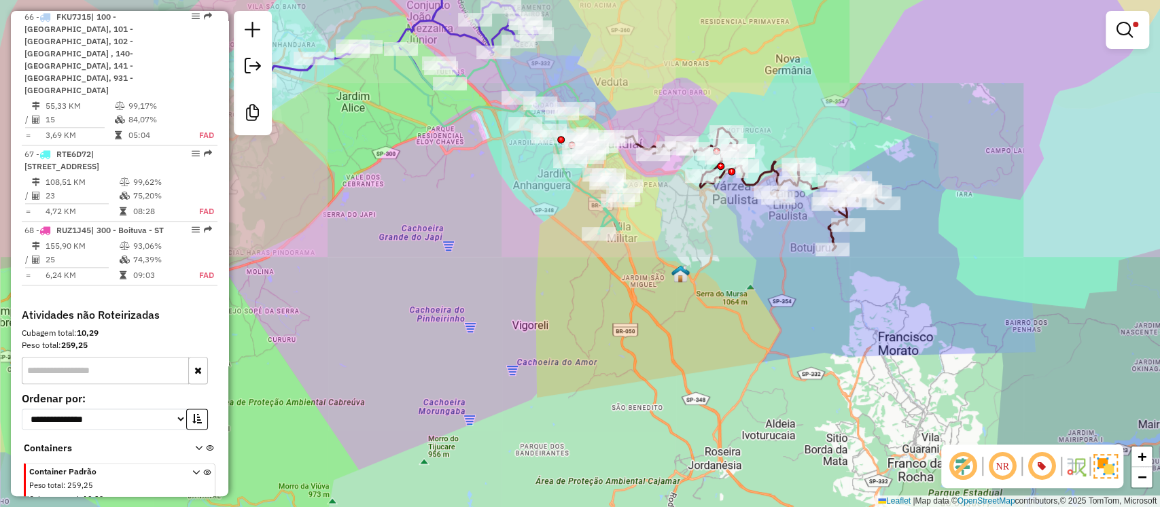
drag, startPoint x: 640, startPoint y: 267, endPoint x: 657, endPoint y: 358, distance: 92.0
click at [656, 356] on div "Limpar filtros Janela de atendimento Grade de atendimento Capacidade Transporta…" at bounding box center [580, 253] width 1160 height 507
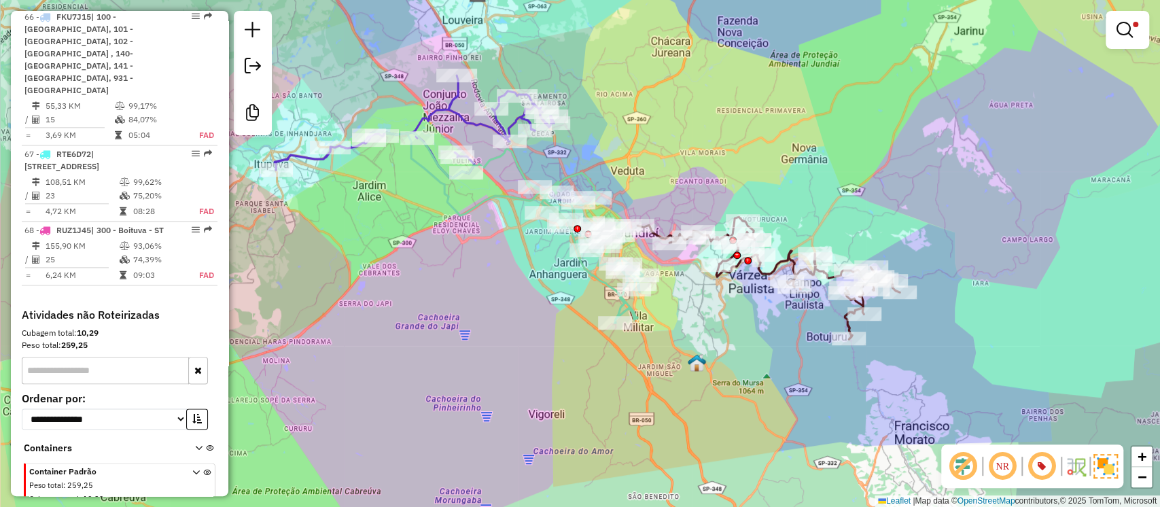
click at [768, 272] on icon at bounding box center [769, 278] width 262 height 122
select select "**********"
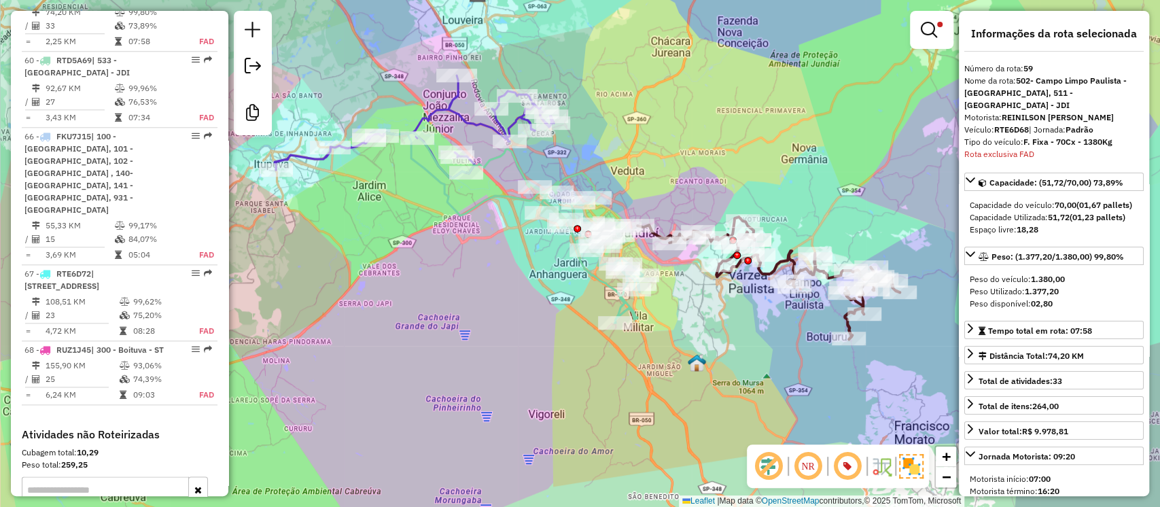
scroll to position [847, 0]
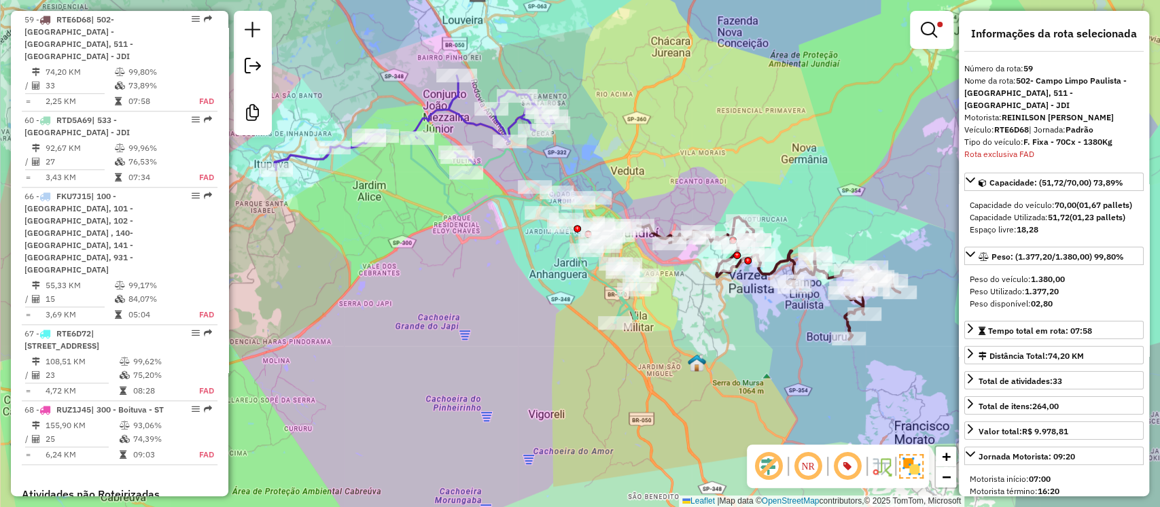
click at [617, 302] on icon at bounding box center [506, 227] width 274 height 191
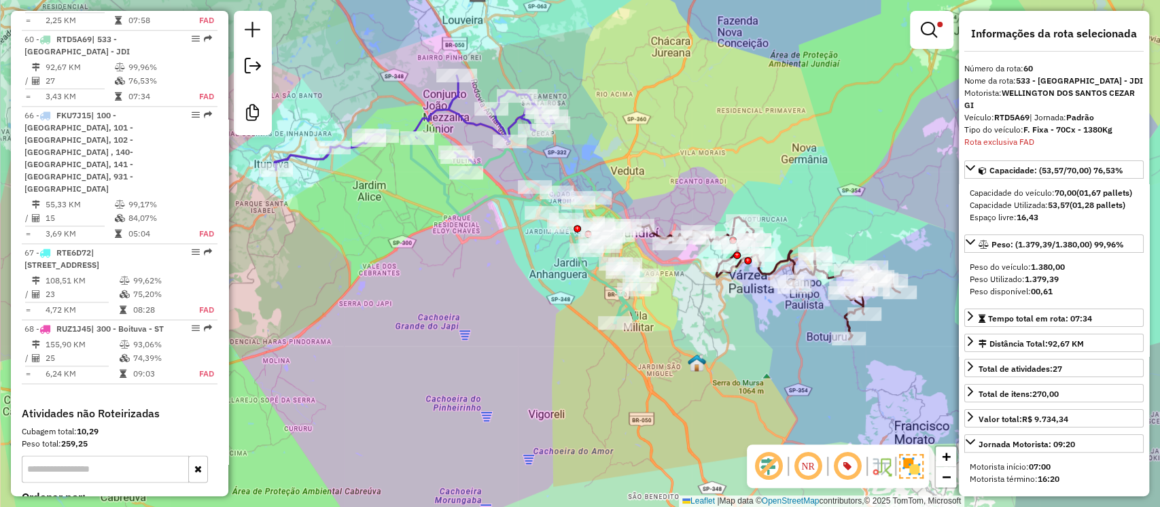
scroll to position [935, 0]
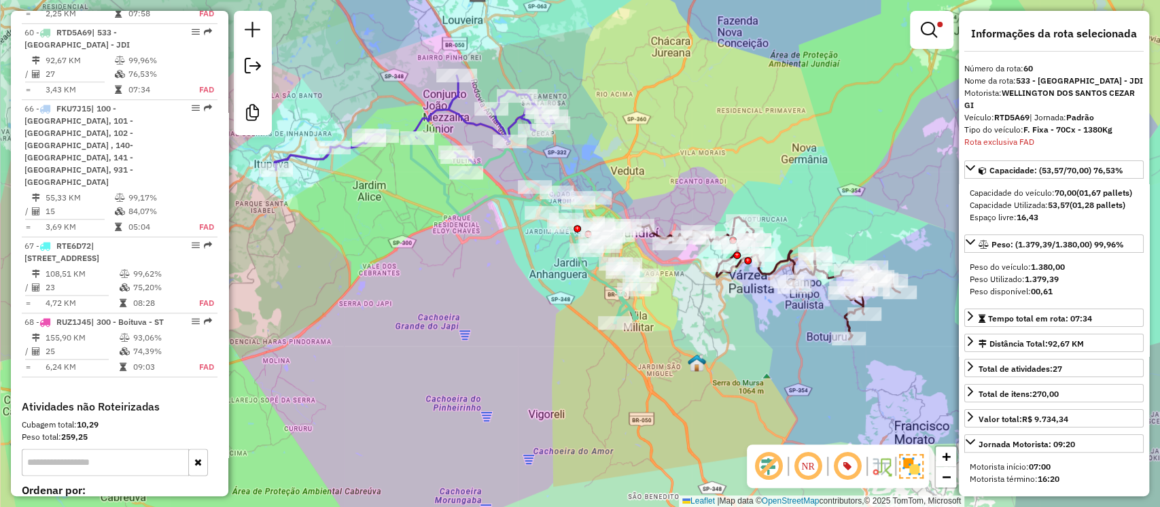
drag, startPoint x: 499, startPoint y: 302, endPoint x: 557, endPoint y: 400, distance: 114.3
click at [557, 400] on div "Limpar filtros Janela de atendimento Grade de atendimento Capacidade Transporta…" at bounding box center [580, 253] width 1160 height 507
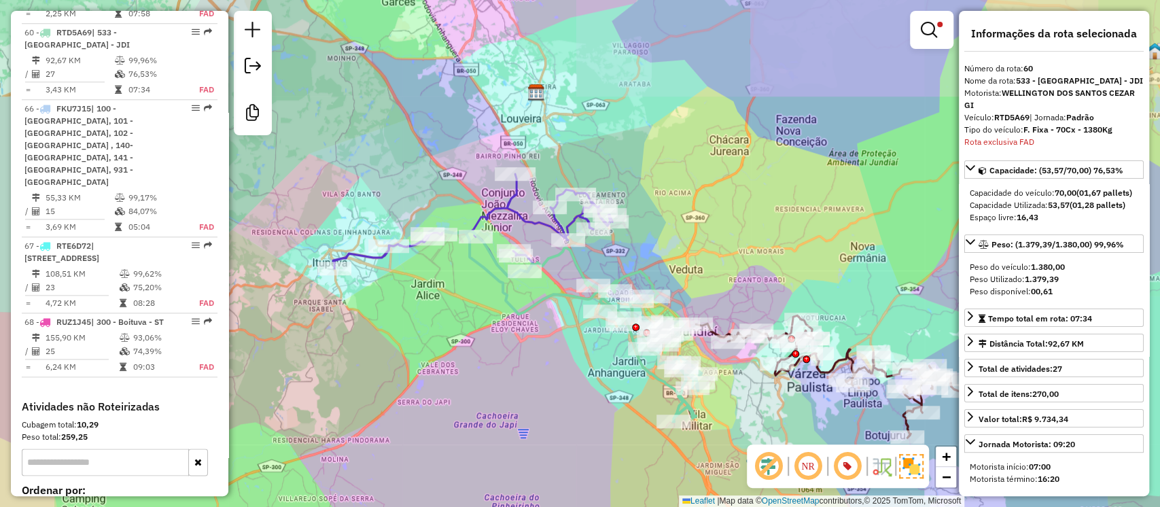
click at [504, 224] on div "Rota 58 - Placa CUD0F59 79825724 - MERCADO LUIGI BERTEL Rota 58 - Placa CUD0F59…" at bounding box center [580, 253] width 1160 height 507
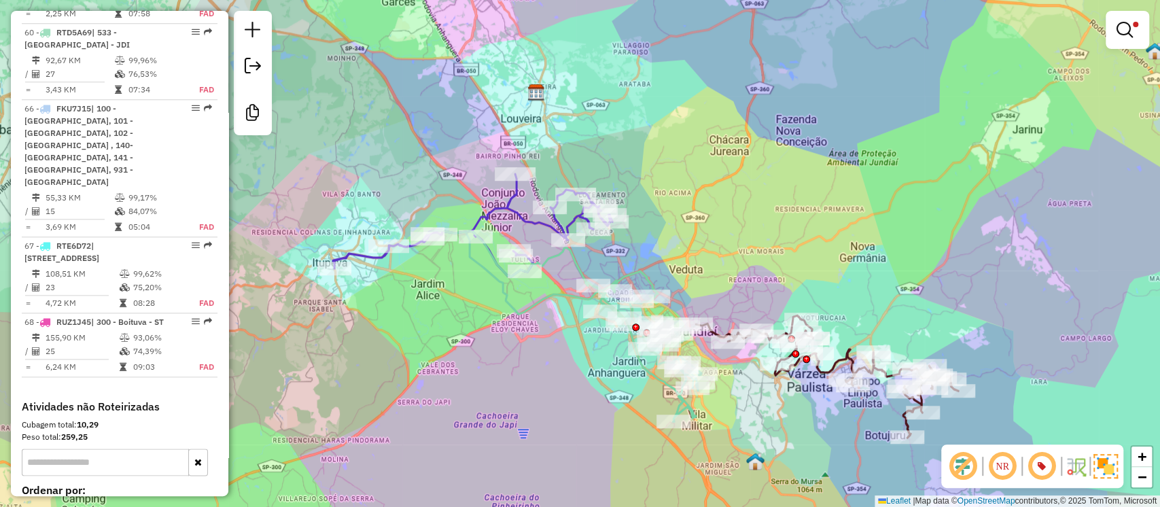
click at [507, 209] on icon at bounding box center [472, 225] width 279 height 103
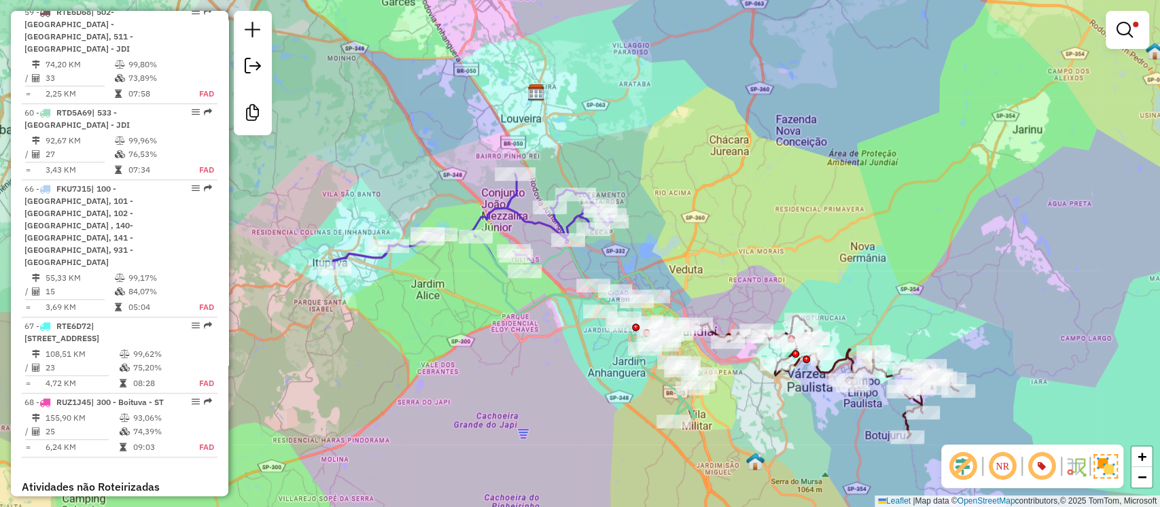
select select "**********"
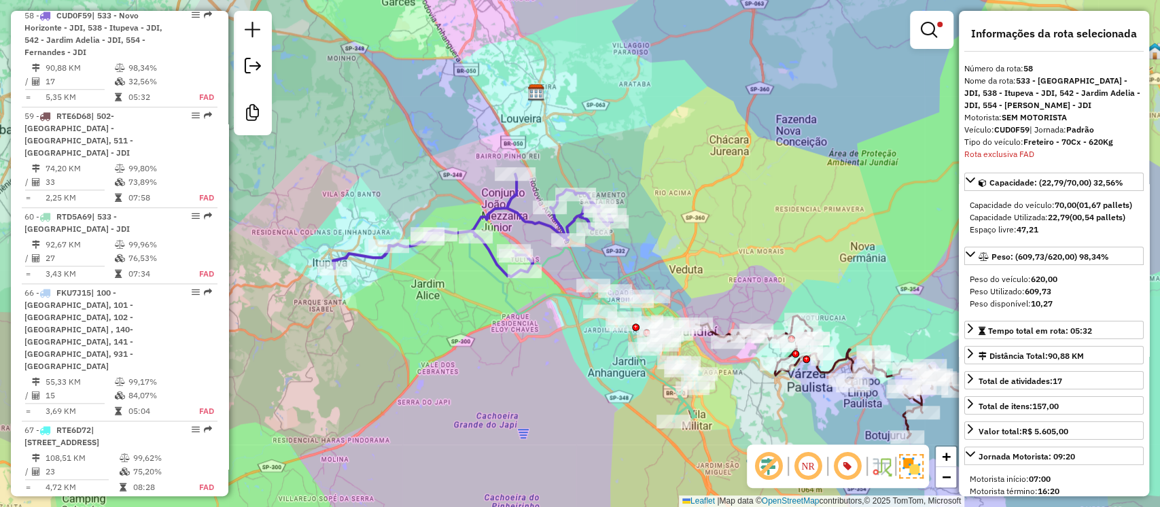
scroll to position [745, 0]
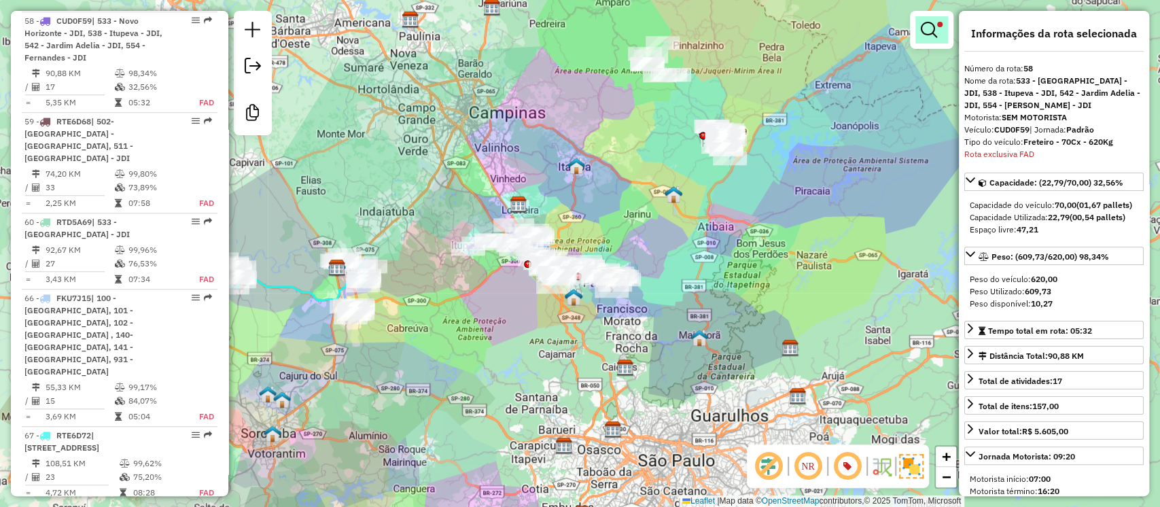
click at [933, 16] on link at bounding box center [932, 29] width 33 height 27
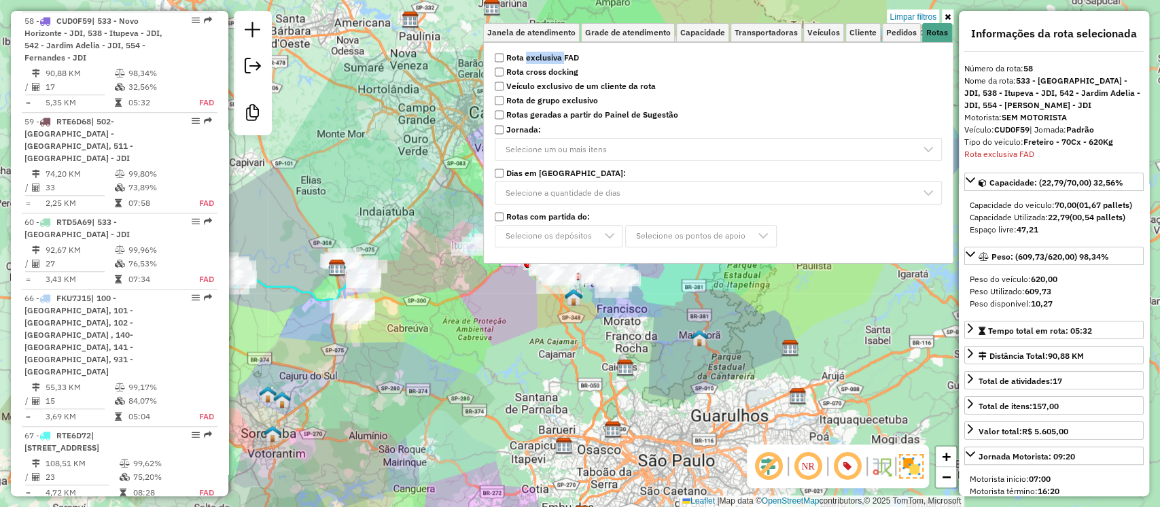
click at [925, 18] on link "Limpar filtros" at bounding box center [913, 17] width 52 height 15
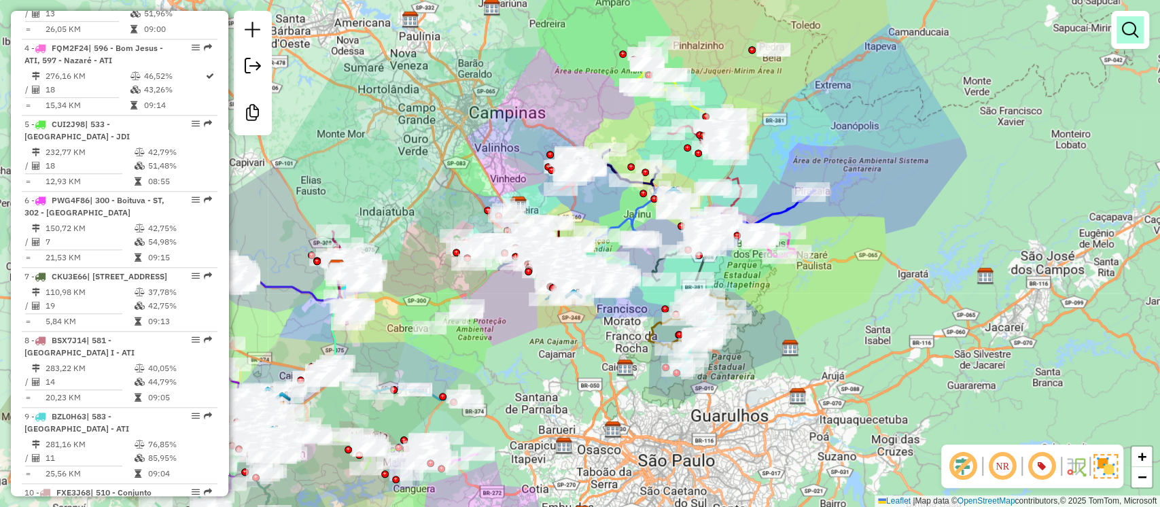
scroll to position [5076, 0]
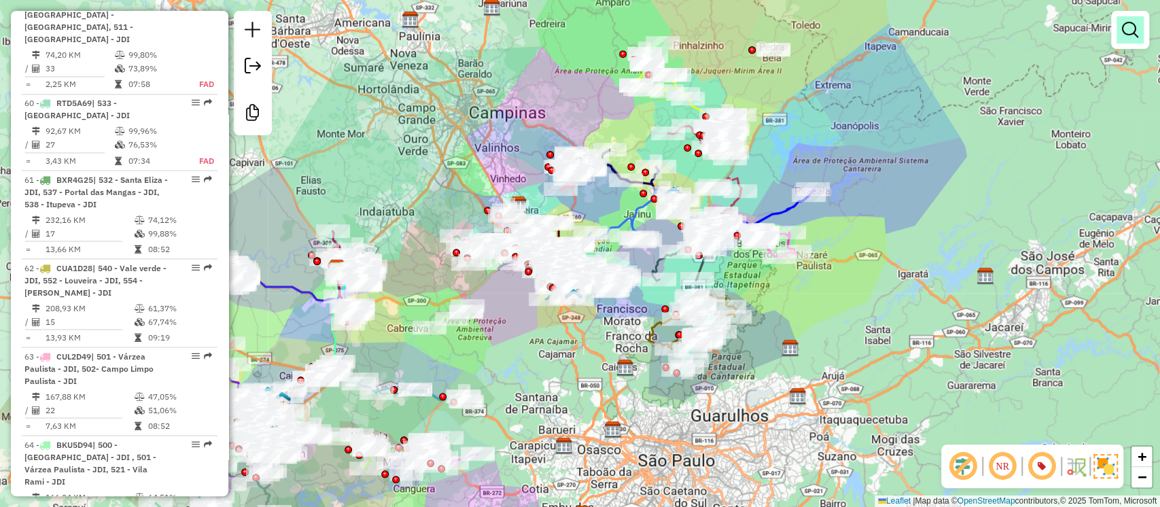
click at [1136, 28] on em at bounding box center [1130, 30] width 16 height 16
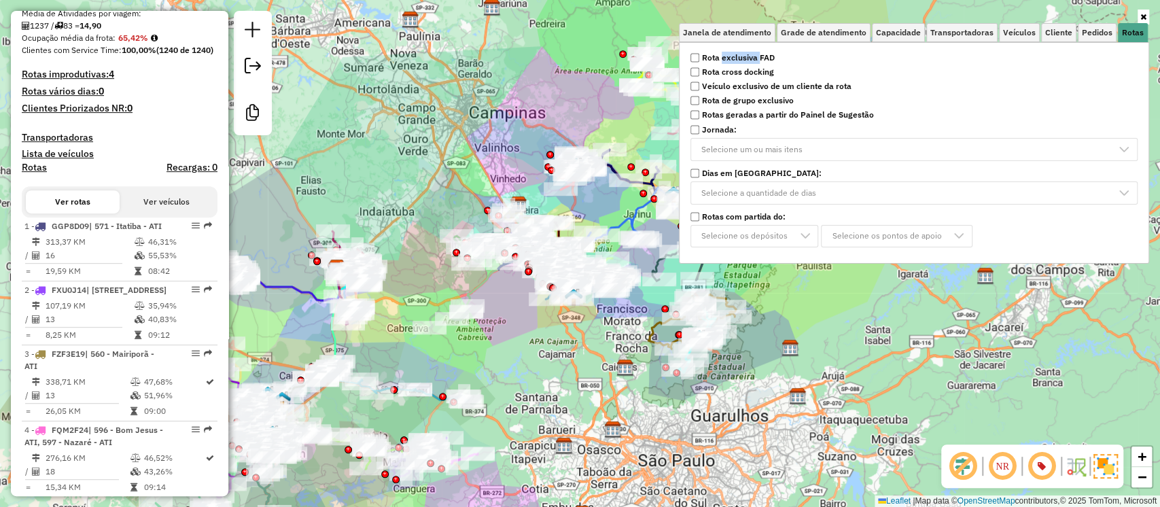
scroll to position [0, 0]
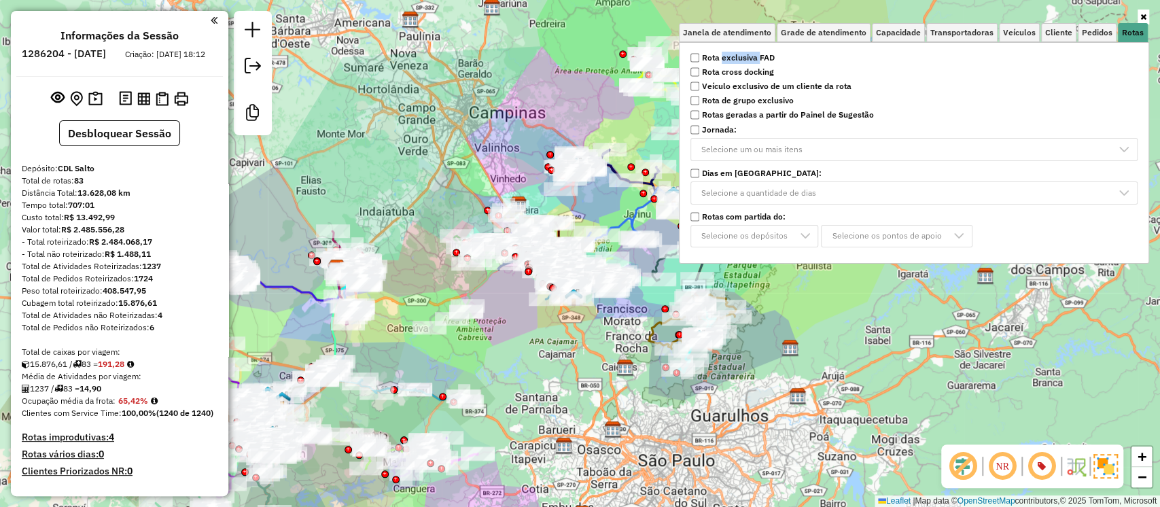
click at [152, 271] on strong "1237" at bounding box center [151, 266] width 19 height 10
click at [462, 84] on div "Janela de atendimento Grade de atendimento Capacidade Transportadoras Veículos …" at bounding box center [580, 253] width 1160 height 507
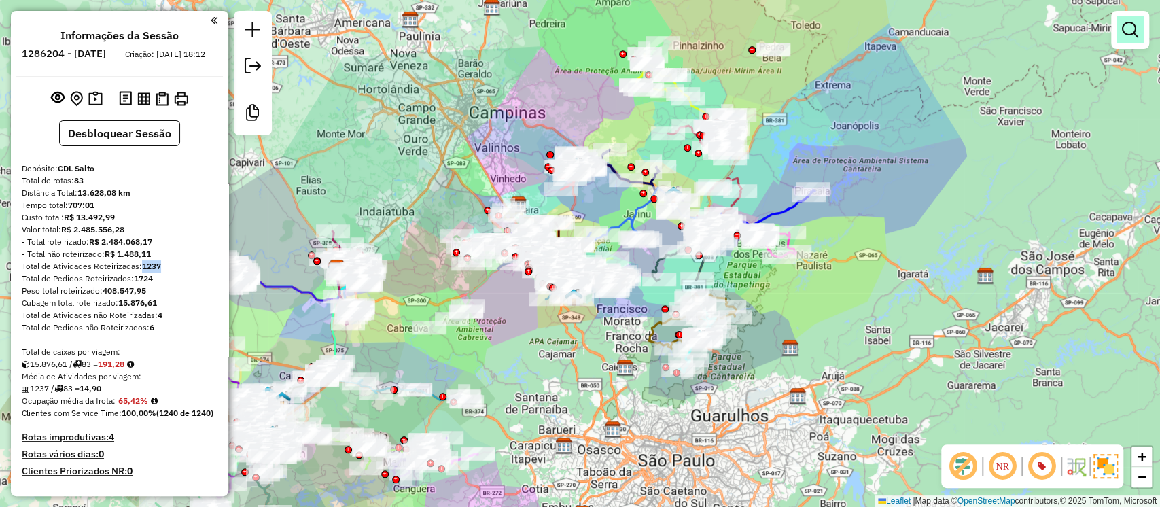
click at [1141, 39] on link at bounding box center [1130, 29] width 27 height 27
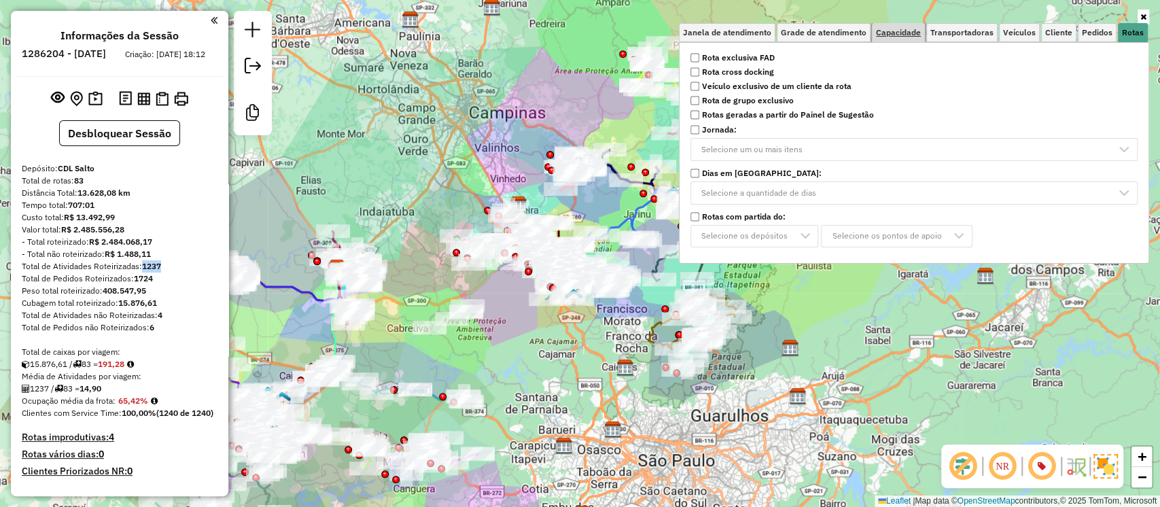
click at [889, 29] on span "Capacidade" at bounding box center [898, 33] width 45 height 8
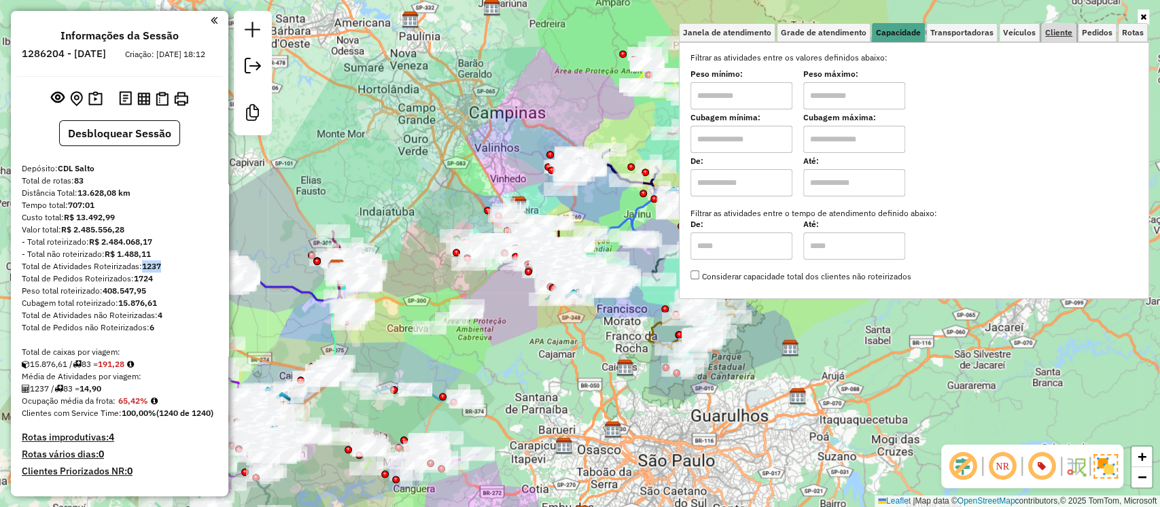
click at [1049, 31] on span "Cliente" at bounding box center [1059, 33] width 27 height 8
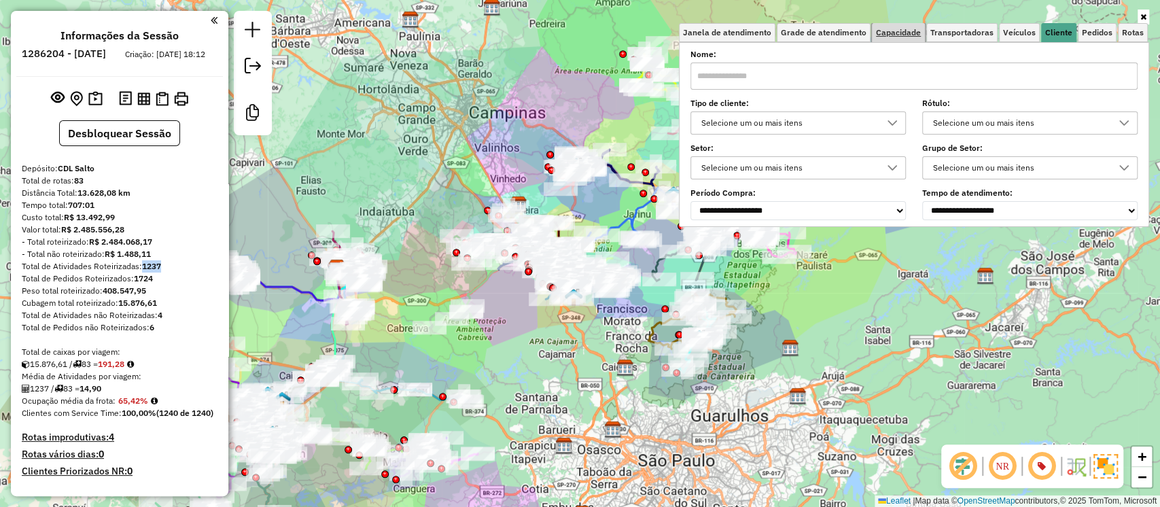
click at [918, 30] on span "Capacidade" at bounding box center [898, 33] width 45 height 8
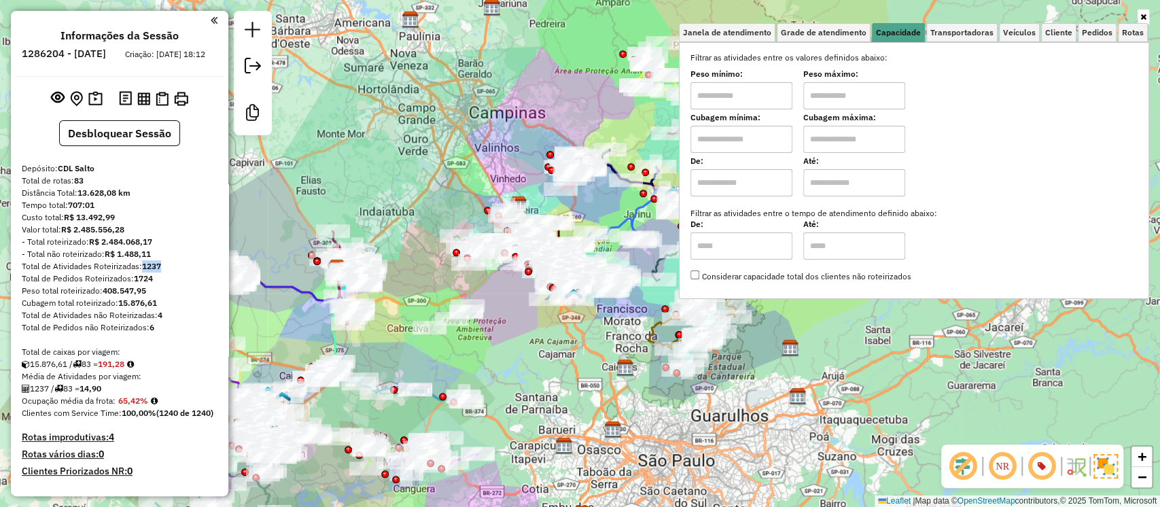
click at [705, 143] on input "text" at bounding box center [742, 139] width 102 height 27
type input "****"
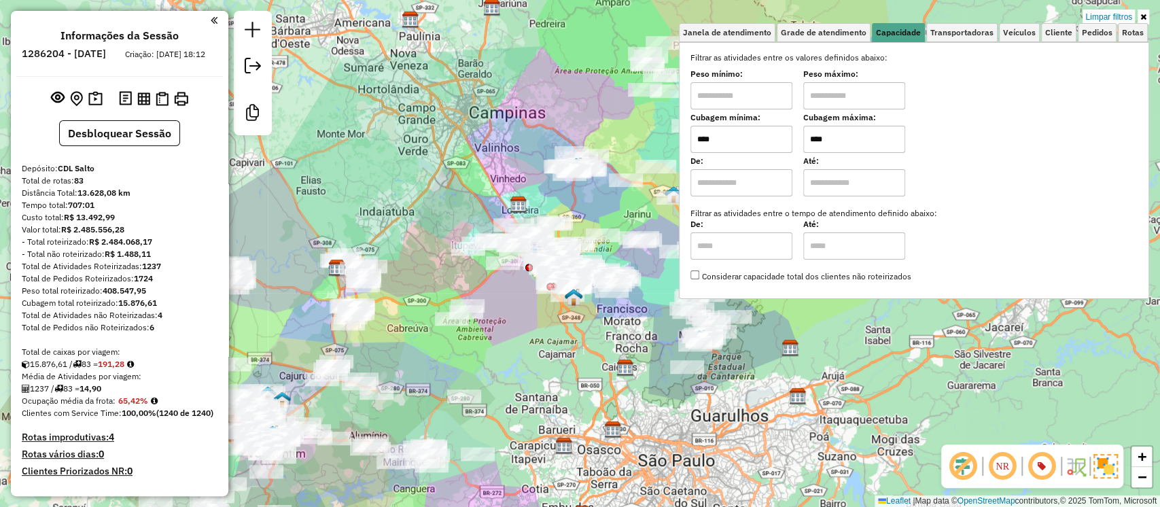
type input "****"
click at [571, 405] on div "Limpar filtros Janela de atendimento Grade de atendimento Capacidade Transporta…" at bounding box center [580, 253] width 1160 height 507
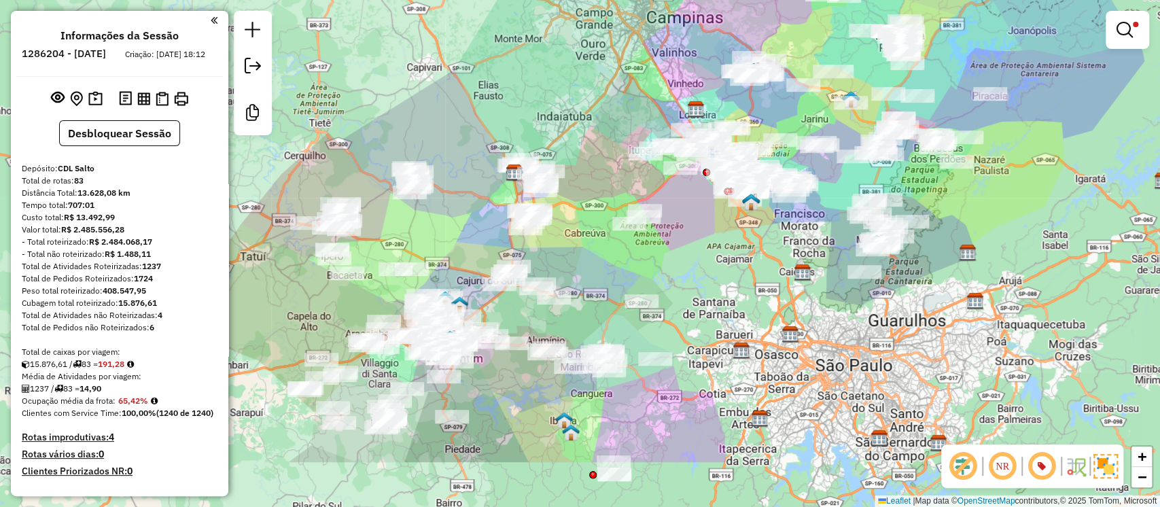
drag, startPoint x: 566, startPoint y: 408, endPoint x: 744, endPoint y: 313, distance: 201.4
click at [744, 313] on div "Limpar filtros Janela de atendimento Grade de atendimento Capacidade Transporta…" at bounding box center [580, 253] width 1160 height 507
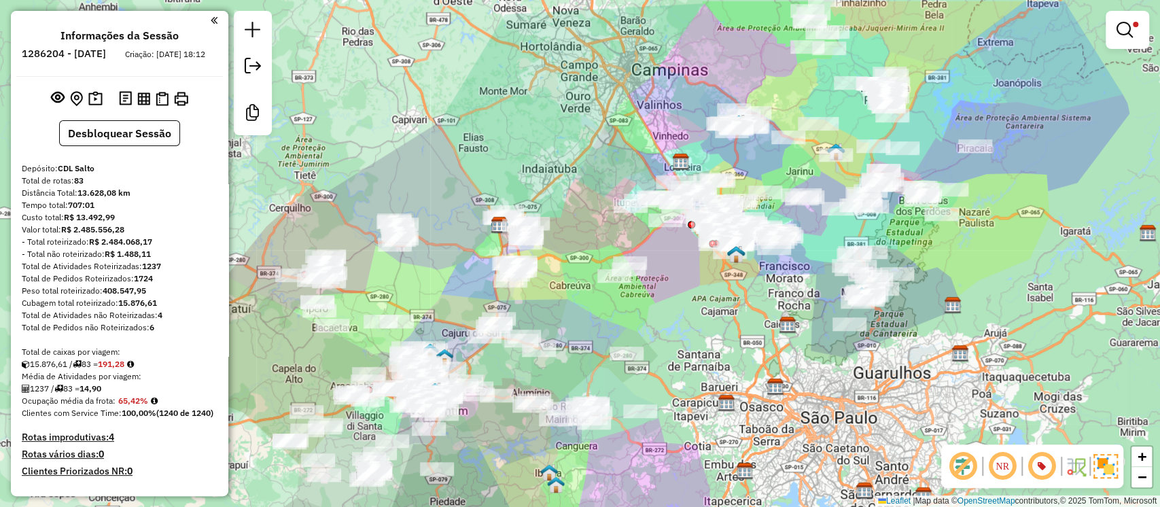
drag, startPoint x: 467, startPoint y: 141, endPoint x: 451, endPoint y: 193, distance: 54.6
click at [451, 193] on div "Limpar filtros Janela de atendimento Grade de atendimento Capacidade Transporta…" at bounding box center [580, 253] width 1160 height 507
click at [1127, 23] on em at bounding box center [1125, 30] width 16 height 16
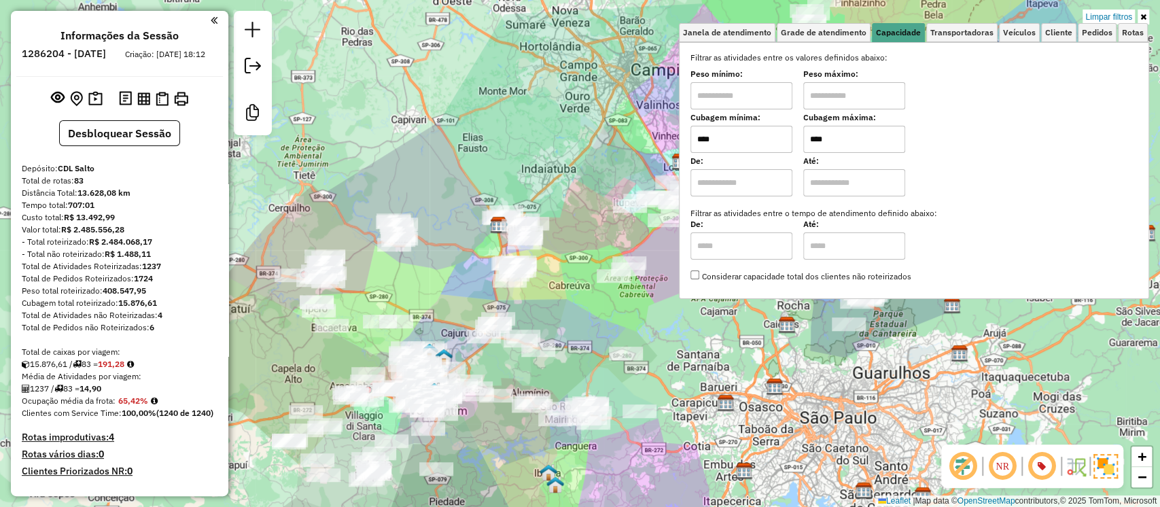
drag, startPoint x: 1123, startPoint y: 16, endPoint x: 689, endPoint y: 390, distance: 573.1
click at [1122, 15] on link "Limpar filtros" at bounding box center [1109, 17] width 52 height 15
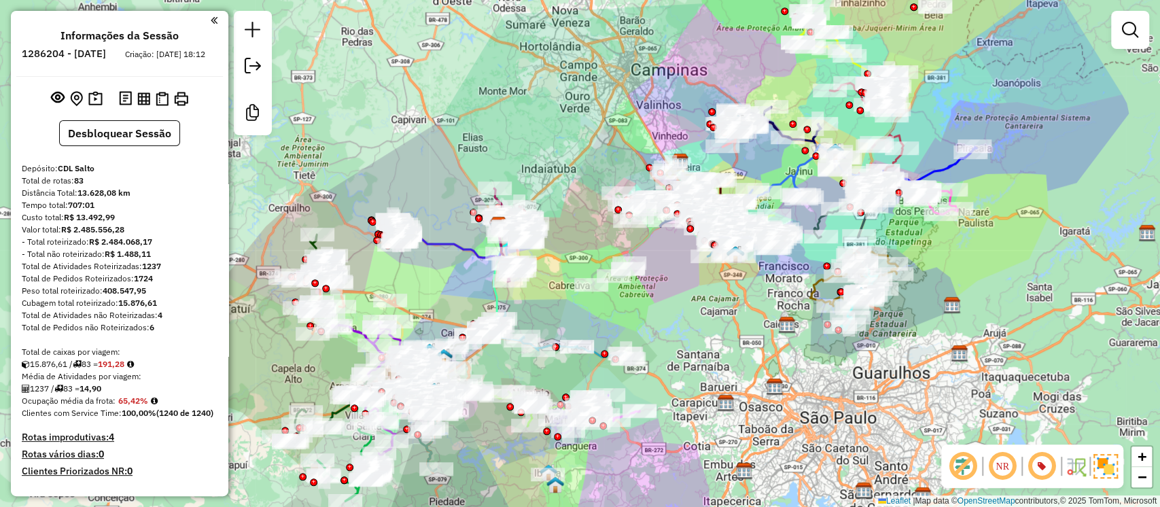
click at [732, 394] on img at bounding box center [726, 403] width 18 height 18
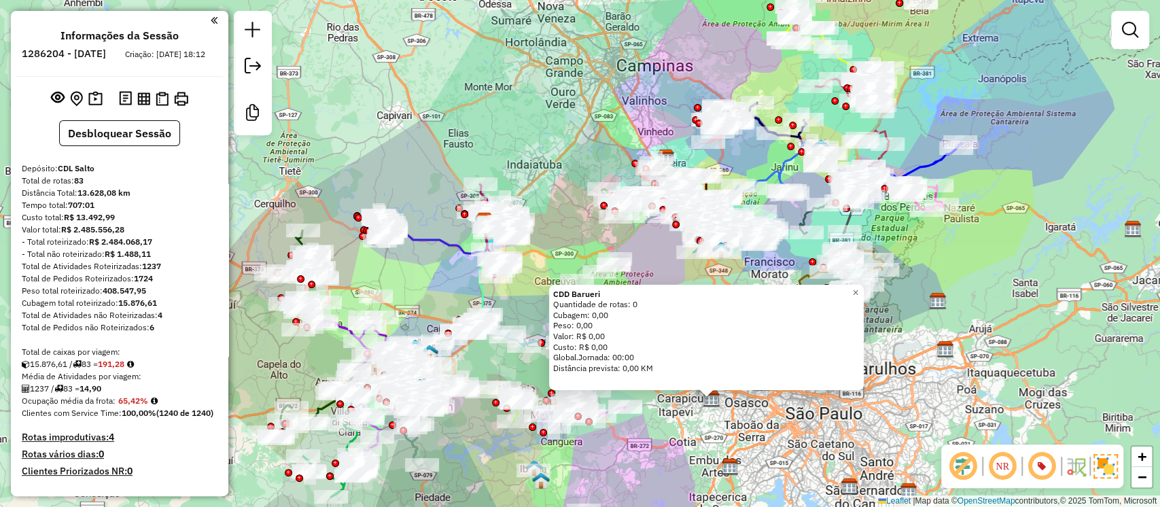
click at [736, 427] on div "CDD Barueri Quantidade de rotas: 0 Cubagem: 0,00 Peso: 0,00 Valor: R$ 0,00 Cust…" at bounding box center [580, 253] width 1160 height 507
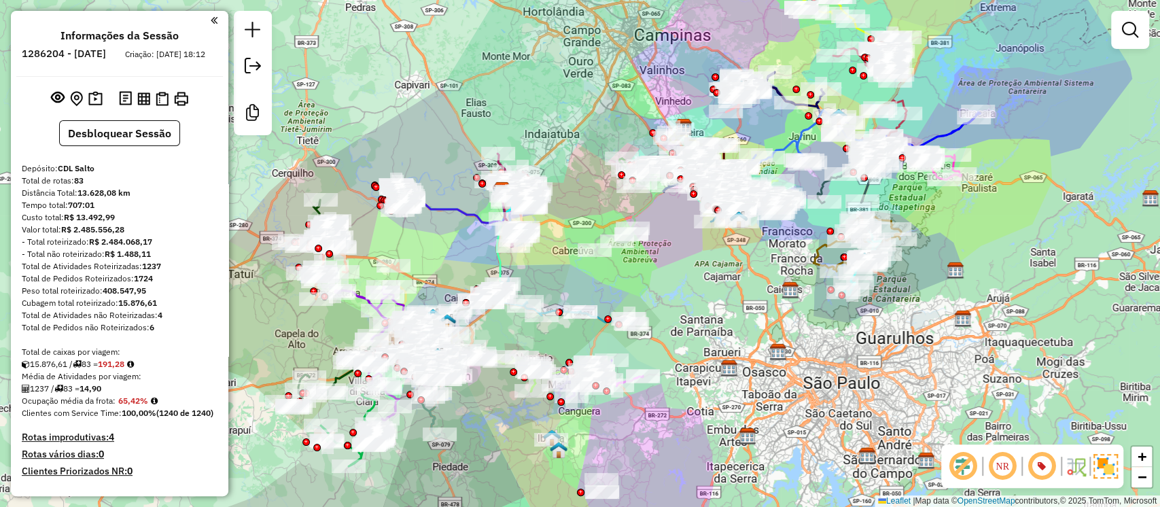
drag, startPoint x: 712, startPoint y: 436, endPoint x: 730, endPoint y: 405, distance: 35.3
click at [730, 405] on div "Janela de atendimento Grade de atendimento Capacidade Transportadoras Veículos …" at bounding box center [580, 253] width 1160 height 507
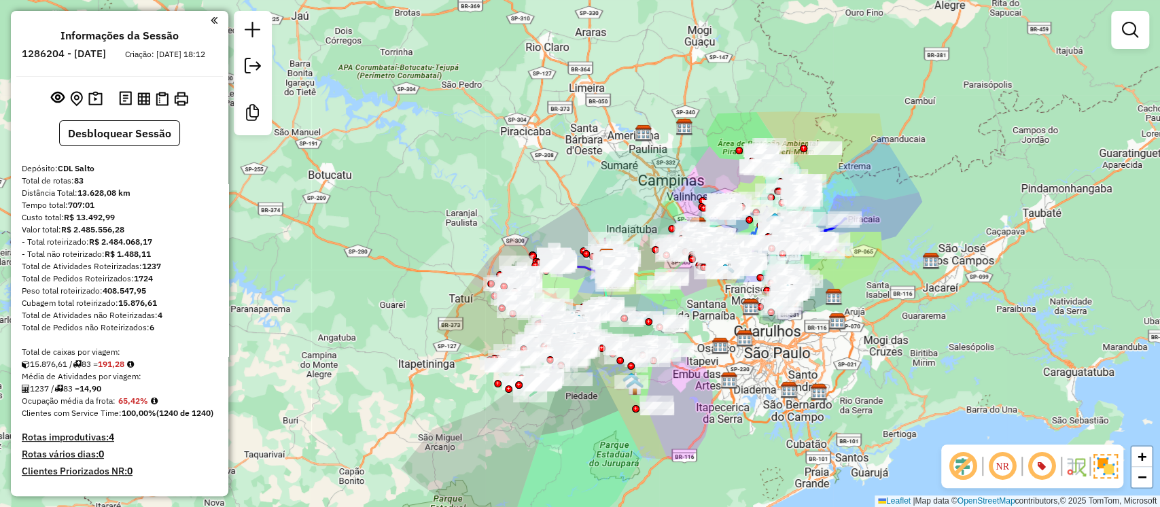
drag, startPoint x: 772, startPoint y: 402, endPoint x: 767, endPoint y: 378, distance: 24.4
click at [759, 346] on div "Janela de atendimento Grade de atendimento Capacidade Transportadoras Veículos …" at bounding box center [580, 253] width 1160 height 507
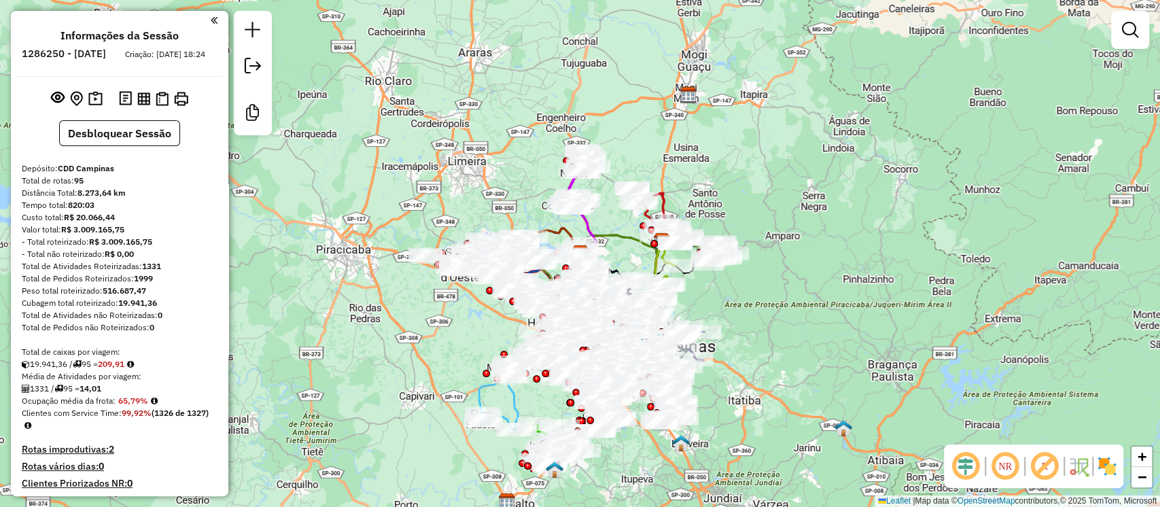
click at [967, 460] on em at bounding box center [966, 466] width 33 height 33
click at [1107, 460] on img at bounding box center [1108, 466] width 22 height 22
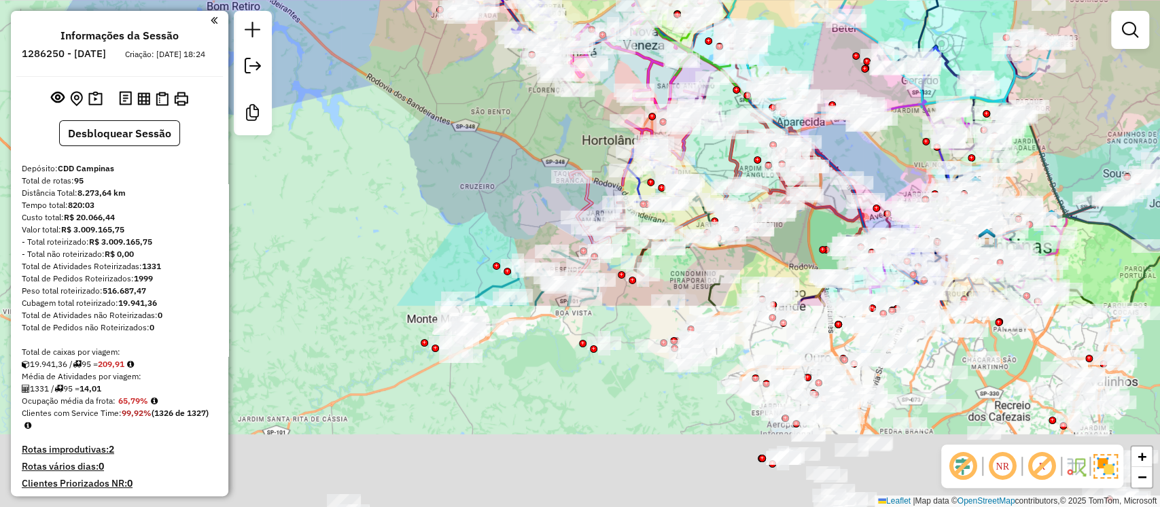
drag, startPoint x: 381, startPoint y: 335, endPoint x: 450, endPoint y: 84, distance: 260.3
click at [450, 84] on div "Janela de atendimento Grade de atendimento Capacidade Transportadoras Veículos …" at bounding box center [580, 253] width 1160 height 507
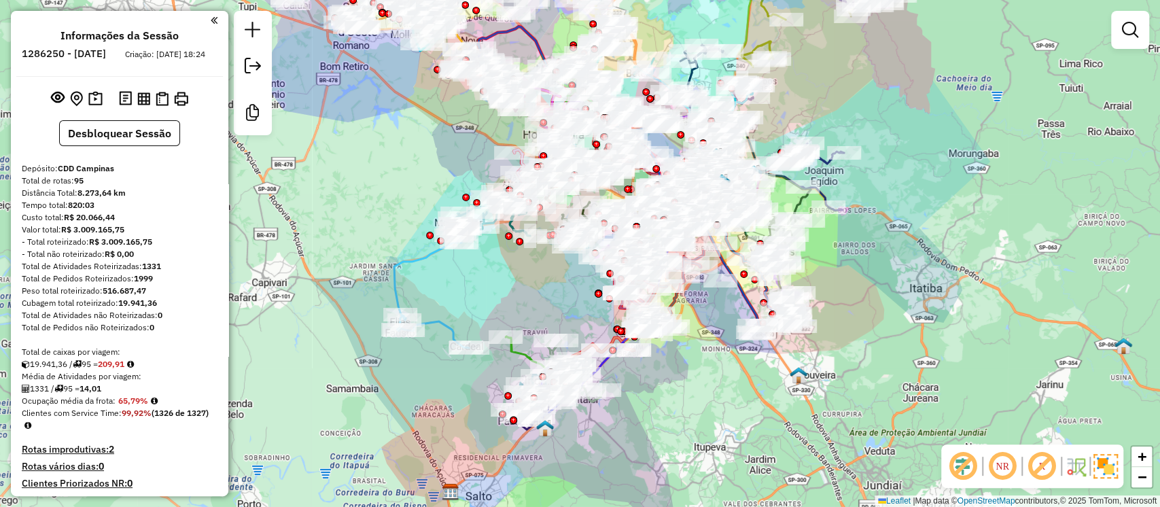
click at [1143, 37] on div at bounding box center [1131, 30] width 38 height 38
click at [1137, 31] on em at bounding box center [1130, 30] width 16 height 16
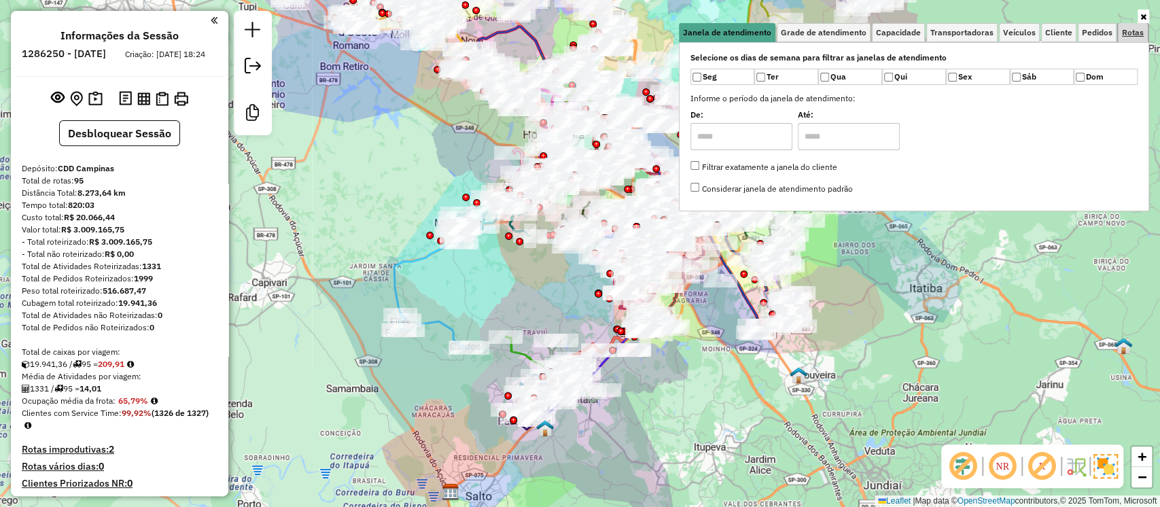
click at [1133, 37] on span "Rotas" at bounding box center [1133, 33] width 22 height 8
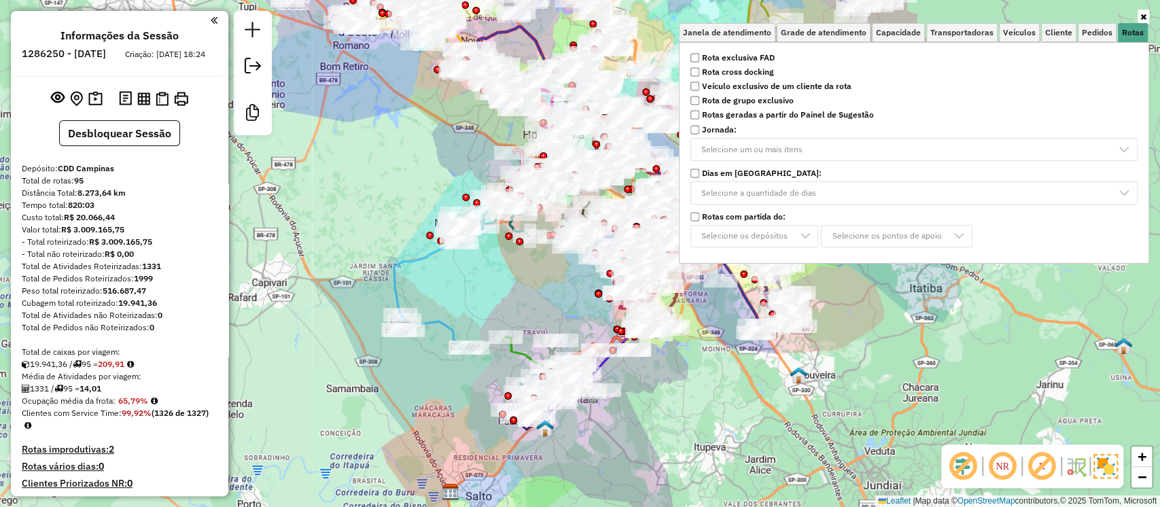
click at [740, 58] on strong "Rota exclusiva FAD" at bounding box center [738, 58] width 73 height 12
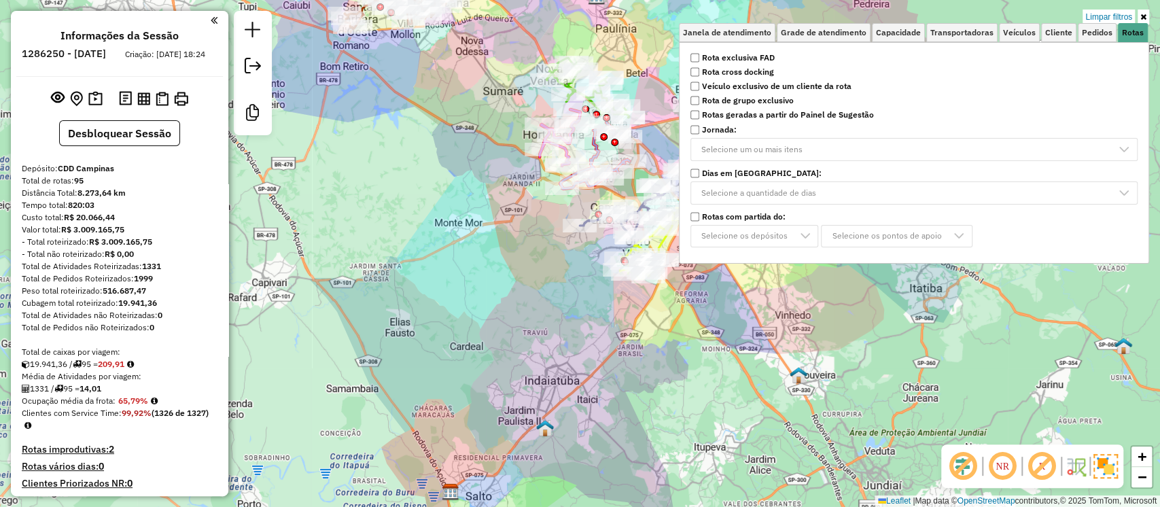
click at [375, 167] on div "Limpar filtros Janela de atendimento Grade de atendimento Capacidade Transporta…" at bounding box center [580, 253] width 1160 height 507
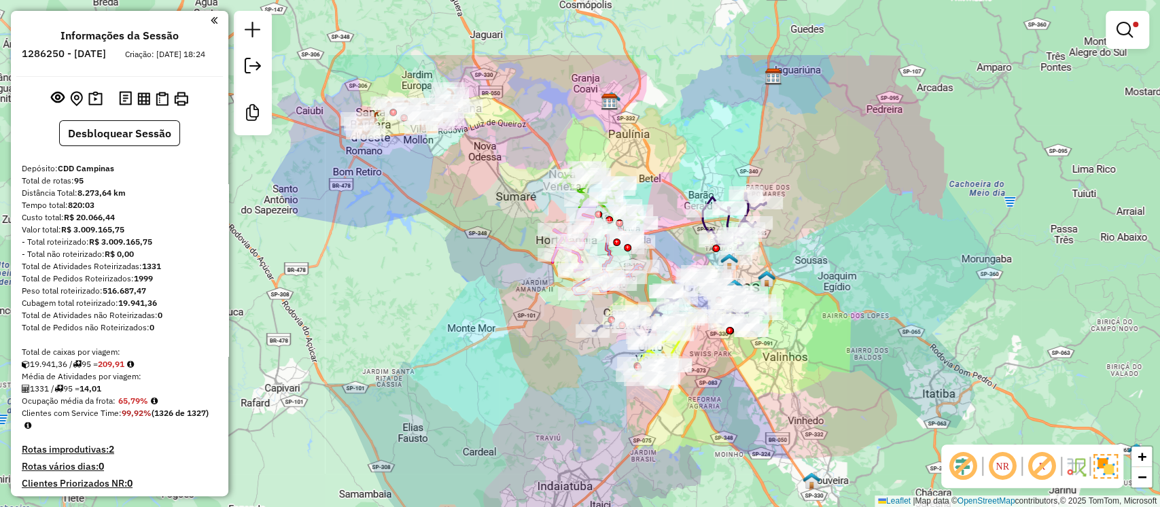
drag, startPoint x: 391, startPoint y: 194, endPoint x: 402, endPoint y: 308, distance: 114.7
click at [402, 305] on div "Limpar filtros Janela de atendimento Grade de atendimento Capacidade Transporta…" at bounding box center [580, 253] width 1160 height 507
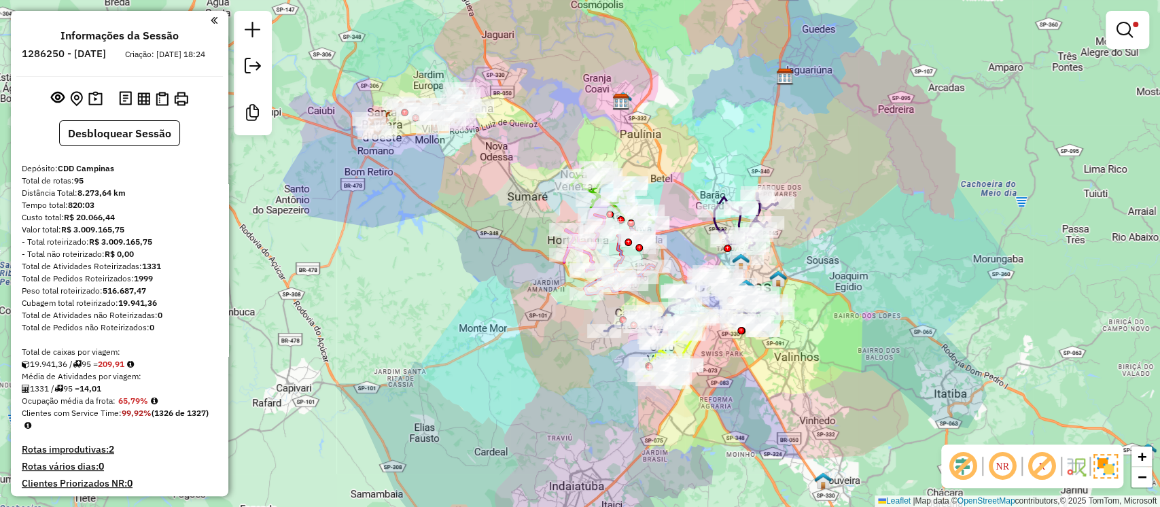
drag, startPoint x: 581, startPoint y: 325, endPoint x: 675, endPoint y: 250, distance: 120.4
click at [675, 250] on div "Limpar filtros Janela de atendimento Grade de atendimento Capacidade Transporta…" at bounding box center [580, 253] width 1160 height 507
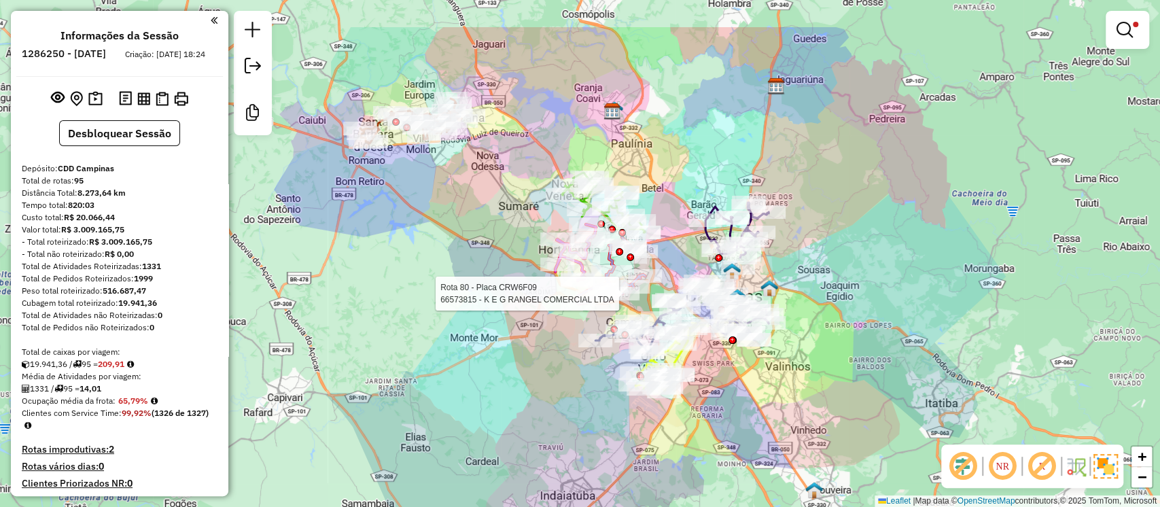
drag, startPoint x: 554, startPoint y: 254, endPoint x: 427, endPoint y: 354, distance: 162.1
click at [427, 354] on div "Rota 80 - Placa CRW6F09 66573815 - K E G RANGEL COMERCIAL LTDA Limpar filtros J…" at bounding box center [580, 253] width 1160 height 507
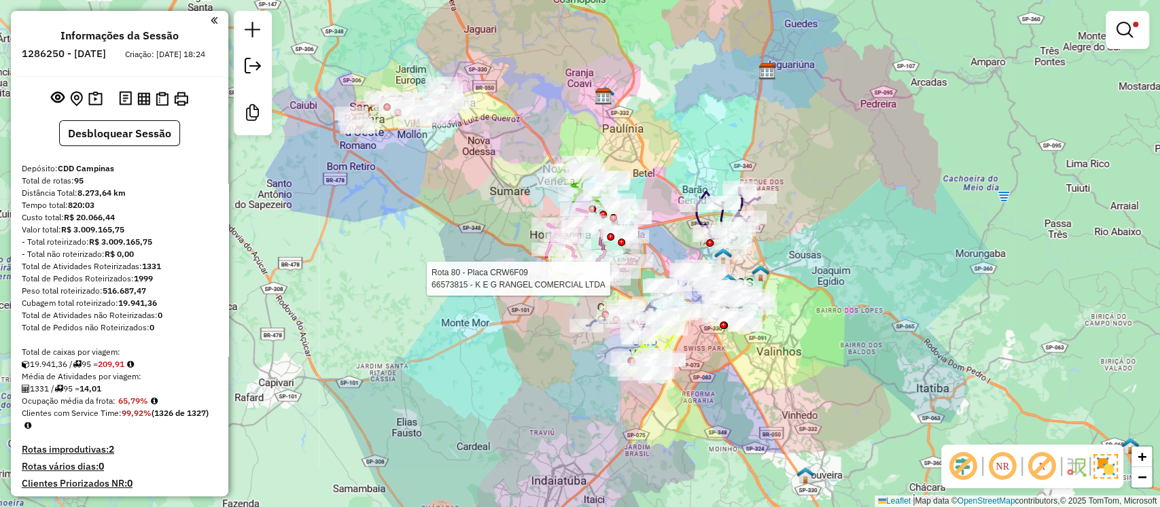
drag, startPoint x: 836, startPoint y: 240, endPoint x: 878, endPoint y: 189, distance: 66.2
click at [878, 189] on div "Rota 80 - Placa CRW6F09 66573815 - K E G RANGEL COMERCIAL LTDA Limpar filtros J…" at bounding box center [580, 253] width 1160 height 507
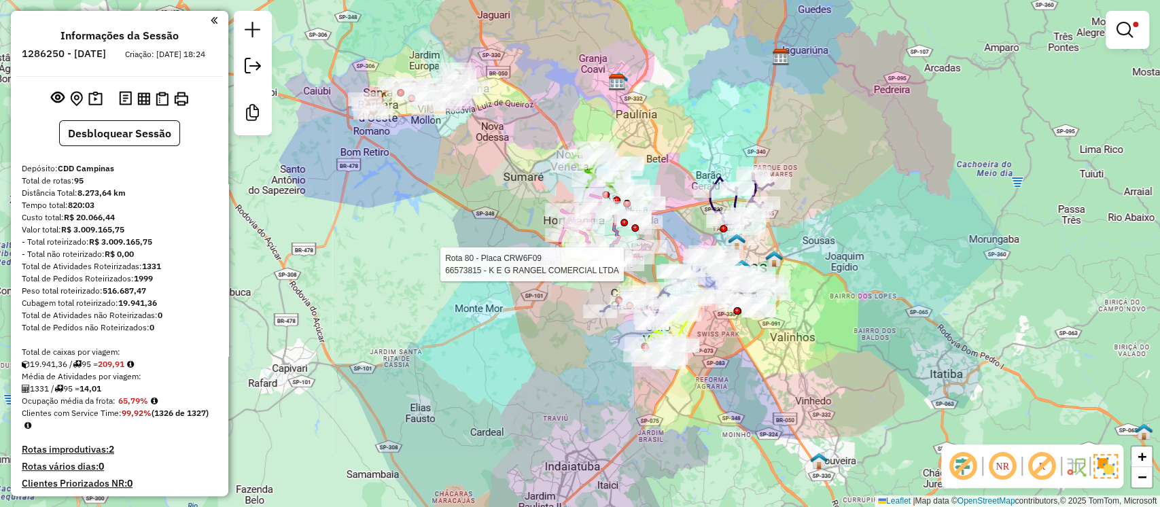
click at [149, 283] on strong "1999" at bounding box center [143, 278] width 19 height 10
click at [150, 283] on strong "1999" at bounding box center [143, 278] width 19 height 10
click at [156, 271] on strong "1331" at bounding box center [151, 266] width 19 height 10
click at [1118, 28] on em at bounding box center [1125, 30] width 16 height 16
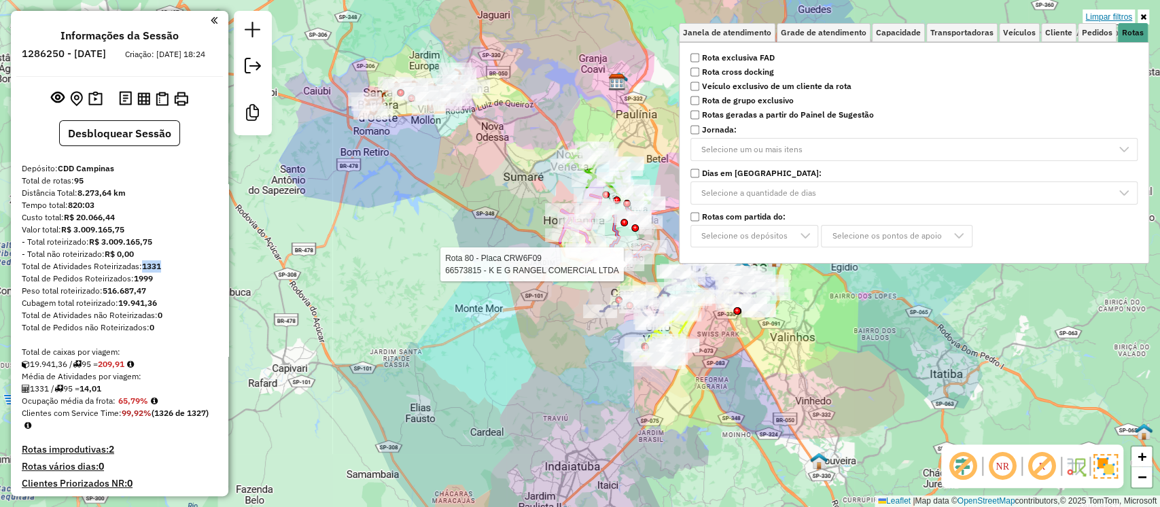
click at [1110, 19] on link "Limpar filtros" at bounding box center [1109, 17] width 52 height 15
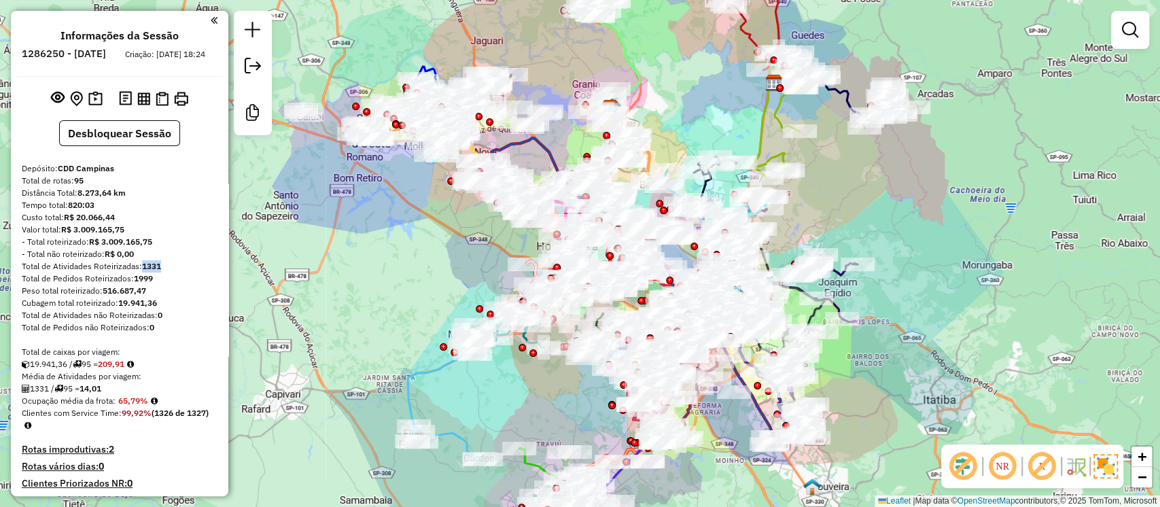
drag, startPoint x: 344, startPoint y: 305, endPoint x: 338, endPoint y: 324, distance: 19.3
click at [338, 324] on div "Janela de atendimento Grade de atendimento Capacidade Transportadoras Veículos …" at bounding box center [580, 253] width 1160 height 507
click at [1127, 22] on em at bounding box center [1130, 30] width 16 height 16
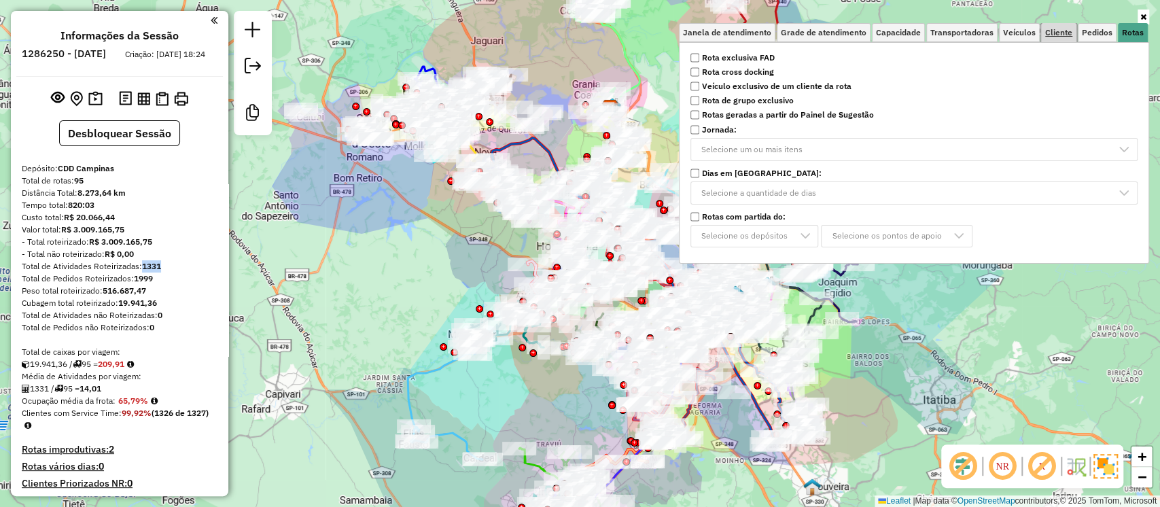
click at [1066, 30] on span "Cliente" at bounding box center [1059, 33] width 27 height 8
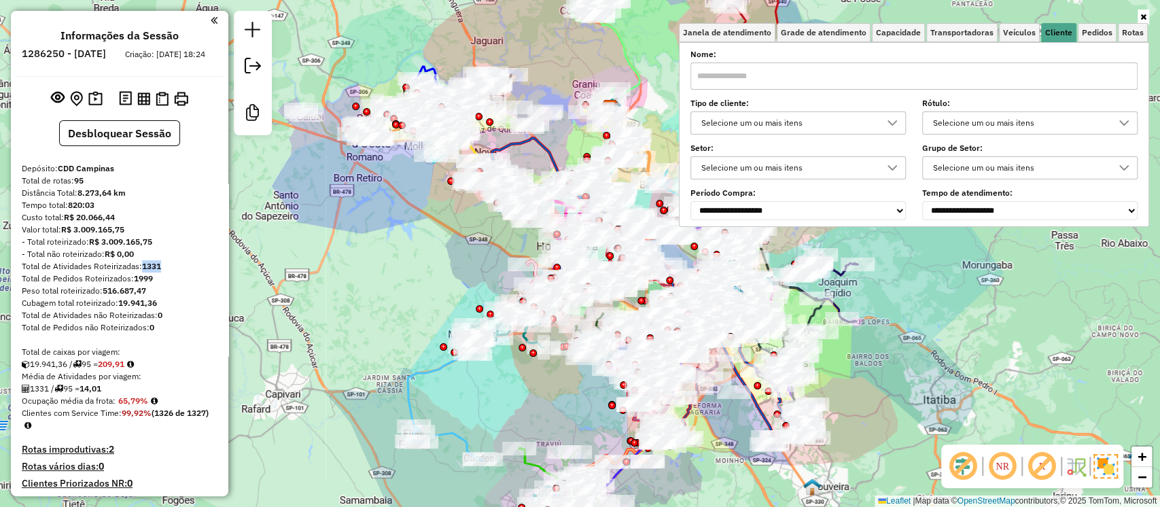
click at [772, 117] on div "Selecione um ou mais itens" at bounding box center [788, 123] width 183 height 22
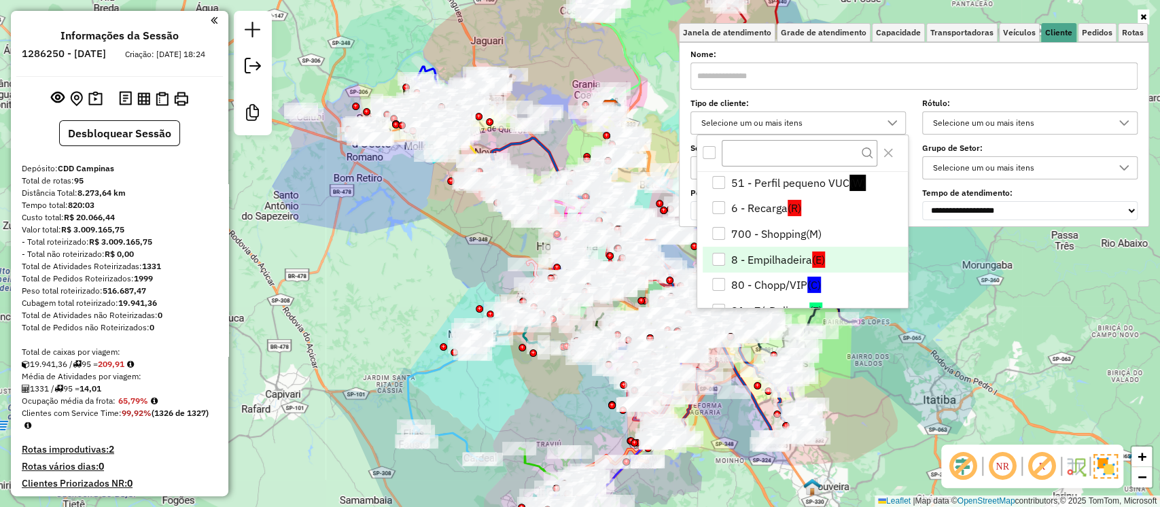
scroll to position [181, 0]
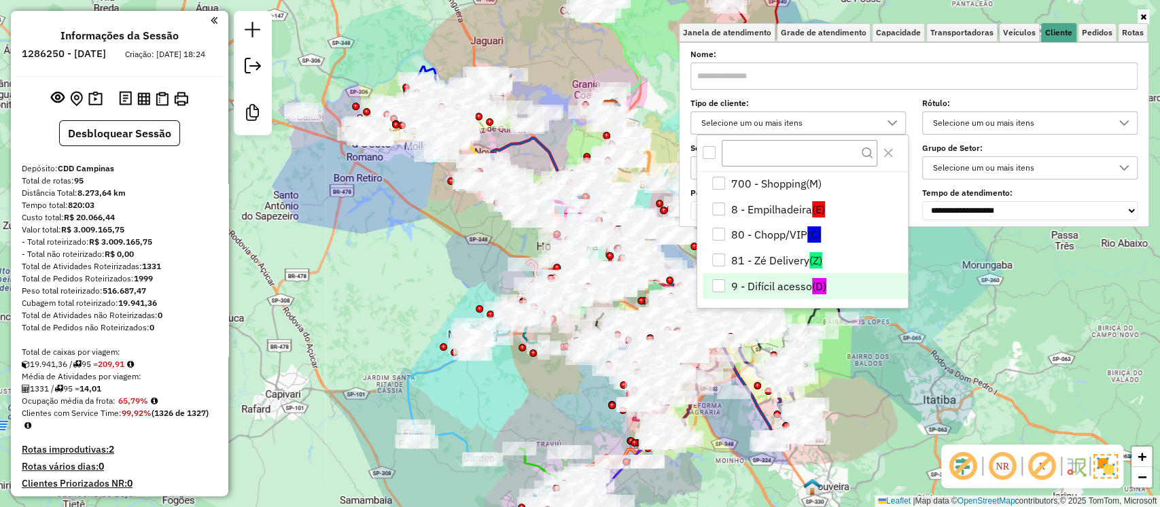
click at [740, 276] on li "9 - Difícil acesso (D)" at bounding box center [805, 286] width 205 height 26
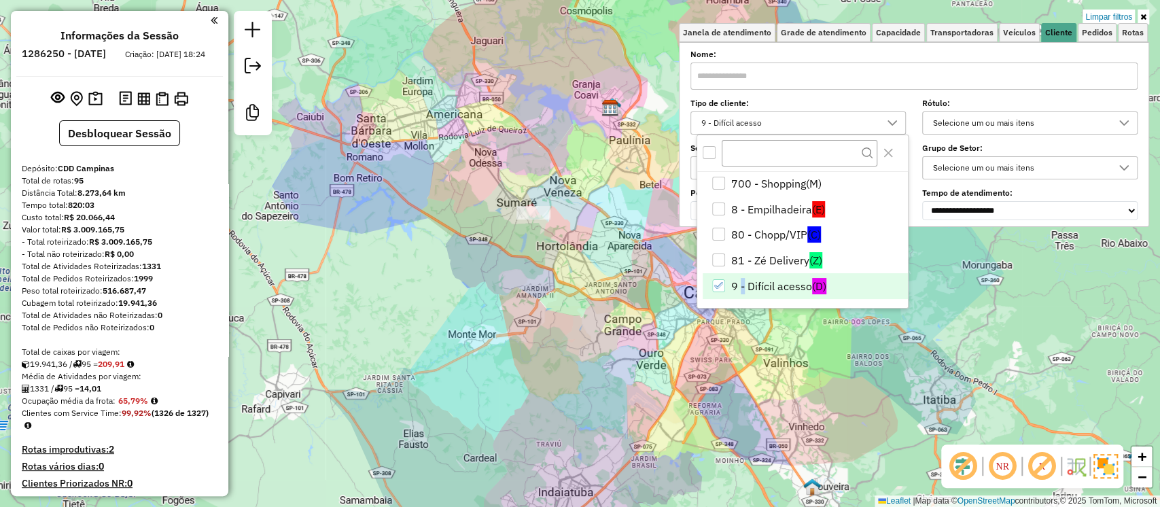
click at [392, 252] on div "Limpar filtros Janela de atendimento Grade de atendimento Capacidade Transporta…" at bounding box center [580, 253] width 1160 height 507
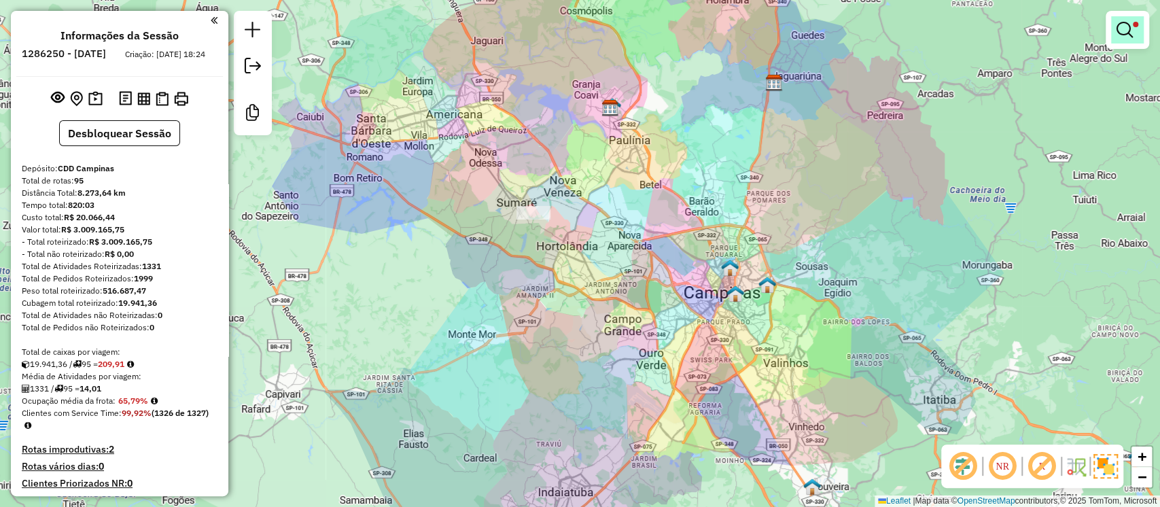
click at [1131, 30] on em at bounding box center [1125, 30] width 16 height 16
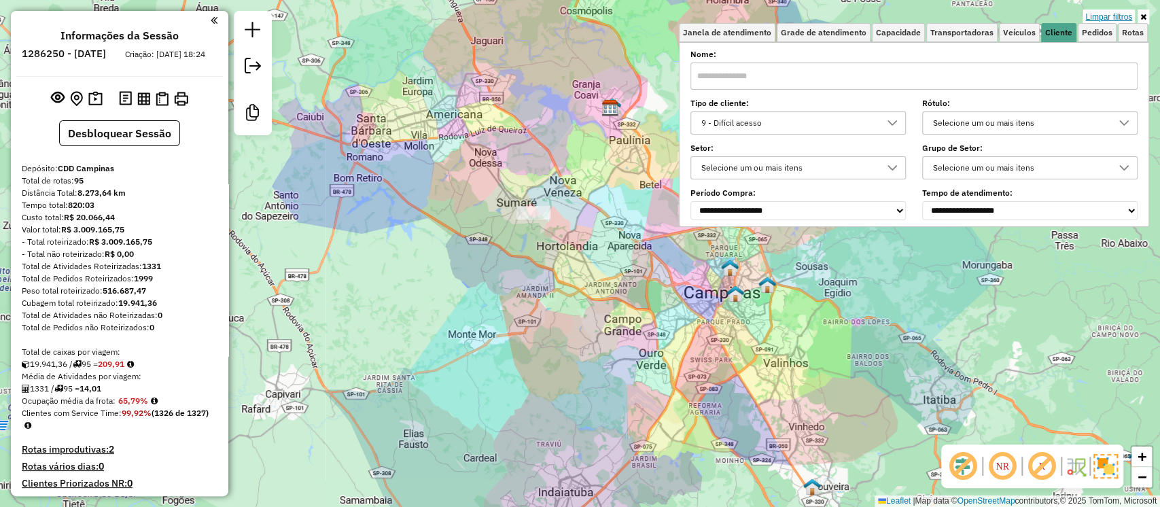
click at [1115, 15] on link "Limpar filtros" at bounding box center [1109, 17] width 52 height 15
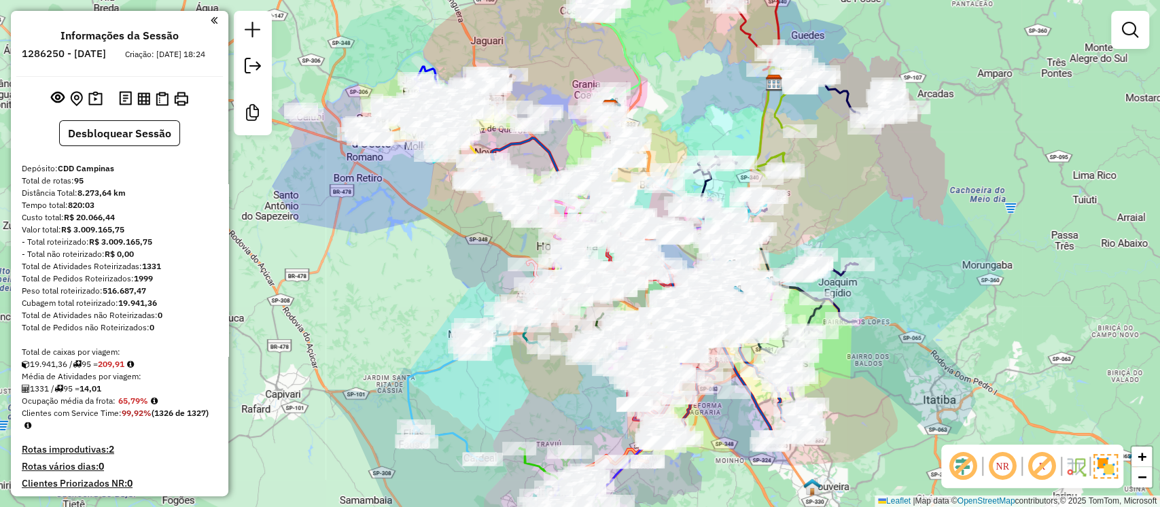
click at [1127, 17] on link at bounding box center [1130, 29] width 27 height 27
click at [0, 0] on span "Rotas" at bounding box center [0, 0] width 0 height 0
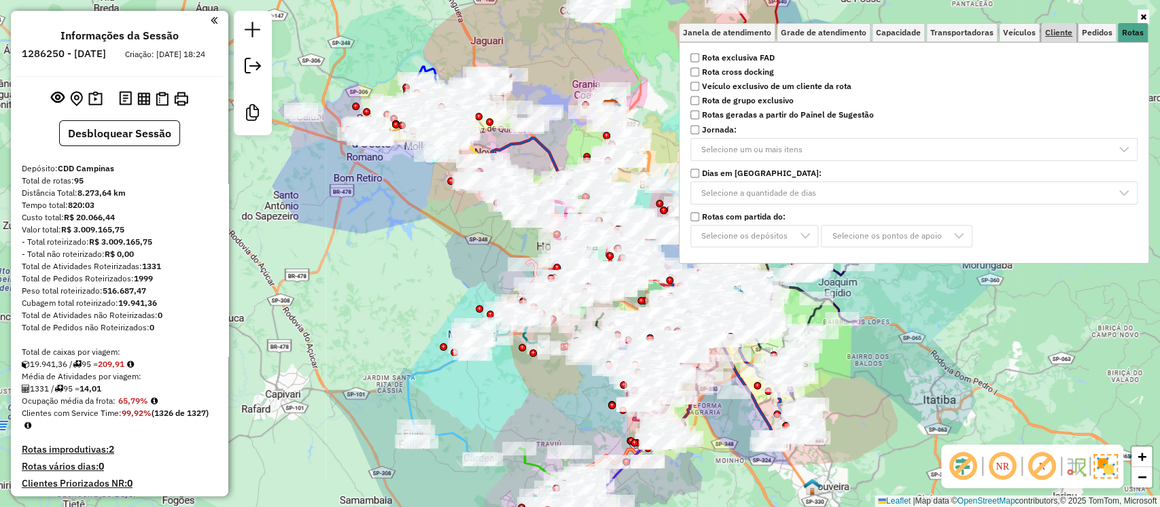
click at [1063, 31] on span "Cliente" at bounding box center [1059, 33] width 27 height 8
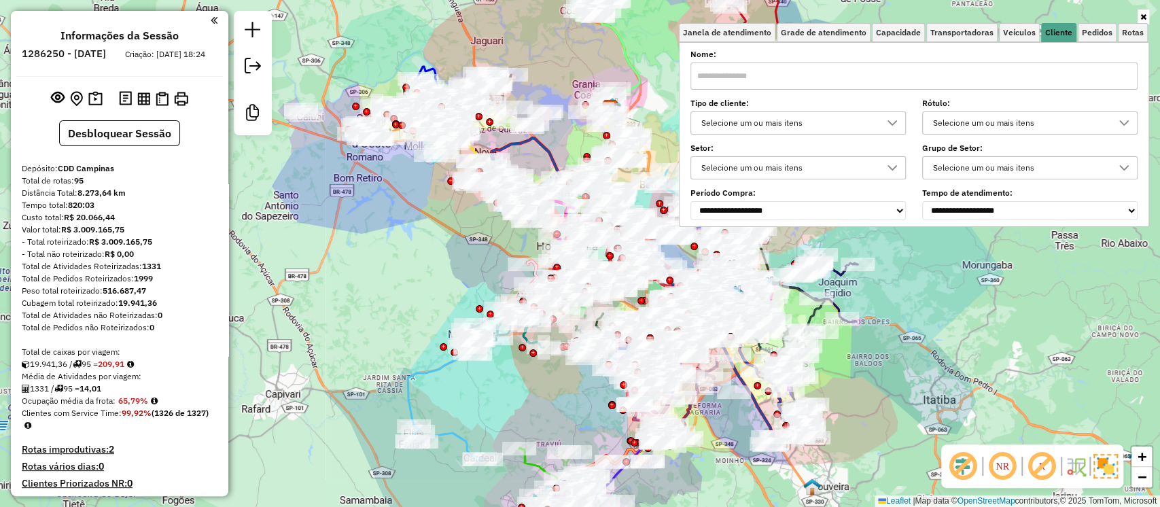
click at [778, 112] on div "Selecione um ou mais itens" at bounding box center [788, 123] width 183 height 22
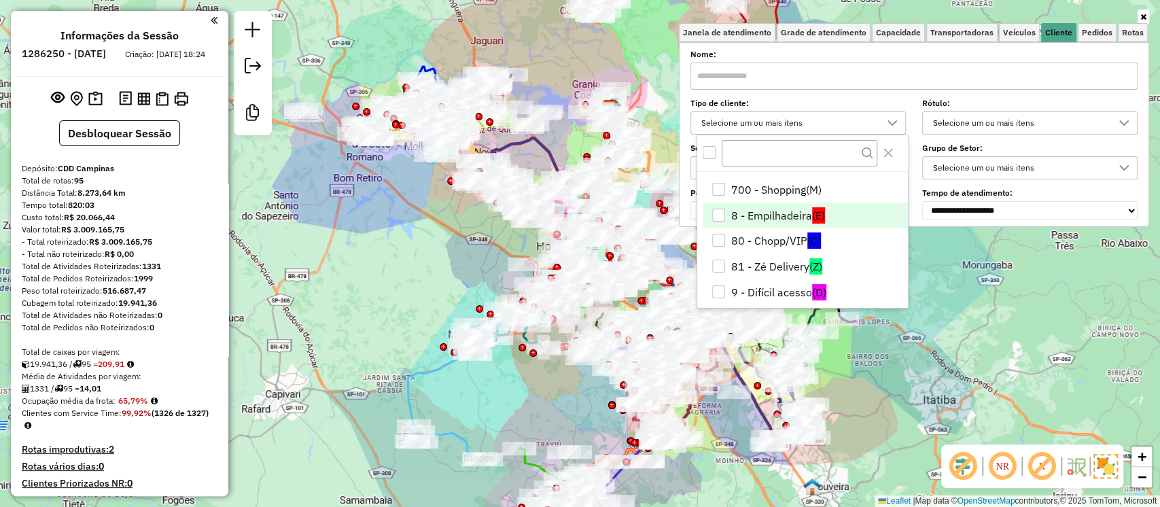
click at [756, 216] on li "8 - Empilhadeira (E)" at bounding box center [805, 216] width 205 height 26
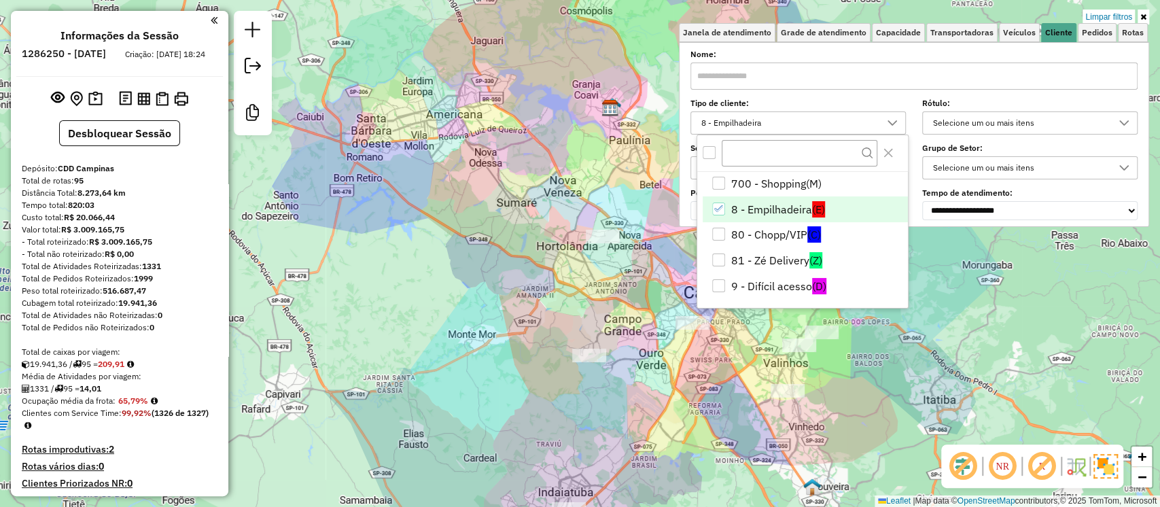
click at [723, 208] on div "8 - Empilhadeira" at bounding box center [718, 209] width 13 height 13
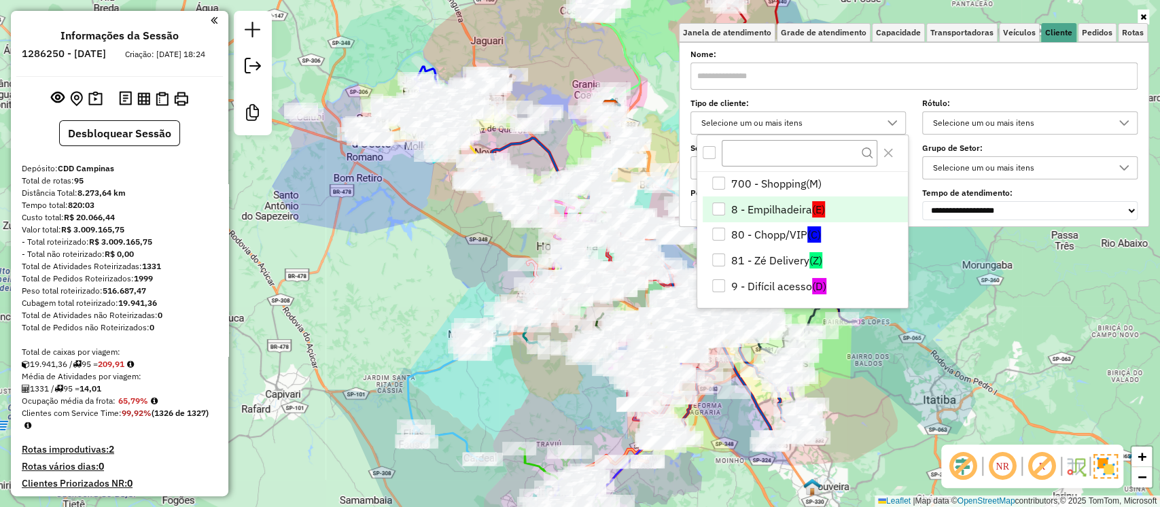
click at [722, 139] on div "51 - Perfil pequeno VUC" at bounding box center [718, 132] width 13 height 13
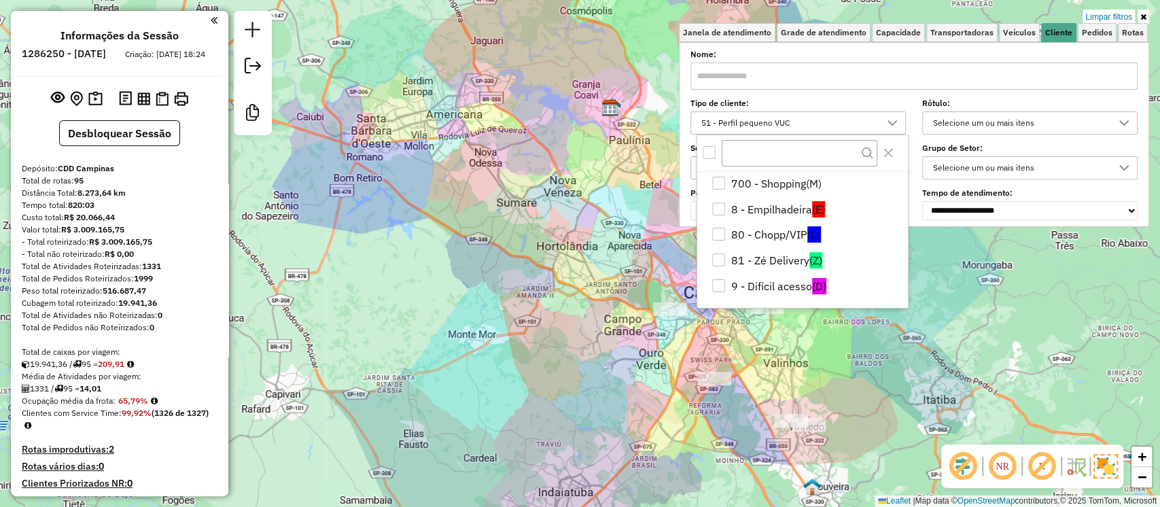
scroll to position [90, 0]
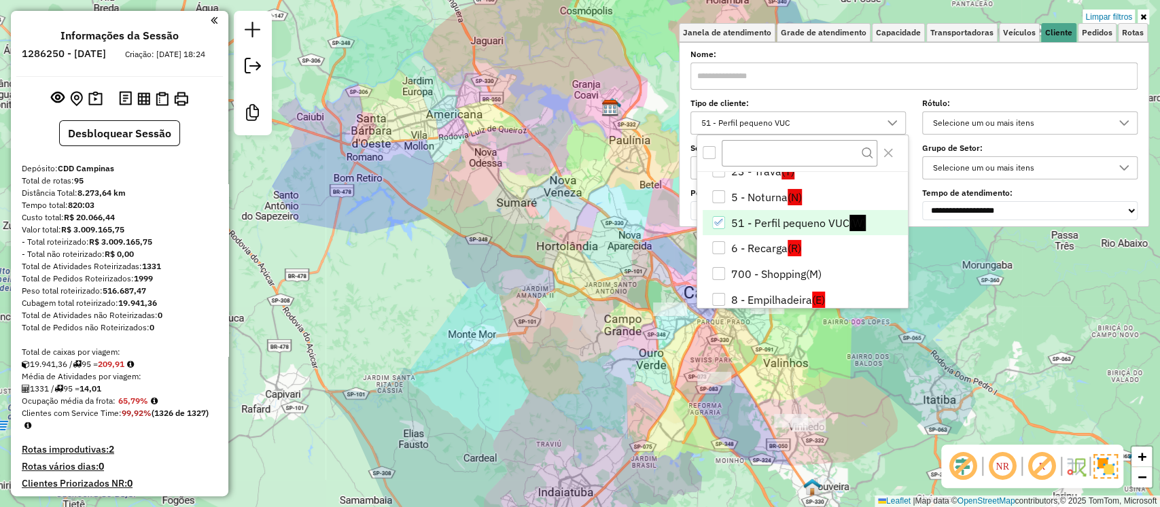
click at [381, 235] on div "Limpar filtros Janela de atendimento Grade de atendimento Capacidade Transporta…" at bounding box center [580, 253] width 1160 height 507
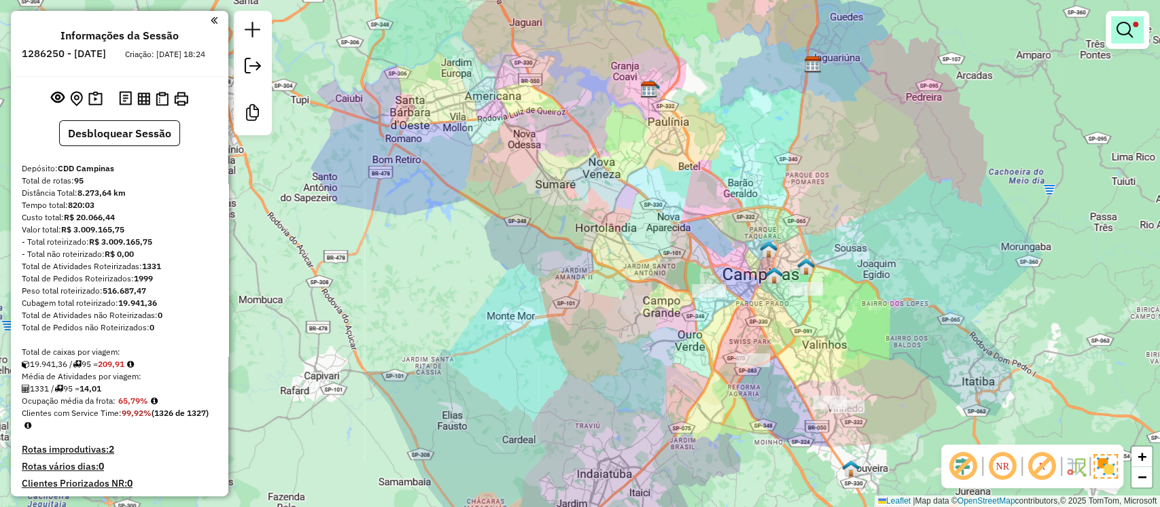
click at [1133, 18] on link at bounding box center [1128, 29] width 33 height 27
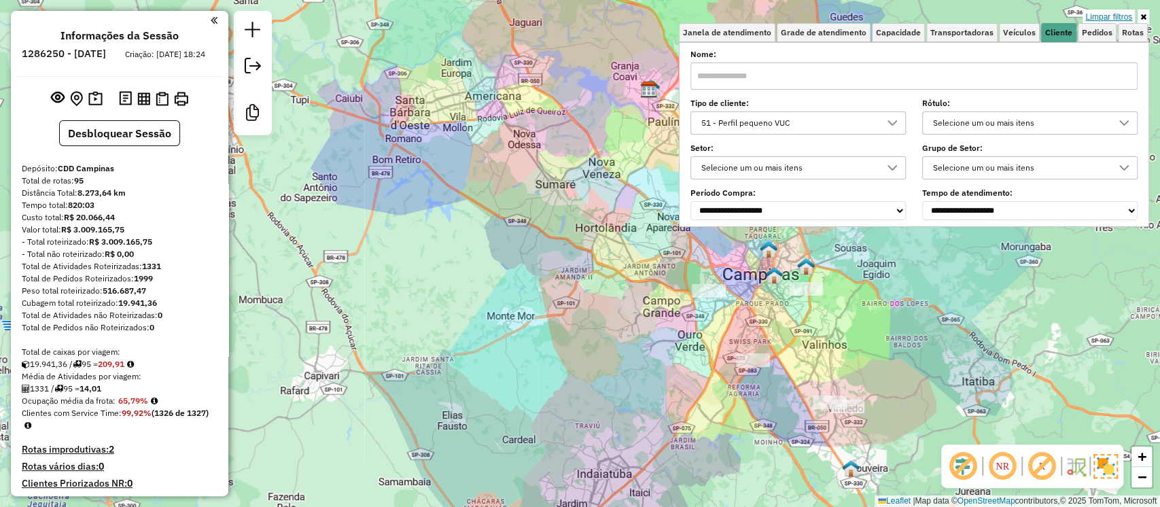
click at [1118, 16] on link "Limpar filtros" at bounding box center [1109, 17] width 52 height 15
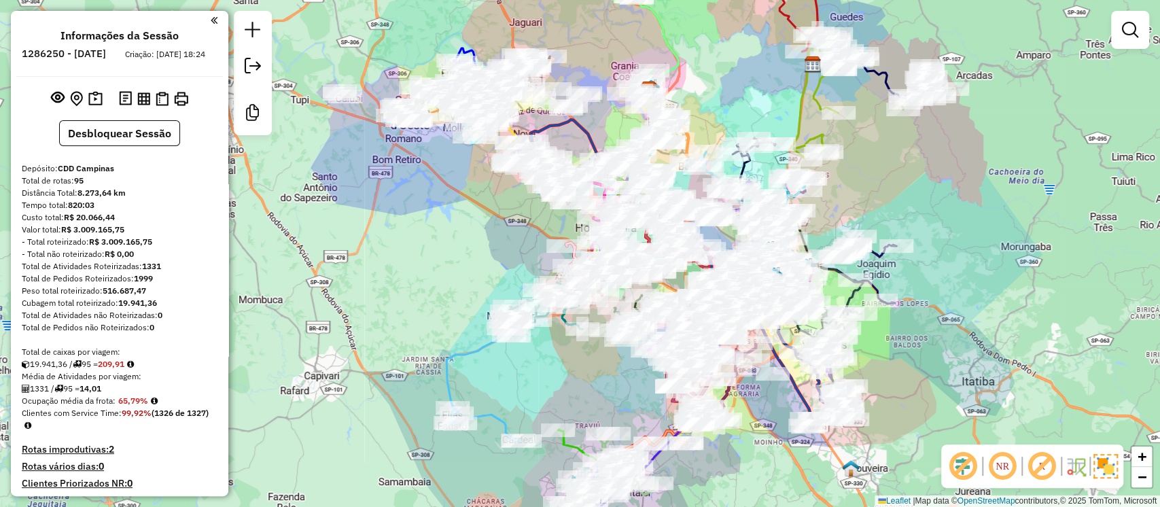
click at [1085, 312] on div "Janela de atendimento Grade de atendimento Capacidade Transportadoras Veículos …" at bounding box center [580, 253] width 1160 height 507
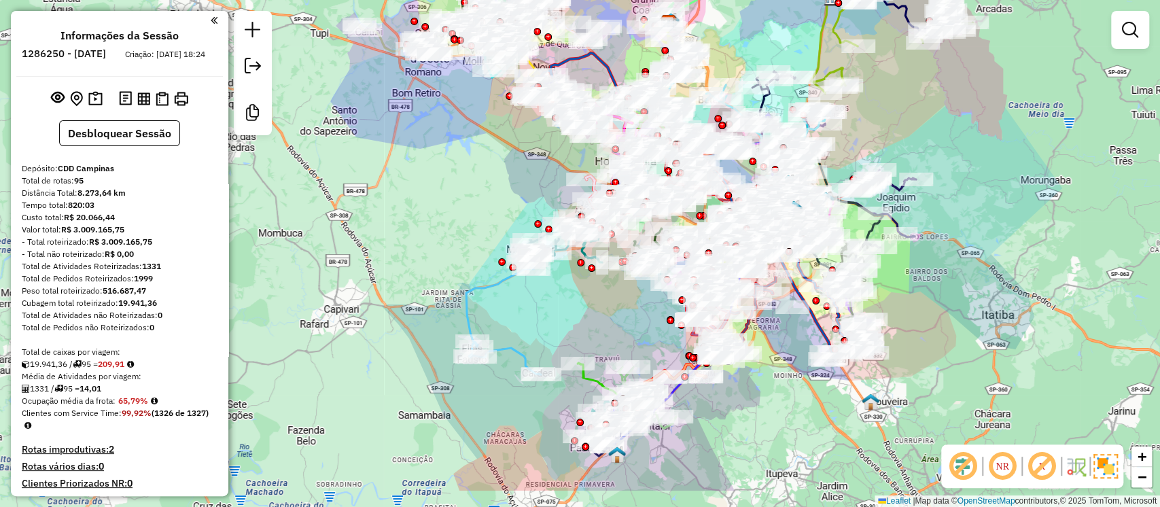
drag, startPoint x: 404, startPoint y: 292, endPoint x: 413, endPoint y: 269, distance: 25.0
click at [413, 269] on div "Janela de atendimento Grade de atendimento Capacidade Transportadoras Veículos …" at bounding box center [580, 253] width 1160 height 507
click at [77, 248] on div "- Total roteirizado: R$ 3.009.165,75" at bounding box center [120, 242] width 196 height 12
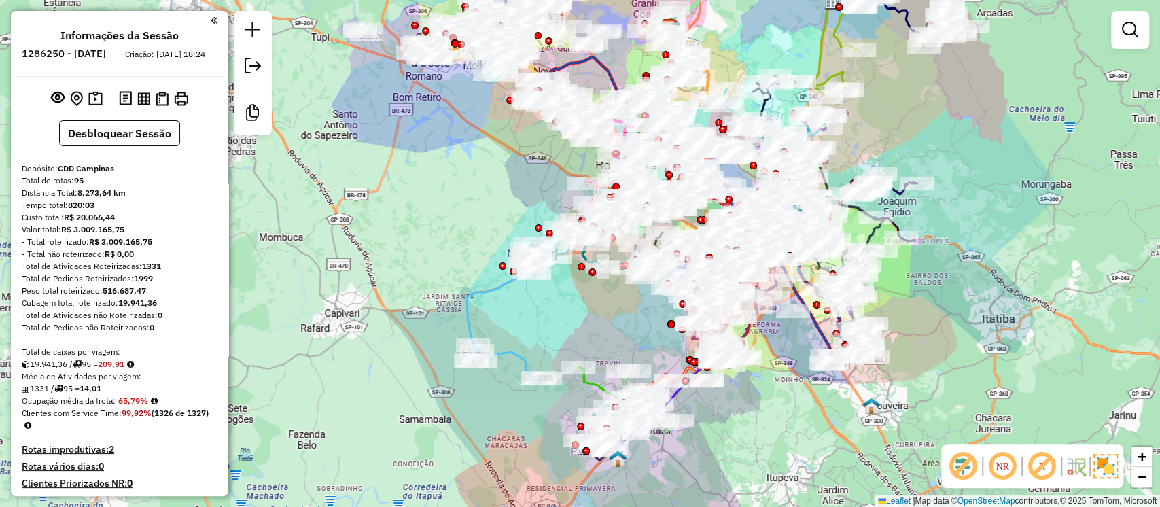
click at [377, 260] on div "Janela de atendimento Grade de atendimento Capacidade Transportadoras Veículos …" at bounding box center [580, 253] width 1160 height 507
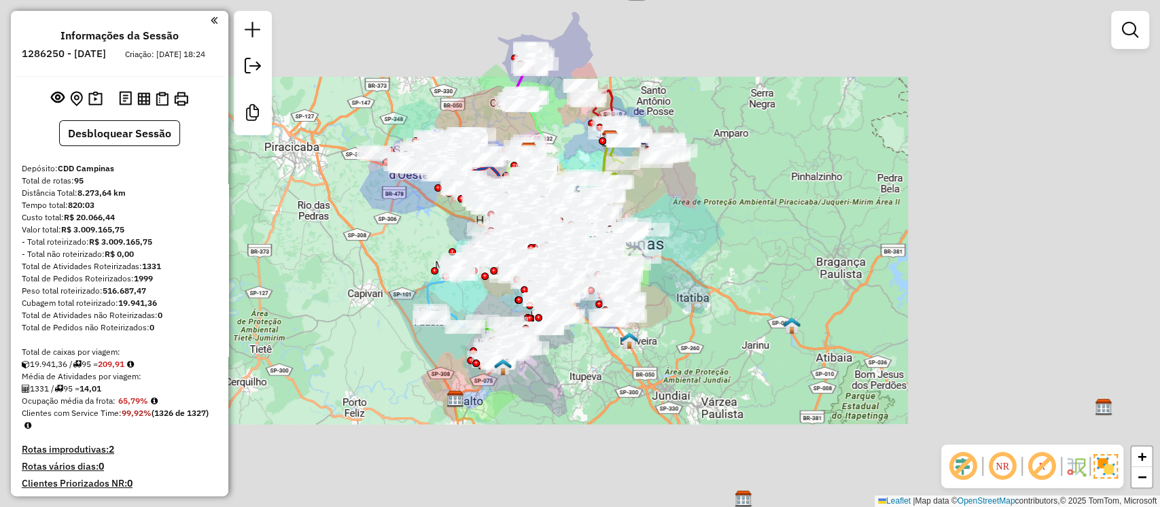
click at [375, 253] on div "Janela de atendimento Grade de atendimento Capacidade Transportadoras Veículos …" at bounding box center [580, 253] width 1160 height 507
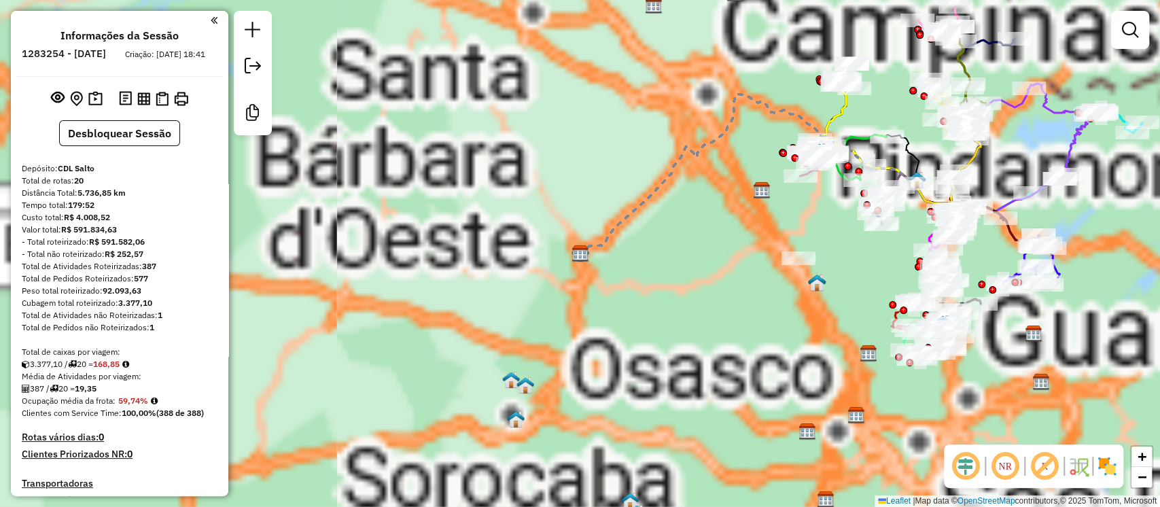
click at [963, 466] on em at bounding box center [966, 466] width 33 height 33
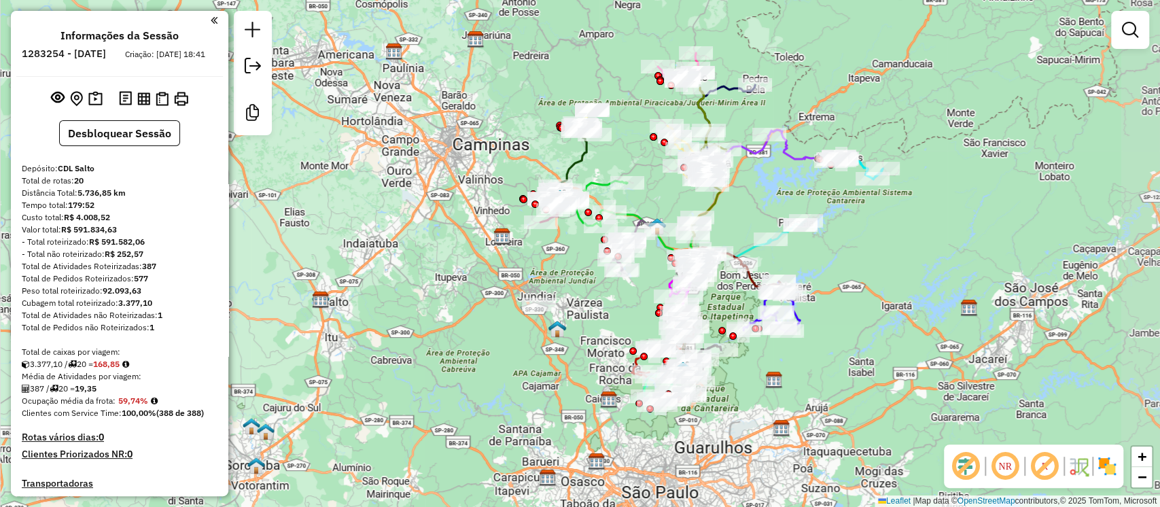
drag, startPoint x: 598, startPoint y: 316, endPoint x: 477, endPoint y: 362, distance: 129.9
click at [477, 362] on div "Janela de atendimento Grade de atendimento Capacidade Transportadoras Veículos …" at bounding box center [580, 253] width 1160 height 507
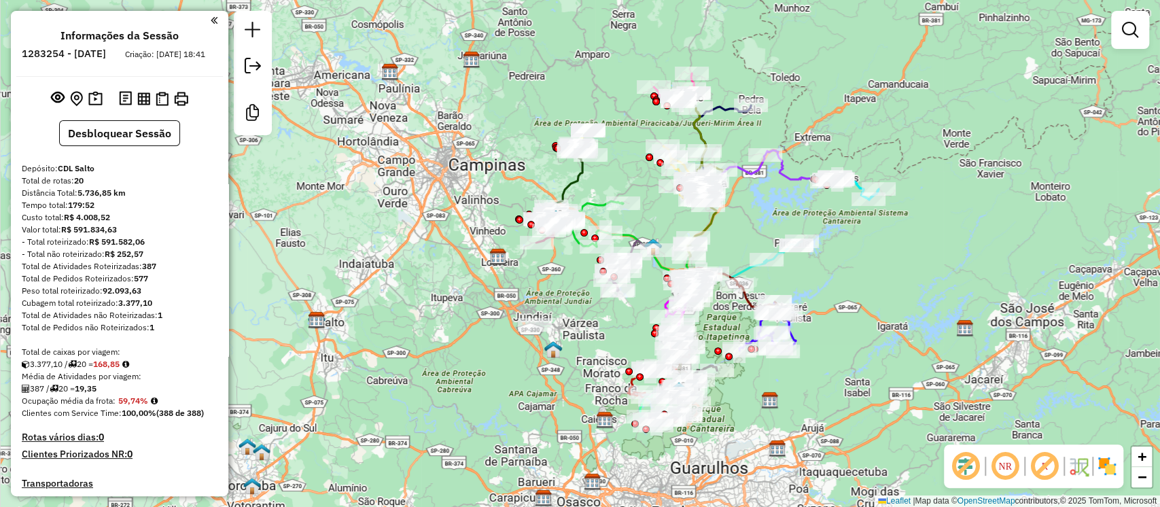
click at [1104, 466] on img at bounding box center [1108, 466] width 22 height 22
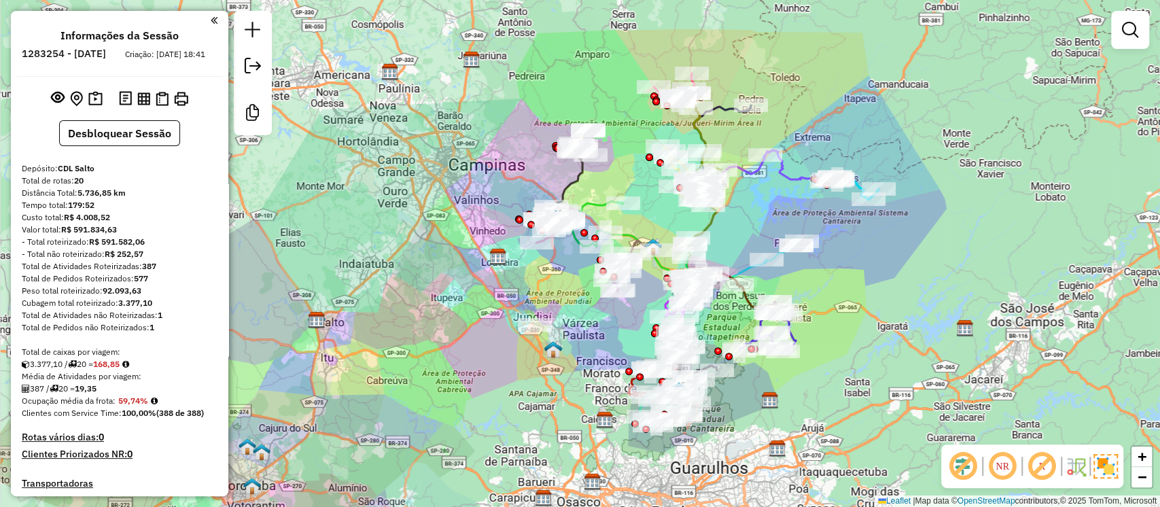
click at [1039, 460] on em at bounding box center [1042, 466] width 33 height 33
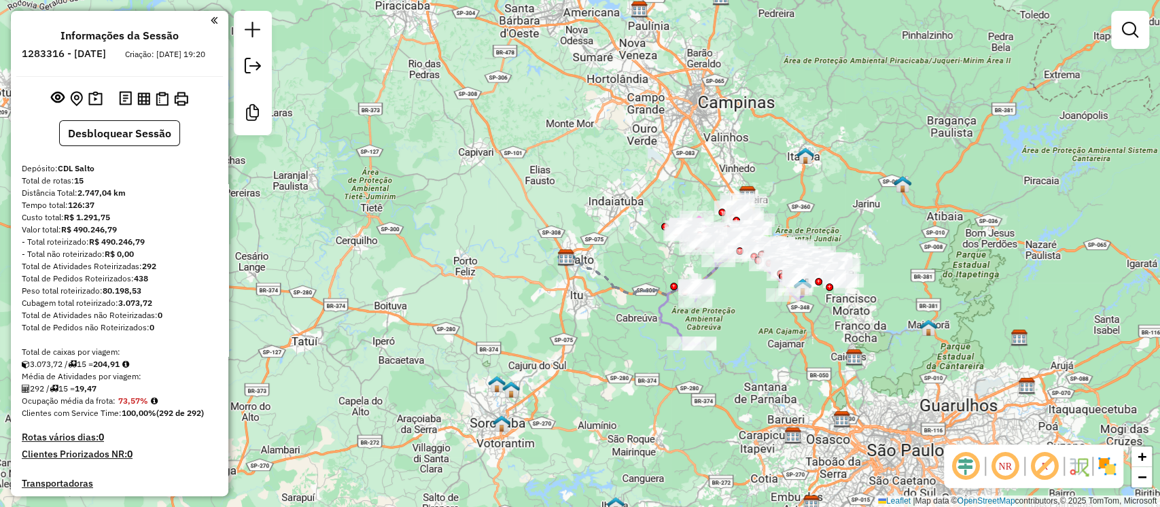
drag, startPoint x: 589, startPoint y: 211, endPoint x: 514, endPoint y: 188, distance: 78.7
click at [530, 226] on div "Janela de atendimento Grade de atendimento Capacidade Transportadoras Veículos …" at bounding box center [580, 253] width 1160 height 507
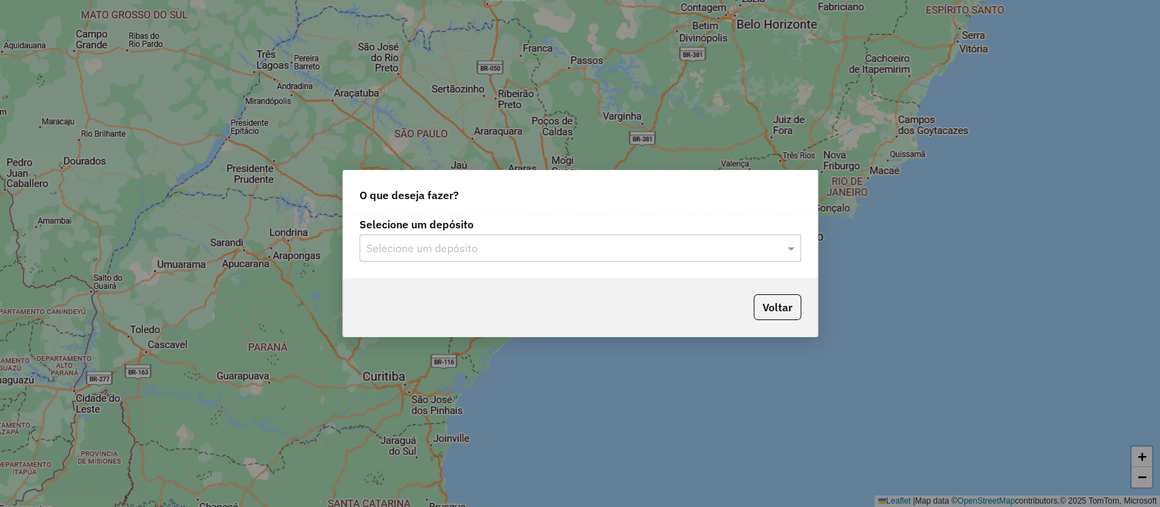
click at [506, 273] on div "Selecione um depósito Selecione um depósito" at bounding box center [580, 246] width 475 height 64
click at [501, 258] on div "Selecione um depósito" at bounding box center [581, 248] width 442 height 27
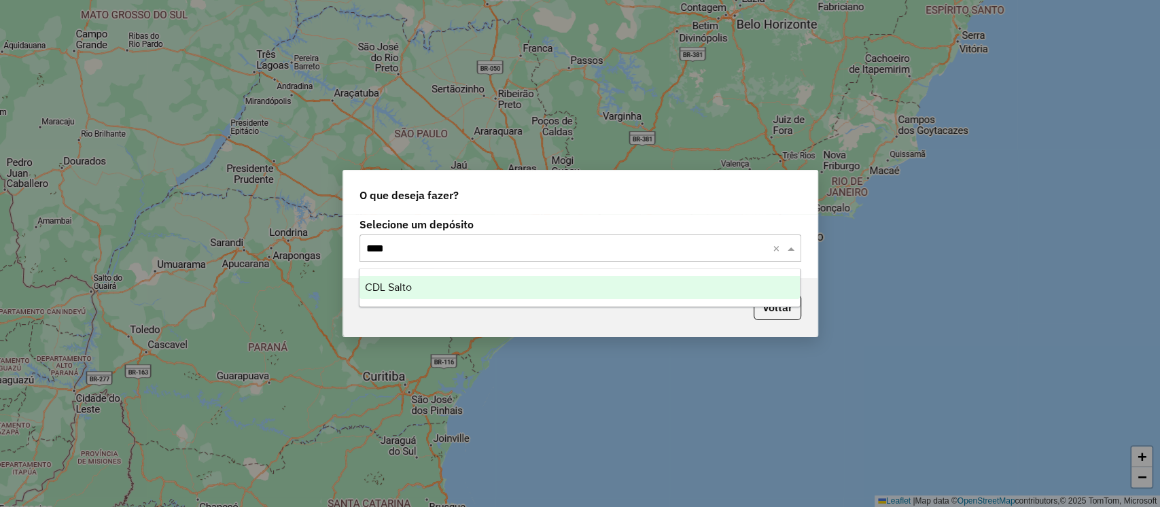
type input "*****"
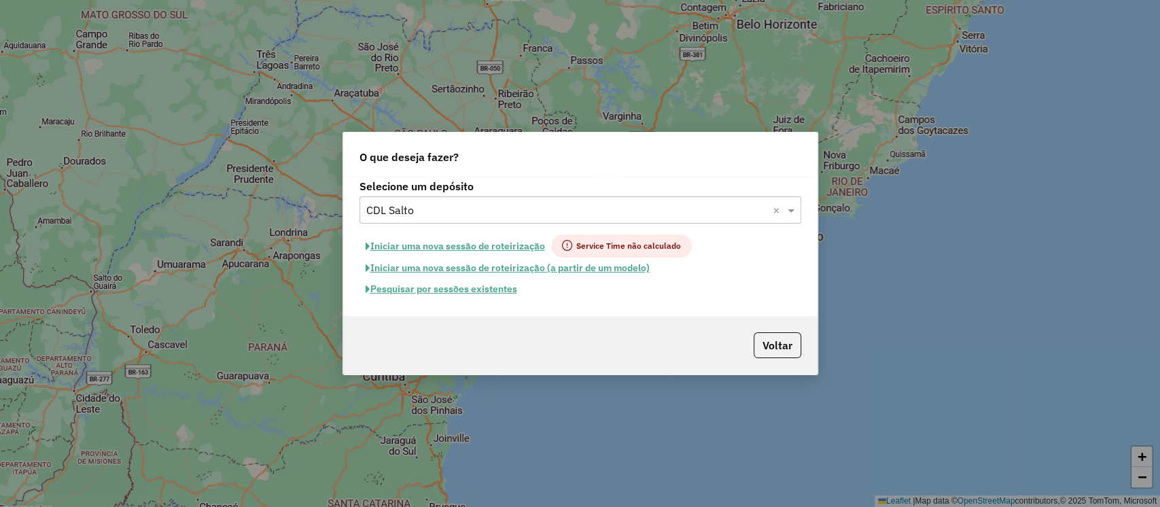
click at [509, 242] on button "Iniciar uma nova sessão de roteirização" at bounding box center [456, 246] width 192 height 23
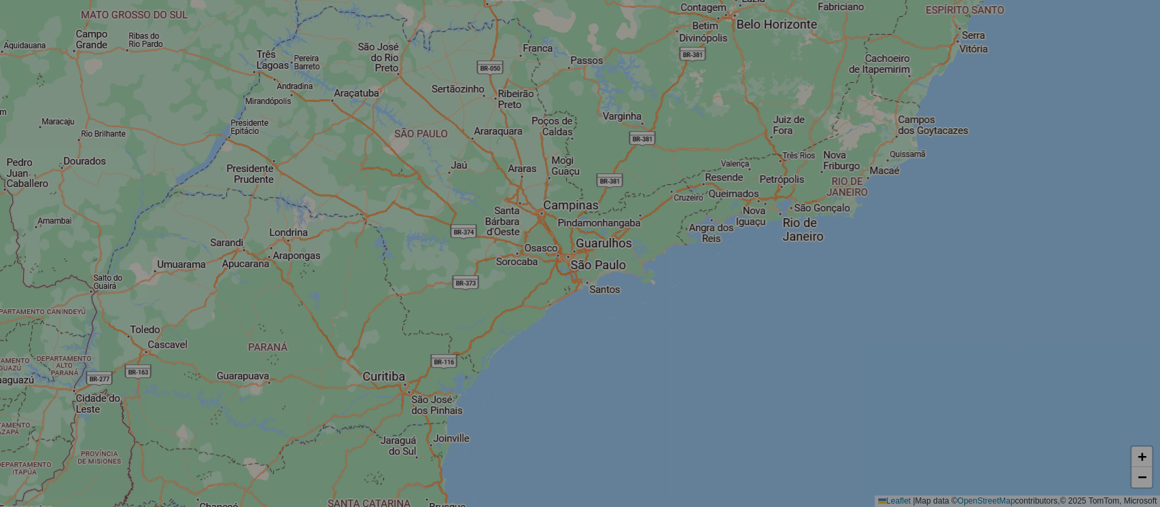
select select "*"
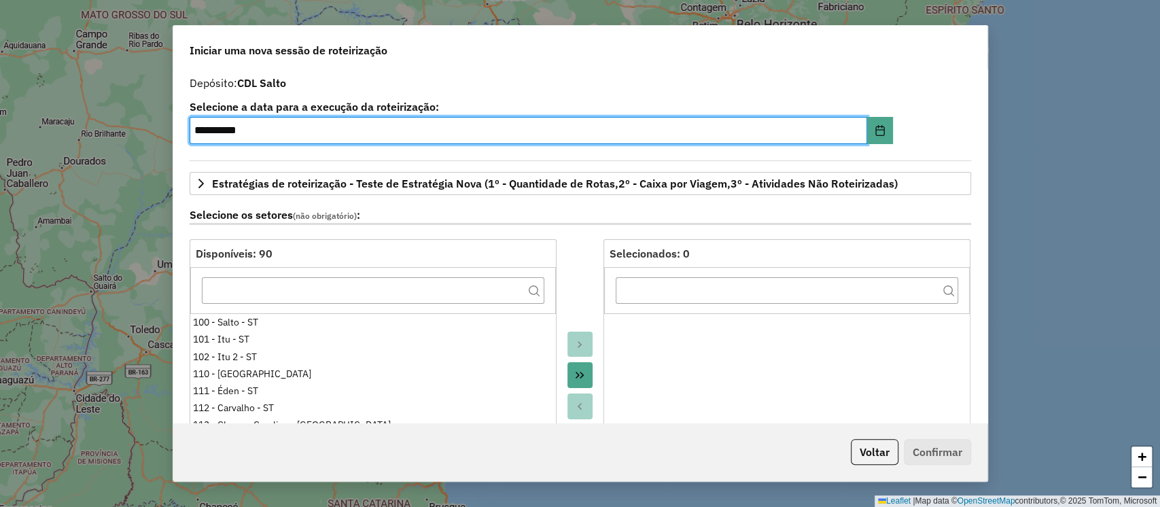
scroll to position [181, 0]
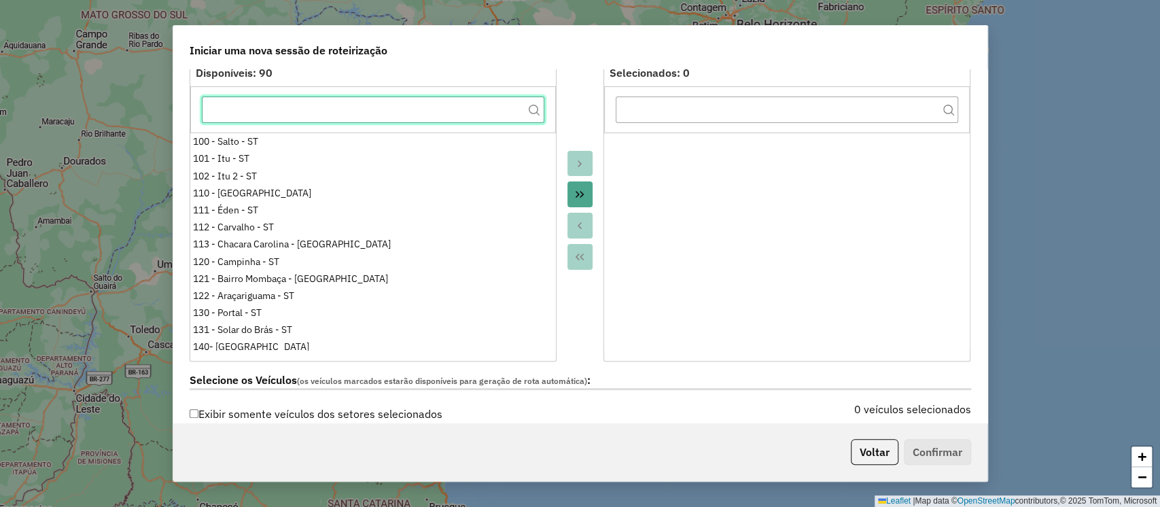
click at [255, 111] on input "text" at bounding box center [373, 110] width 343 height 27
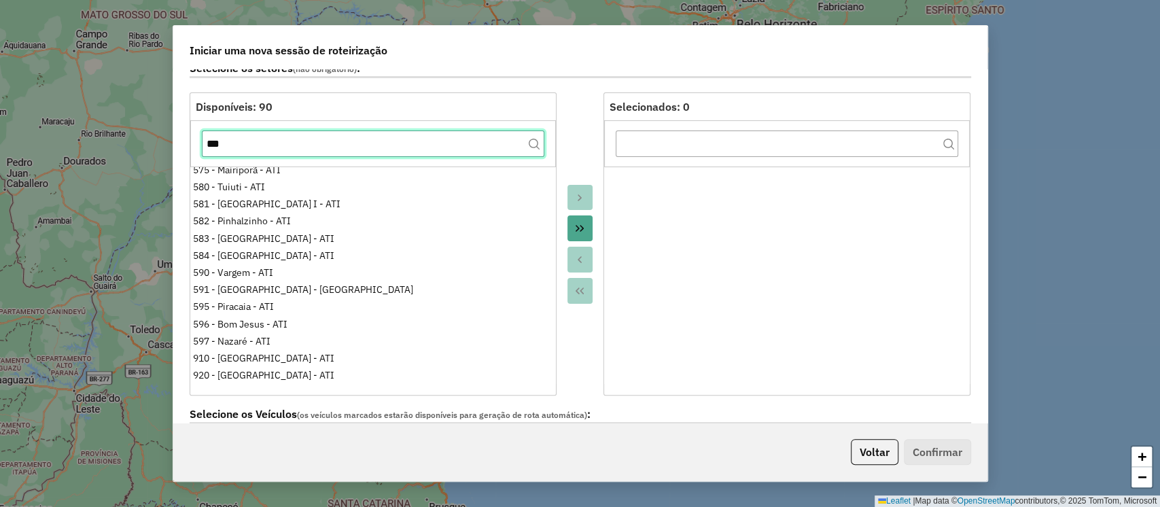
scroll to position [0, 0]
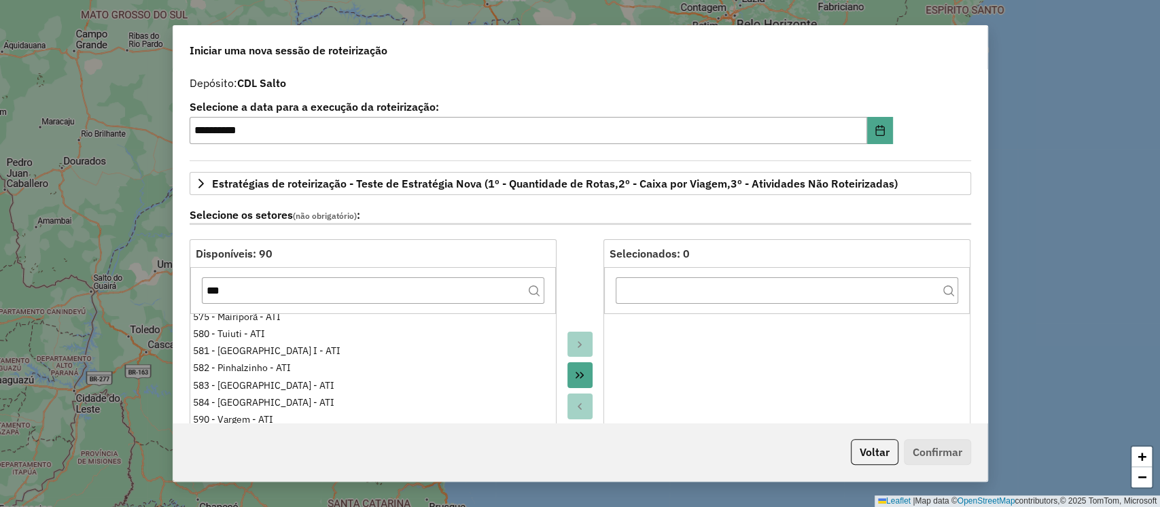
click at [577, 373] on icon "Move All to Target" at bounding box center [579, 375] width 11 height 11
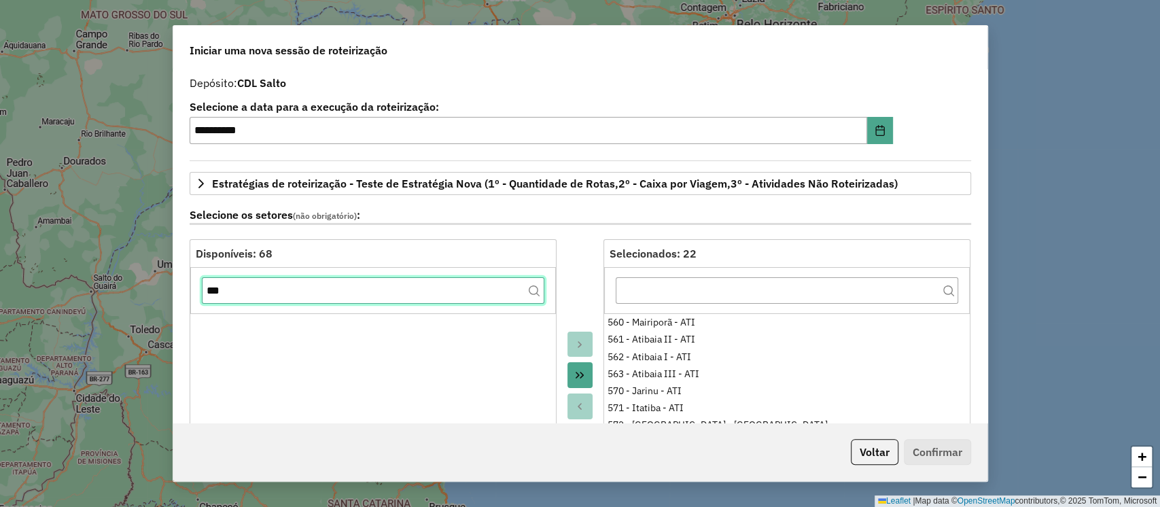
click at [396, 294] on input "***" at bounding box center [373, 290] width 343 height 27
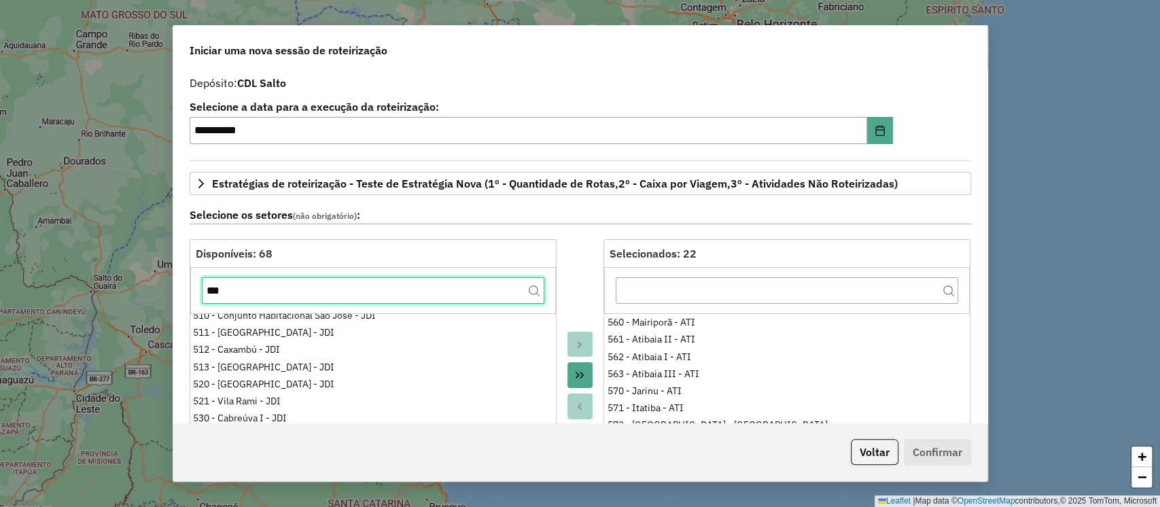
scroll to position [90, 0]
type input "***"
